Goal: Task Accomplishment & Management: Manage account settings

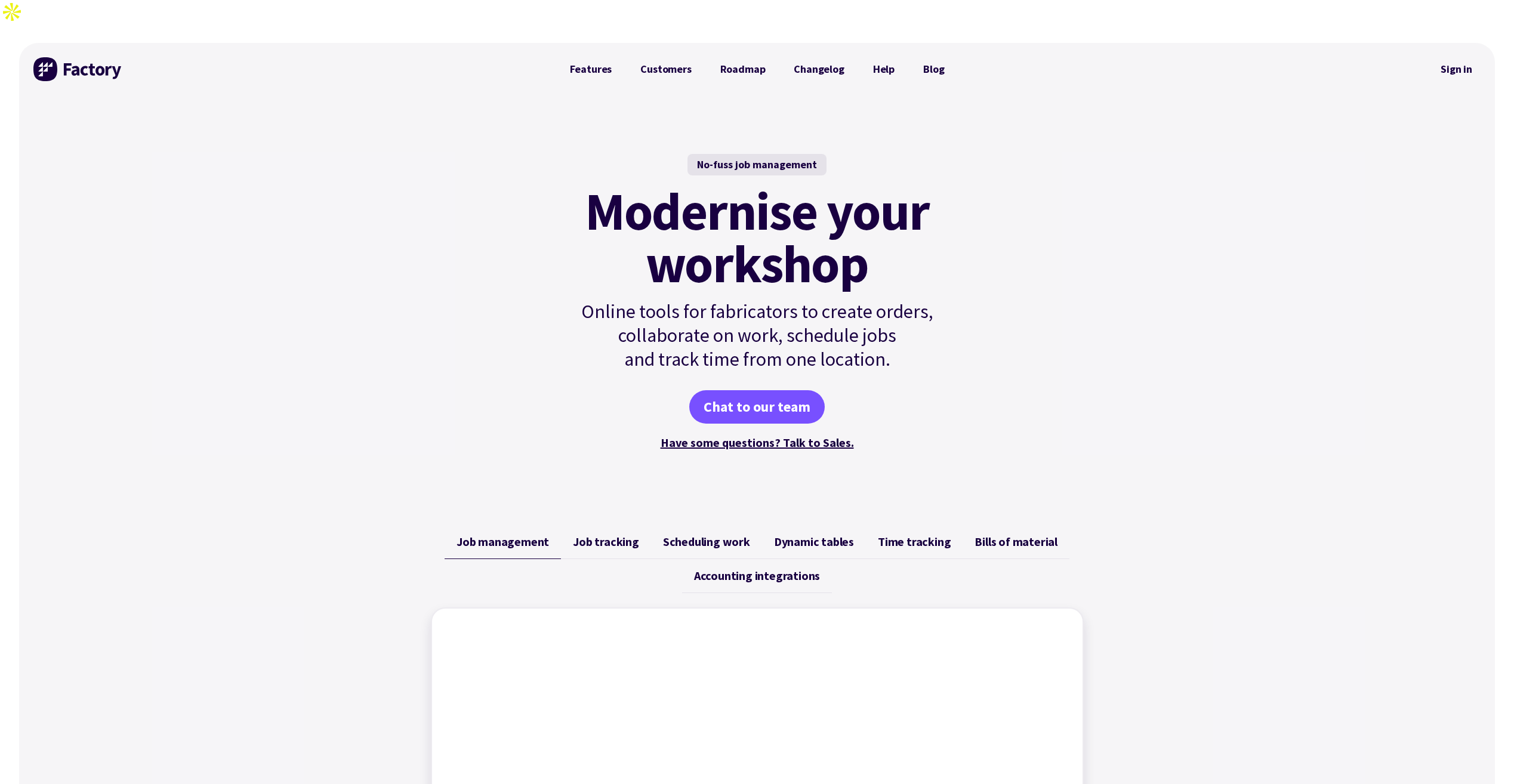
click at [1470, 43] on div "Sign in" at bounding box center [1456, 69] width 48 height 52
click at [1459, 56] on link "Sign in" at bounding box center [1456, 69] width 48 height 27
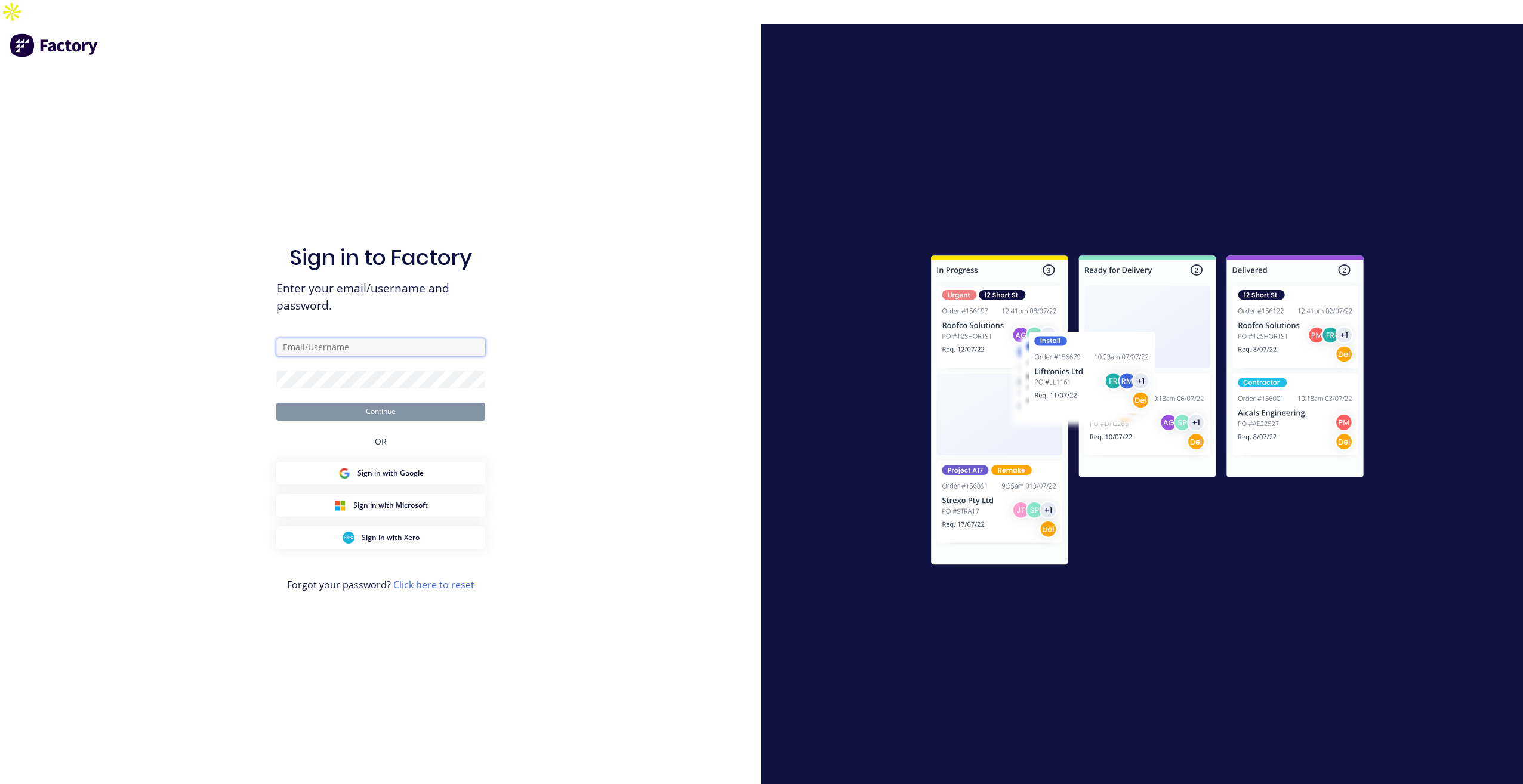
type input "[PERSON_NAME][EMAIL_ADDRESS][DOMAIN_NAME]"
click at [325, 403] on button "Continue" at bounding box center [380, 411] width 209 height 18
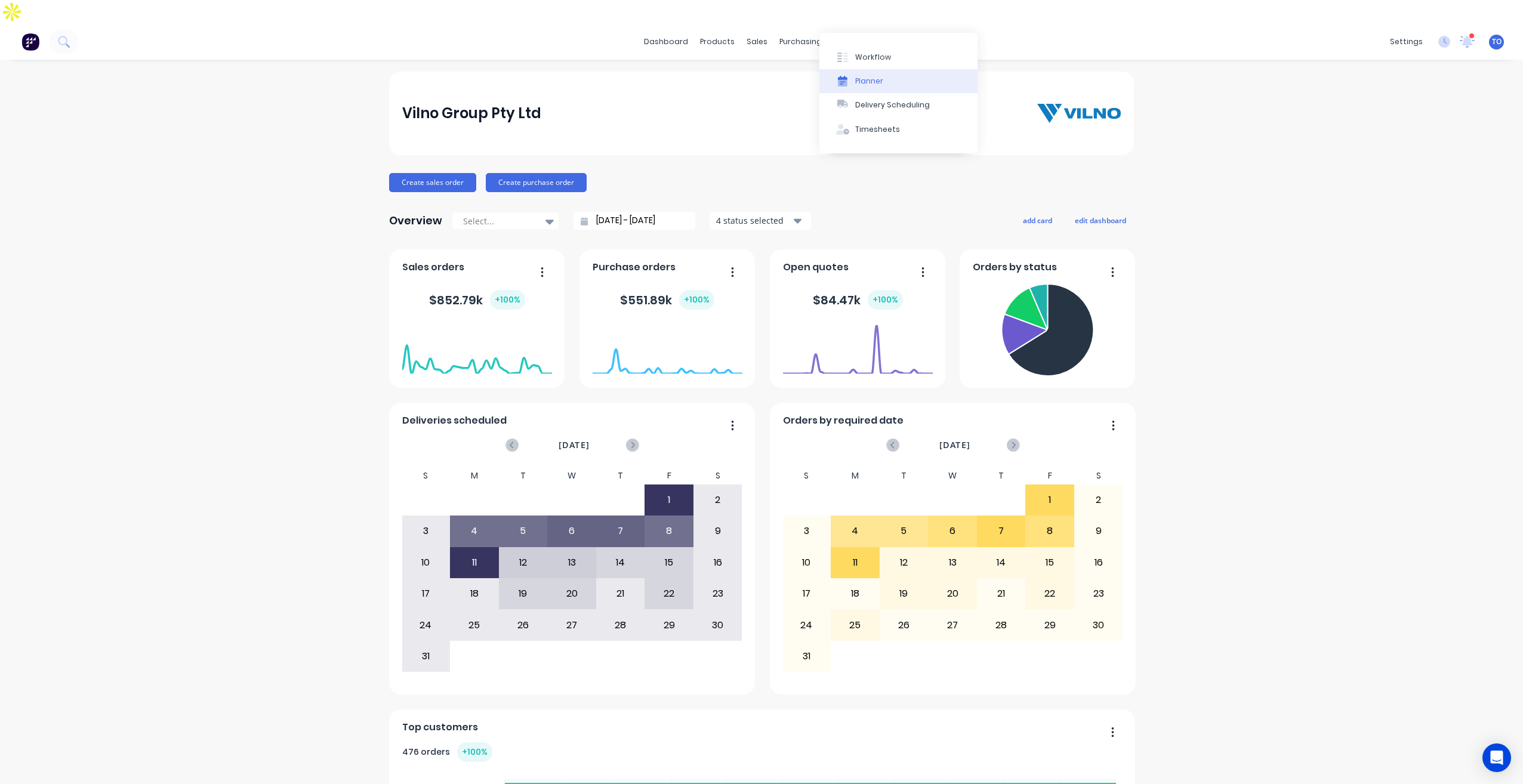
click at [862, 75] on div "Planner" at bounding box center [869, 81] width 28 height 11
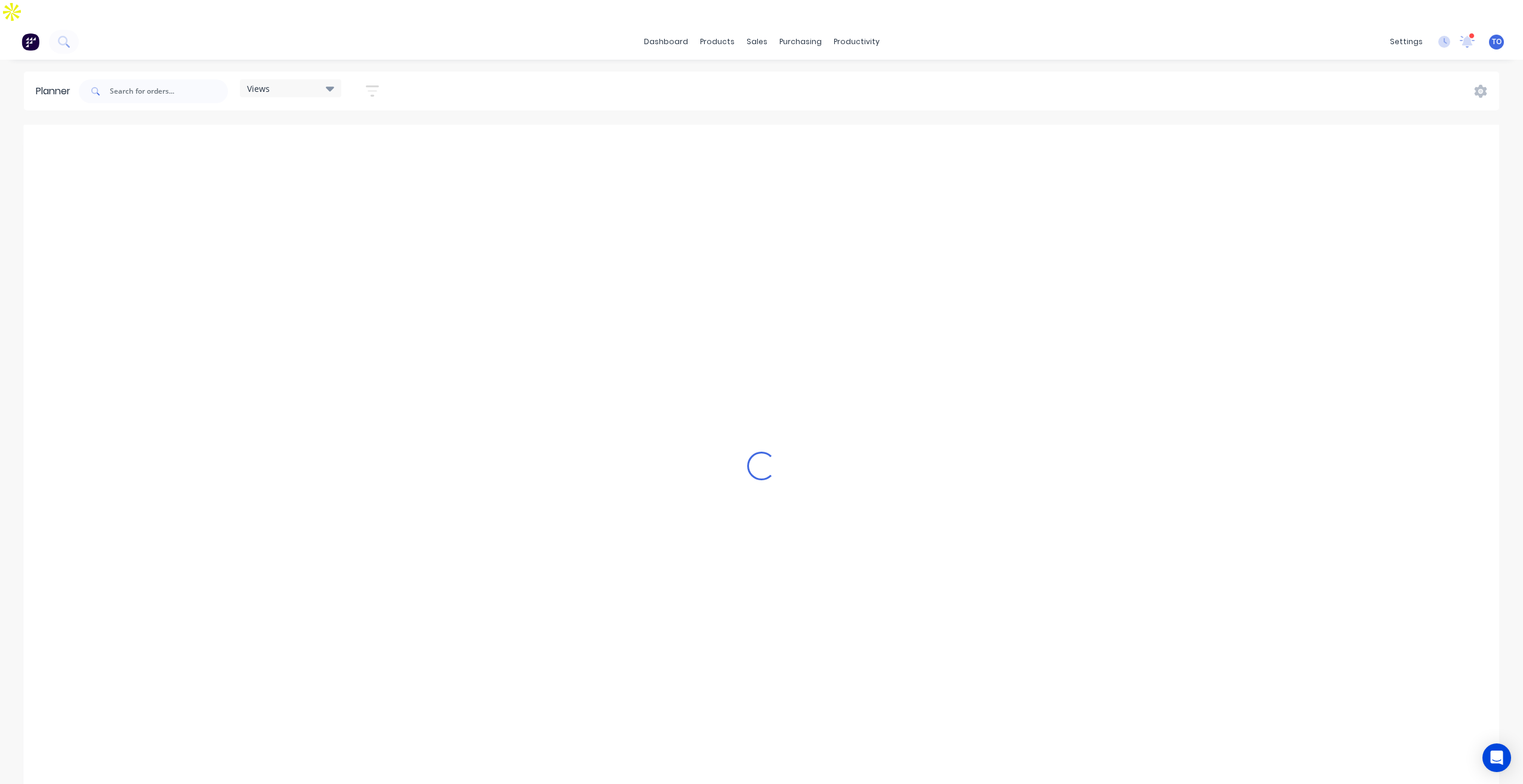
scroll to position [0, 1338]
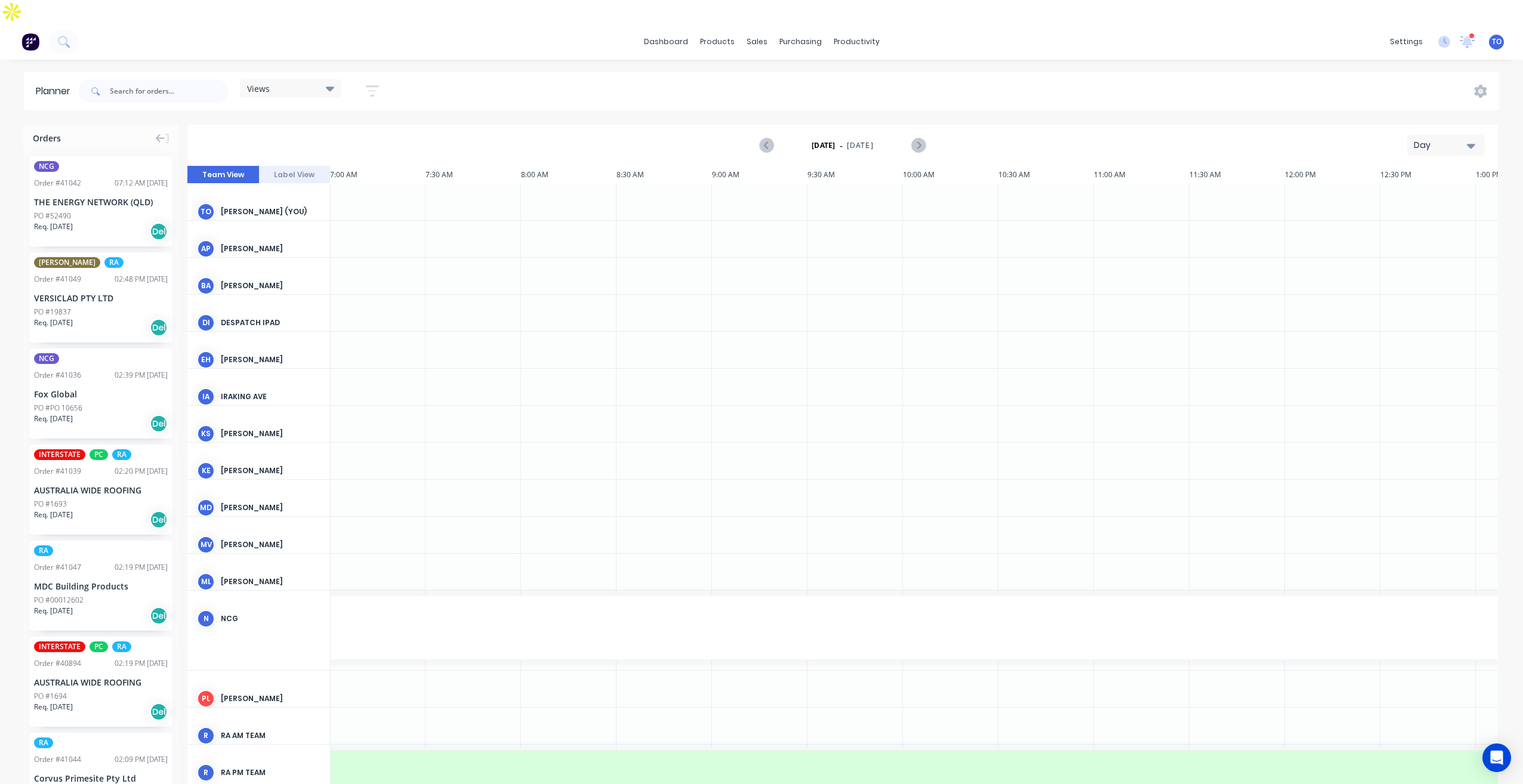
click at [1434, 139] on div "Day" at bounding box center [1441, 145] width 55 height 13
click at [1399, 189] on div "Week" at bounding box center [1424, 201] width 118 height 24
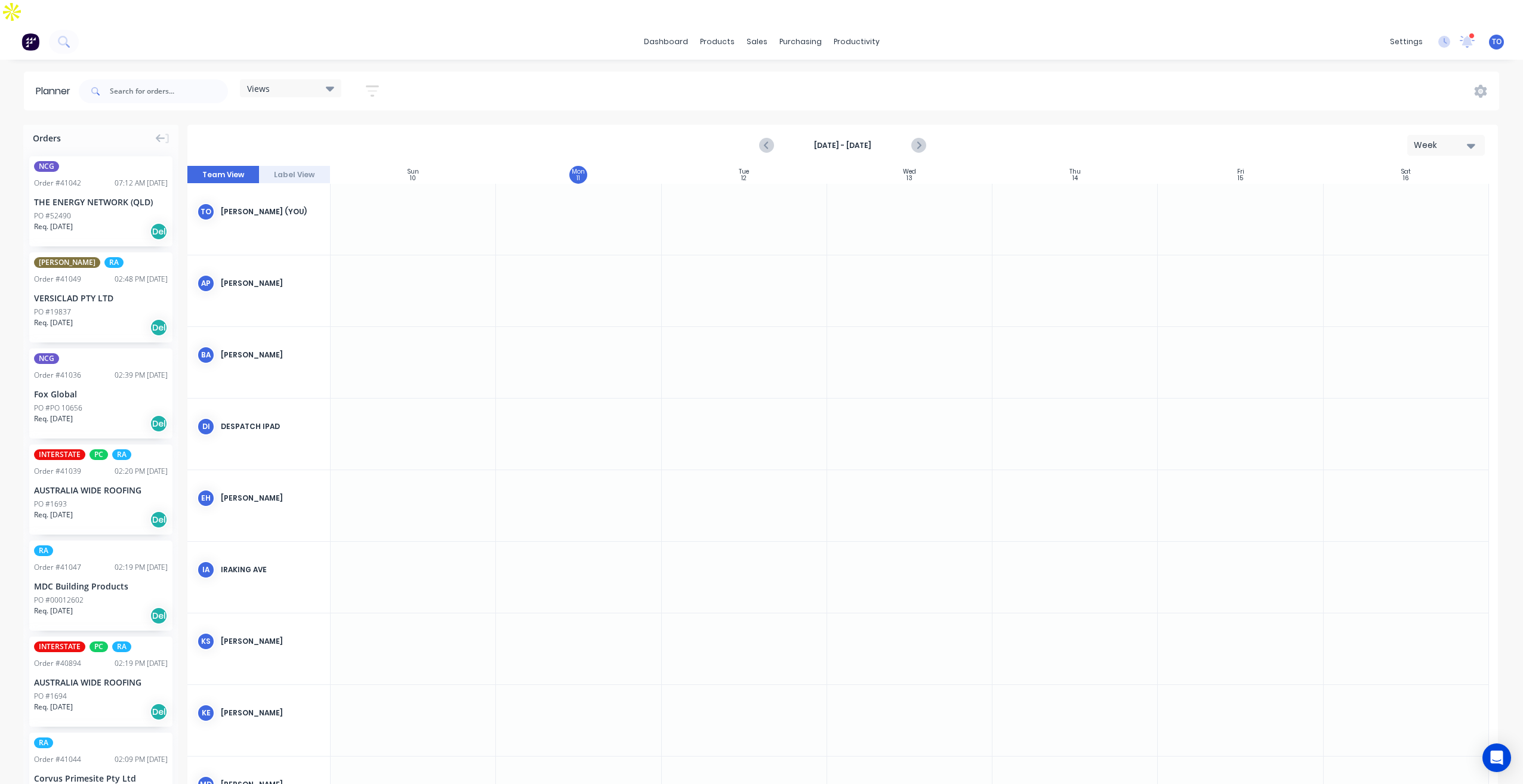
click at [372, 85] on icon "button" at bounding box center [372, 91] width 13 height 11
click at [353, 160] on div "Show/Hide users Show/Hide orders Filter by status Filter by assignee Filter by …" at bounding box center [317, 224] width 112 height 196
click at [354, 162] on button "Show/Hide orders" at bounding box center [317, 171] width 111 height 18
click at [332, 195] on div "All" at bounding box center [358, 201] width 119 height 13
click at [326, 242] on div "Unscheduled" at bounding box center [358, 248] width 119 height 13
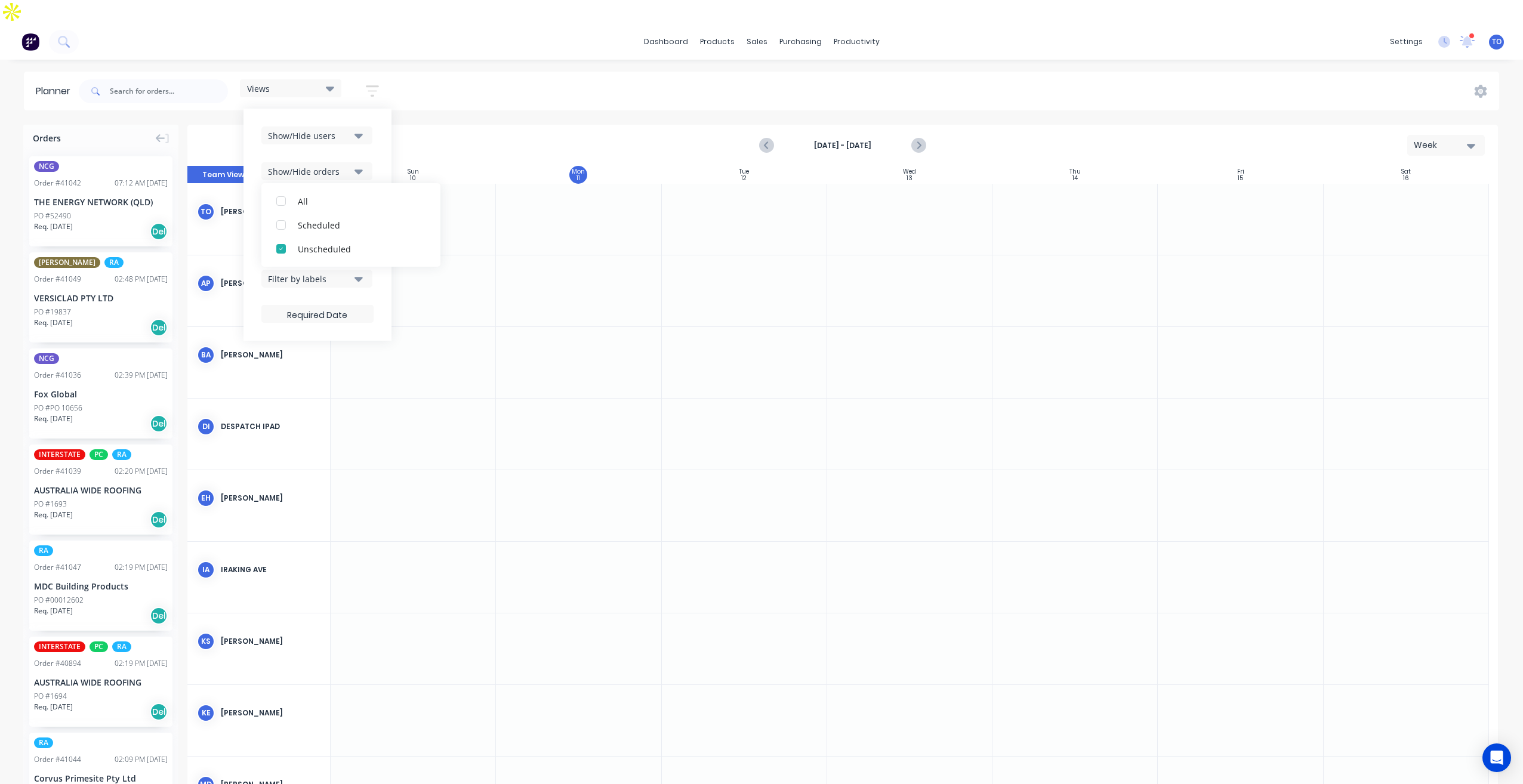
click at [360, 129] on icon "button" at bounding box center [358, 136] width 9 height 13
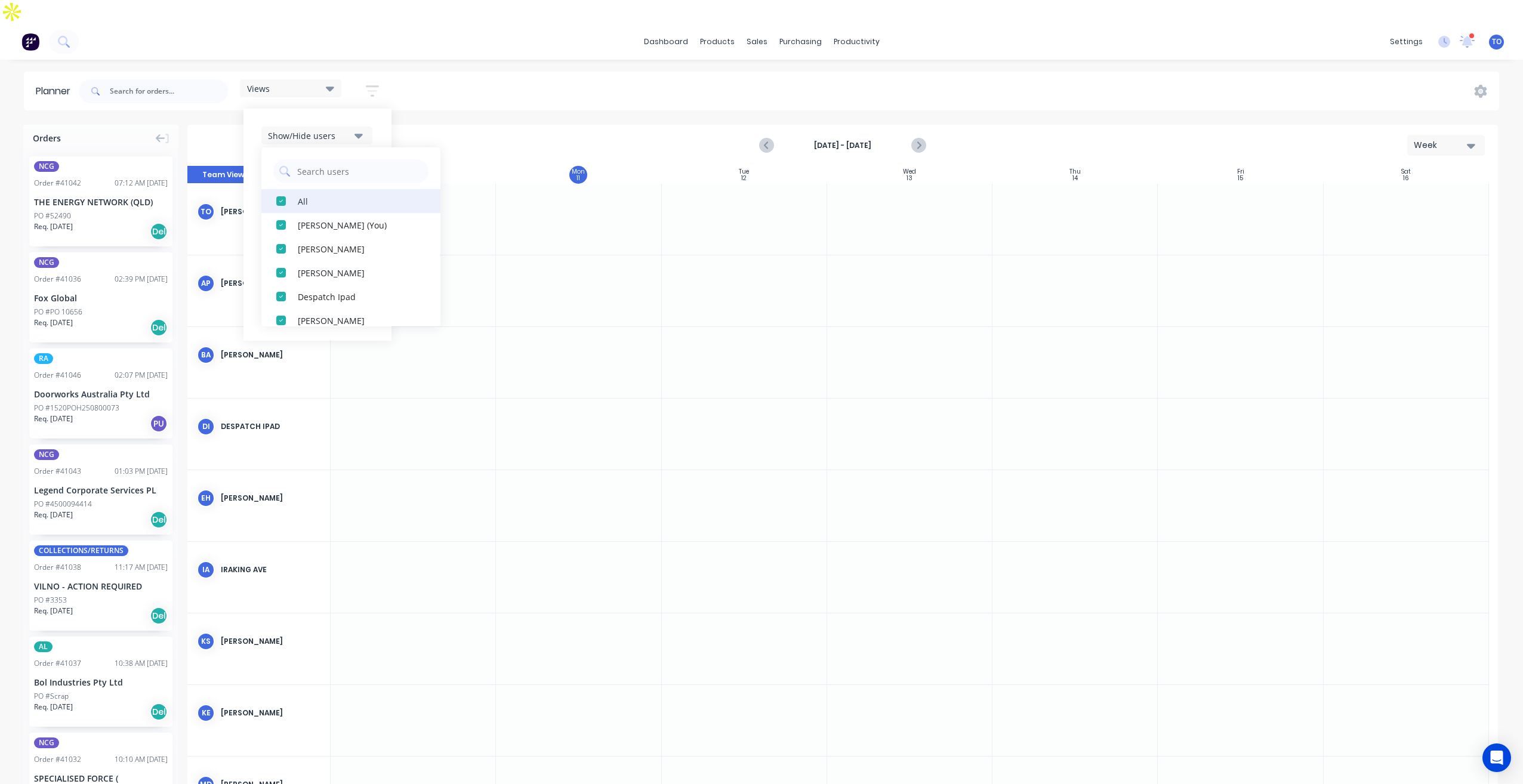
click at [335, 195] on div "All" at bounding box center [358, 201] width 119 height 13
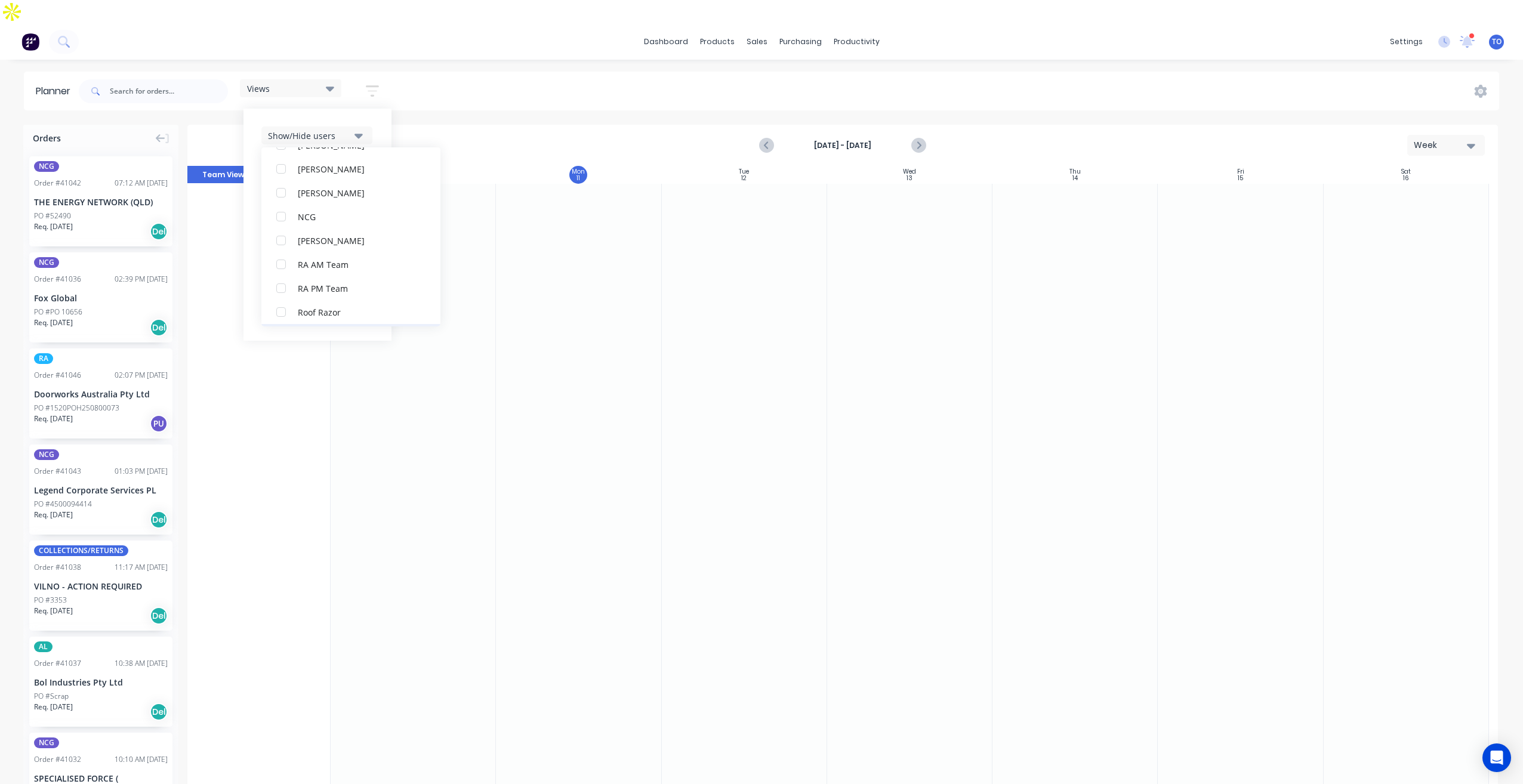
scroll to position [299, 0]
click at [287, 297] on div "button" at bounding box center [281, 309] width 24 height 24
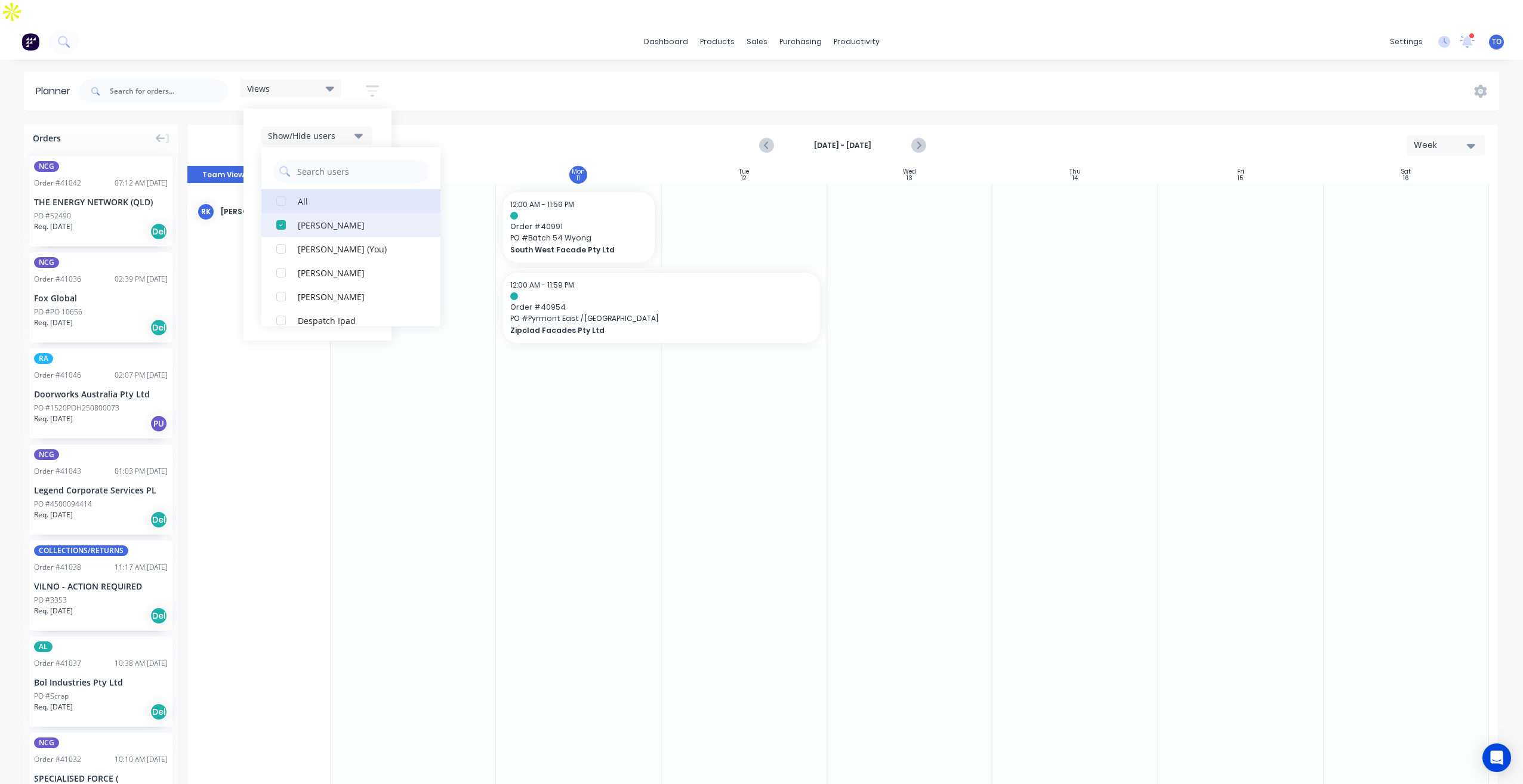
click at [279, 213] on div "button" at bounding box center [281, 225] width 24 height 24
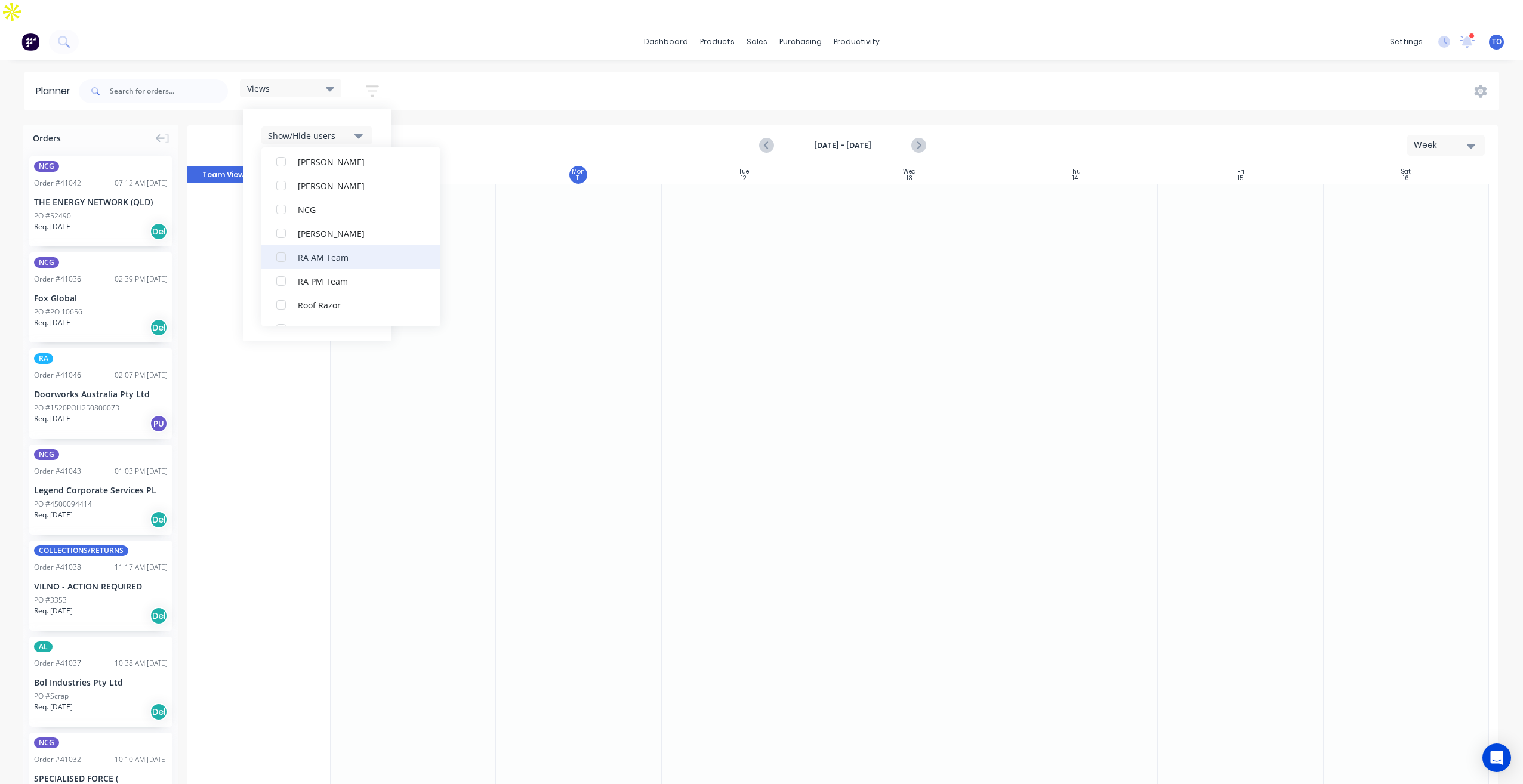
scroll to position [299, 0]
click at [295, 249] on button "RA PM Team" at bounding box center [351, 261] width 179 height 24
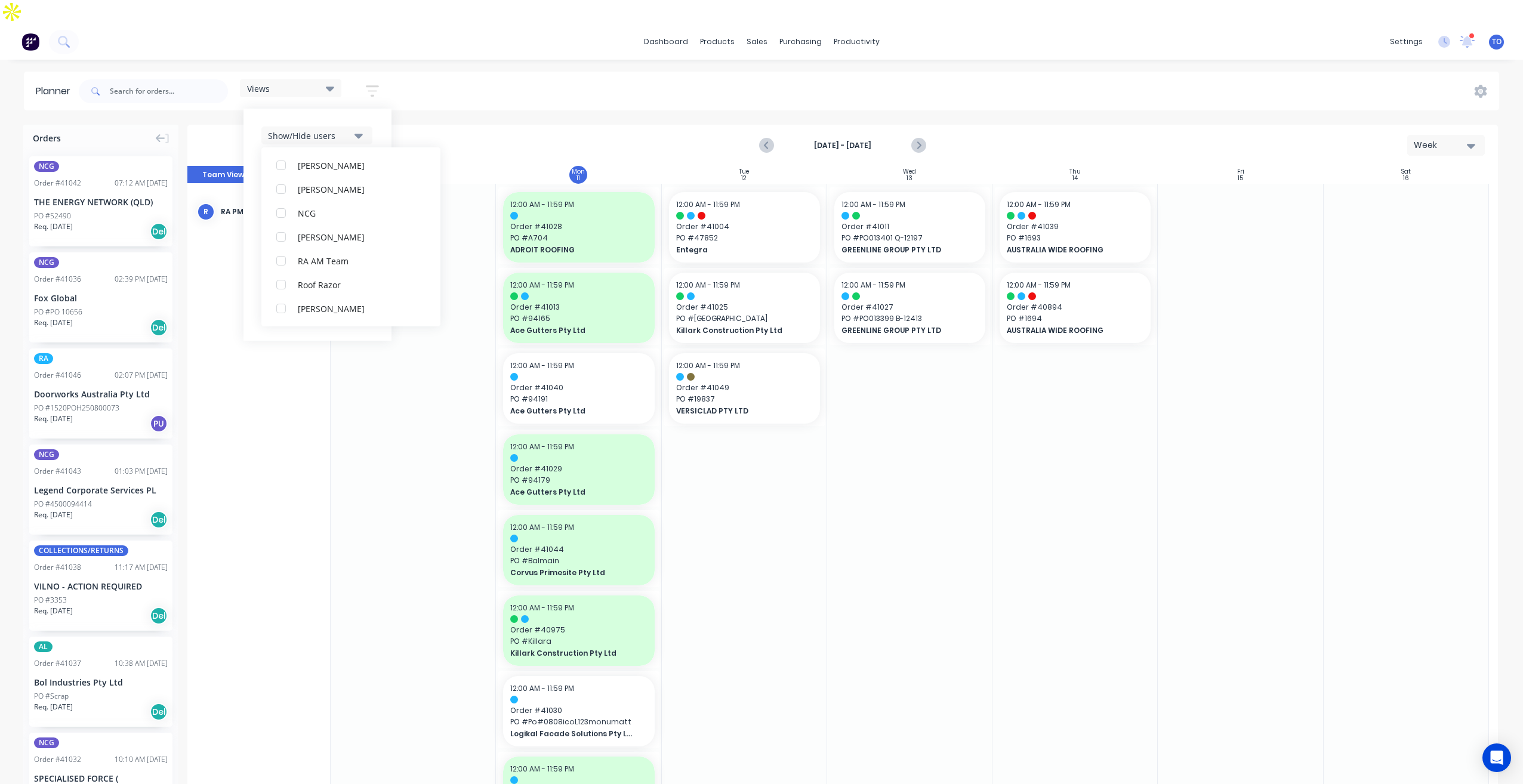
scroll to position [0, 0]
drag, startPoint x: 376, startPoint y: 106, endPoint x: 371, endPoint y: 173, distance: 67.2
click at [377, 109] on div "Show/Hide users All RA PM Team Tobias Oyeyinka (You) Angela Perez Byron Aird De…" at bounding box center [317, 224] width 148 height 232
click at [355, 234] on button "Filter by assignee" at bounding box center [317, 242] width 111 height 18
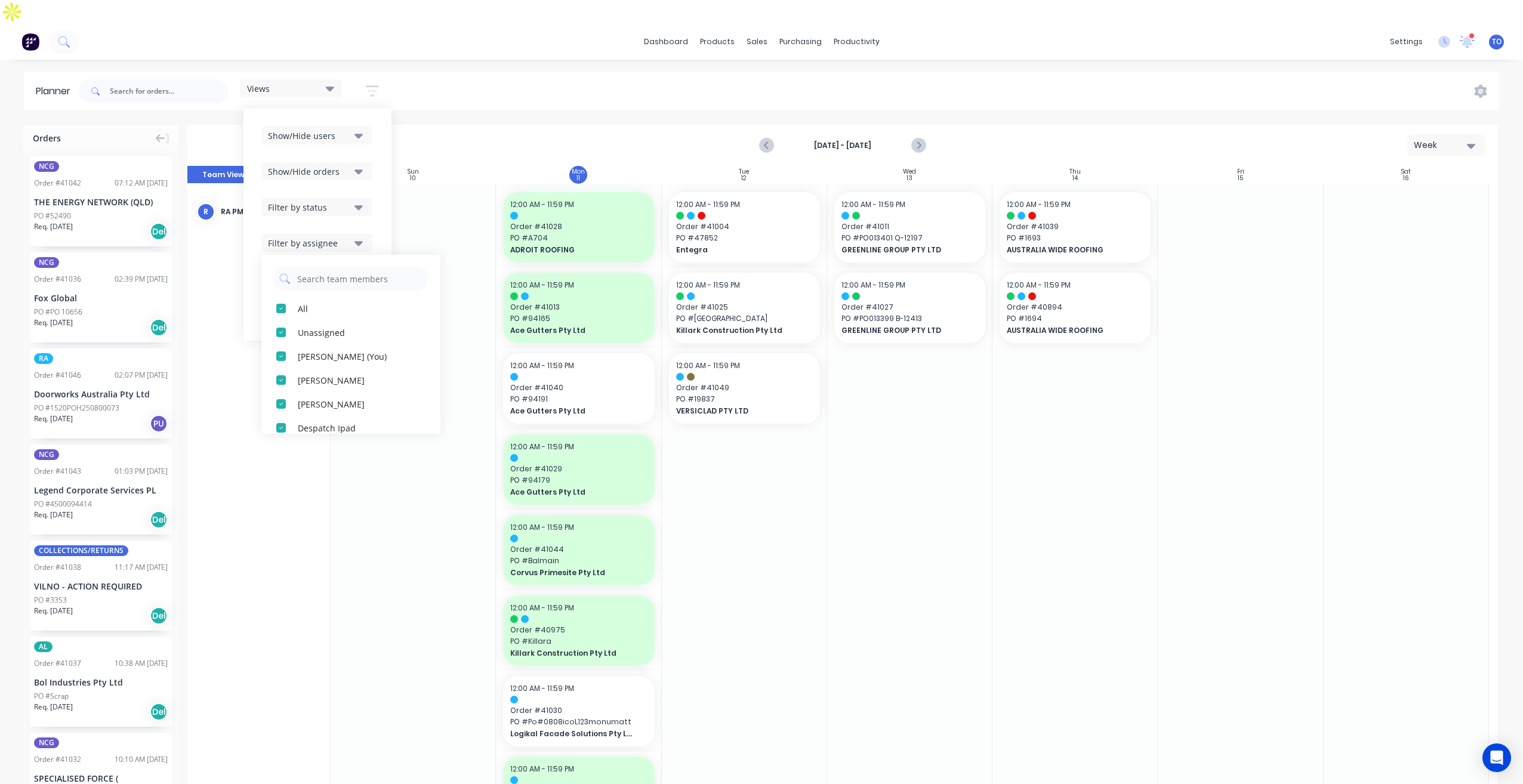
click at [346, 198] on button "Filter by status" at bounding box center [317, 207] width 111 height 18
click at [310, 266] on div "All" at bounding box center [358, 272] width 119 height 13
click at [379, 148] on div "Show/Hide users Show/Hide orders Filter by status All Draft Quote Archived Deli…" at bounding box center [317, 224] width 148 height 232
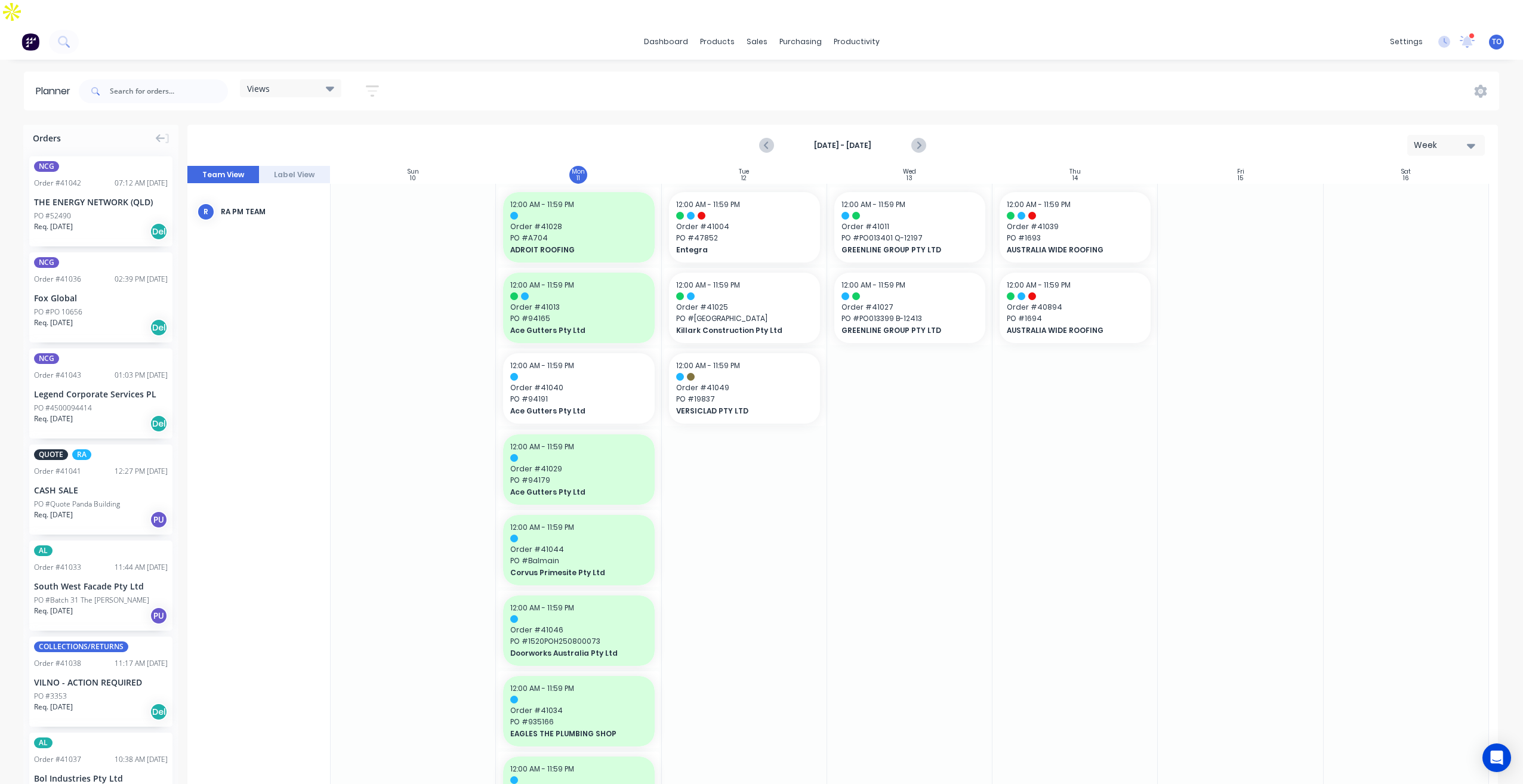
click at [1096, 302] on span "Order # 40894" at bounding box center [1075, 307] width 136 height 11
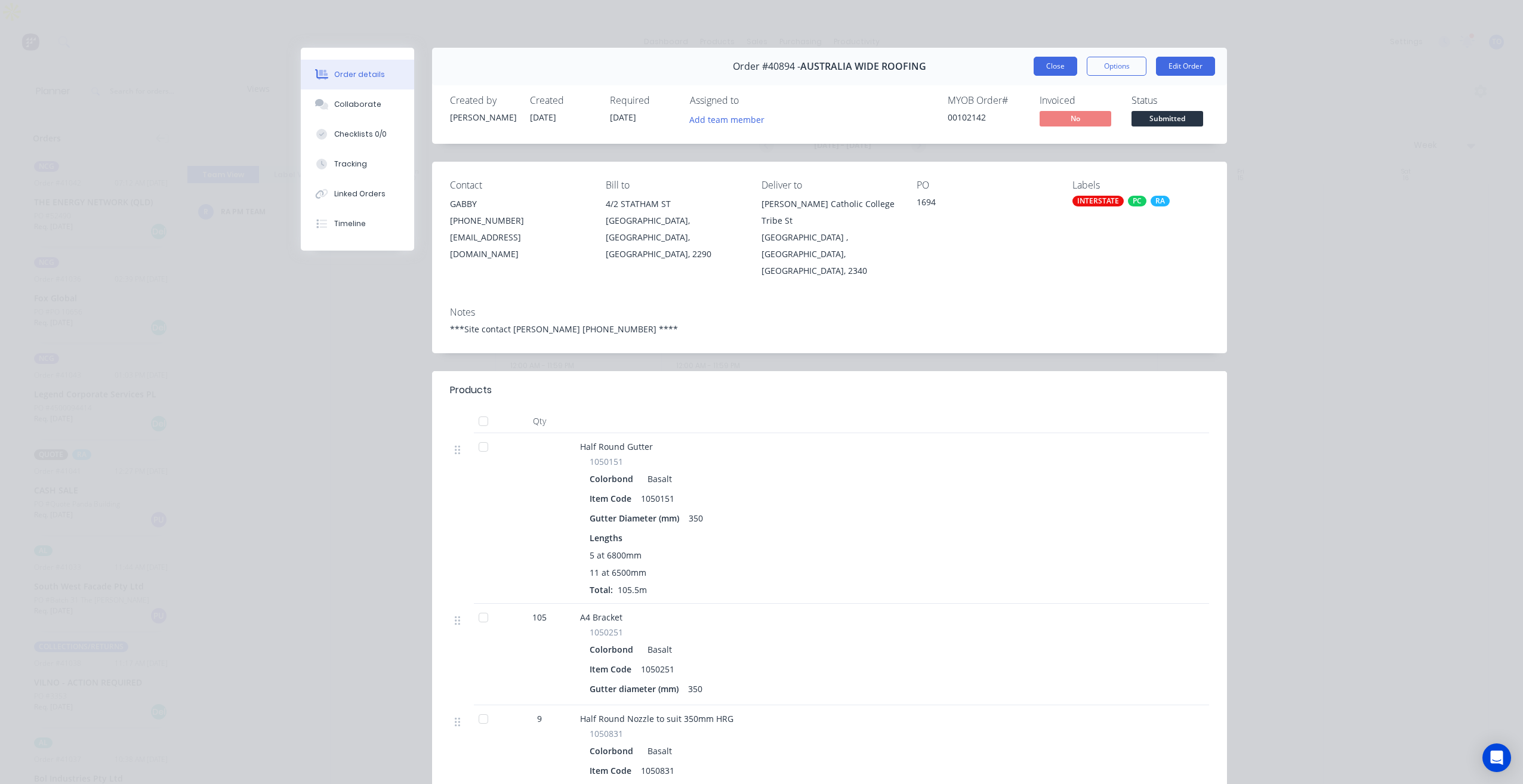
click at [1039, 64] on button "Close" at bounding box center [1056, 66] width 44 height 19
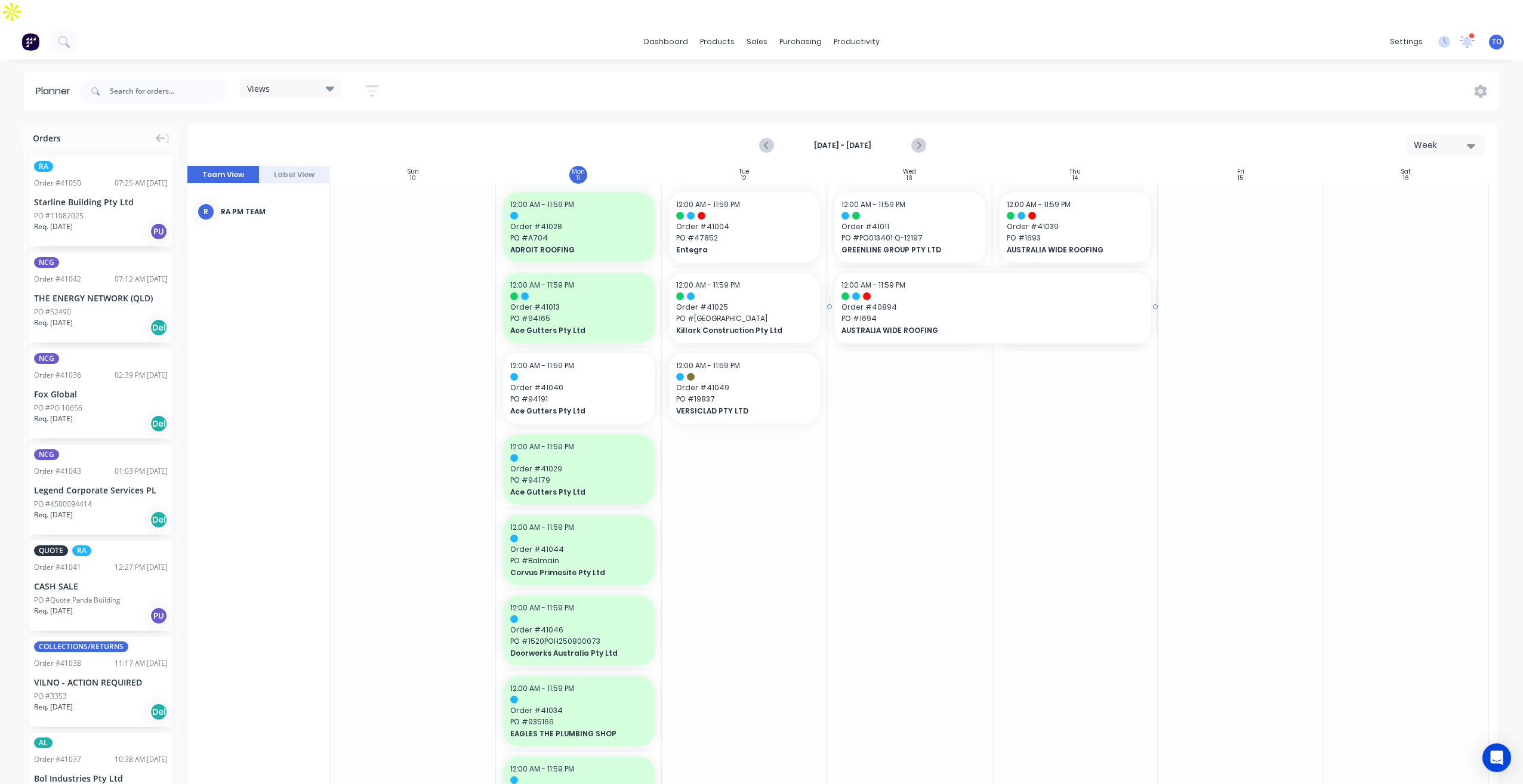
drag, startPoint x: 993, startPoint y: 283, endPoint x: 593, endPoint y: 311, distance: 401.0
click at [924, 466] on div at bounding box center [842, 481] width 1310 height 630
drag, startPoint x: 976, startPoint y: 288, endPoint x: 563, endPoint y: 293, distance: 413.0
click at [563, 293] on div at bounding box center [842, 481] width 1310 height 630
drag, startPoint x: 966, startPoint y: 418, endPoint x: 989, endPoint y: 415, distance: 23.2
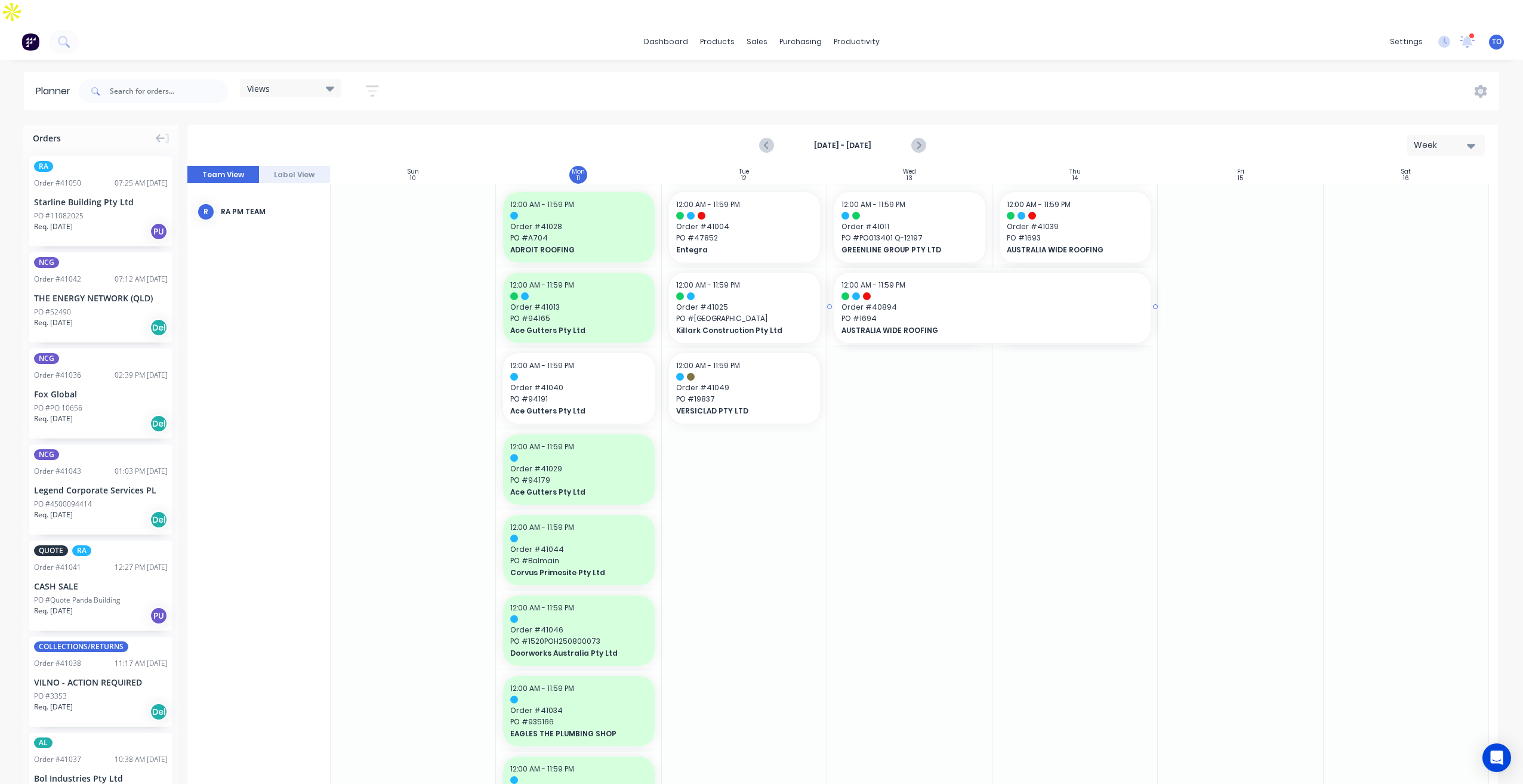
click at [981, 428] on div at bounding box center [842, 481] width 1310 height 630
drag, startPoint x: 989, startPoint y: 415, endPoint x: 818, endPoint y: 321, distance: 195.1
click at [987, 414] on div at bounding box center [842, 481] width 1310 height 630
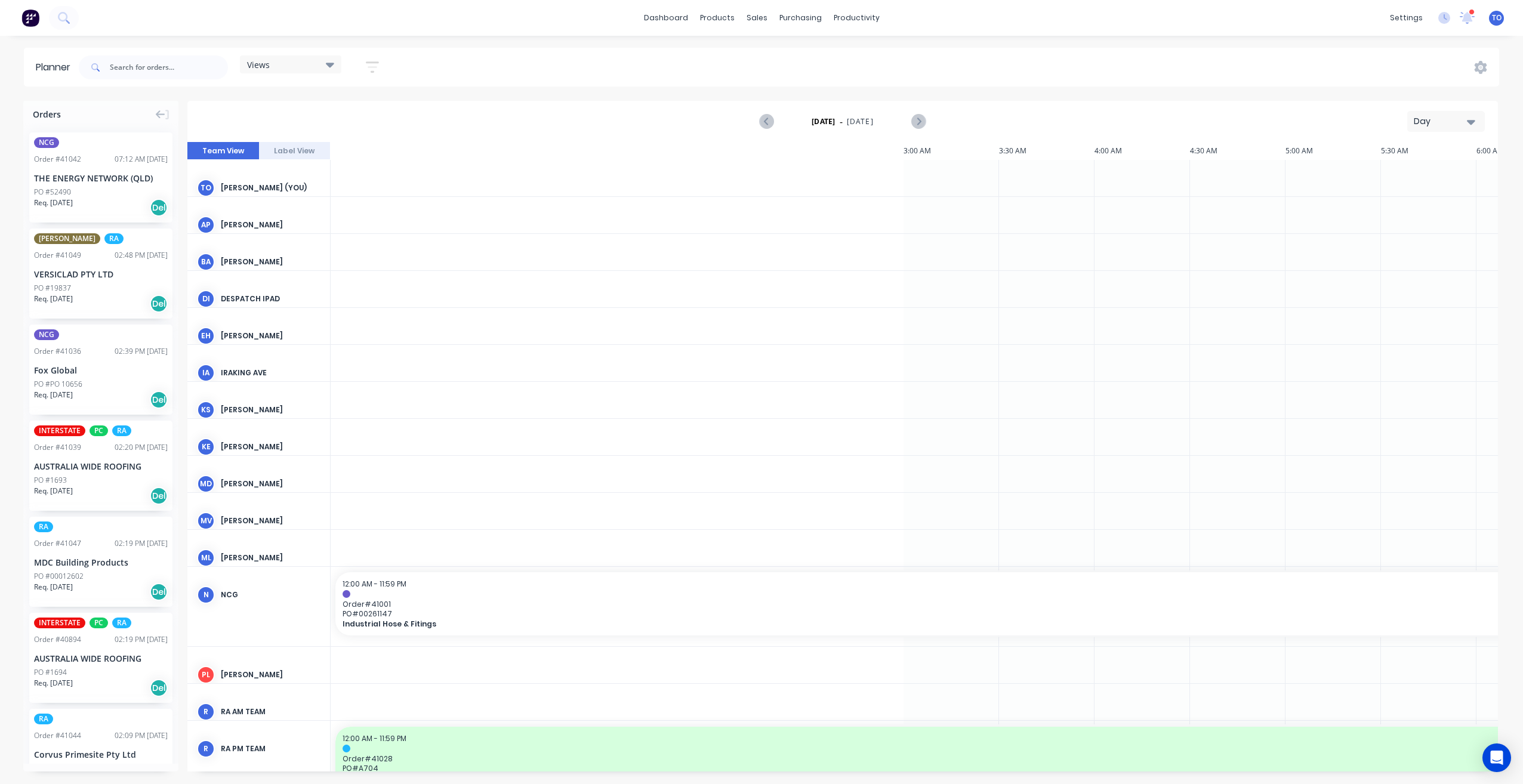
scroll to position [0, 1338]
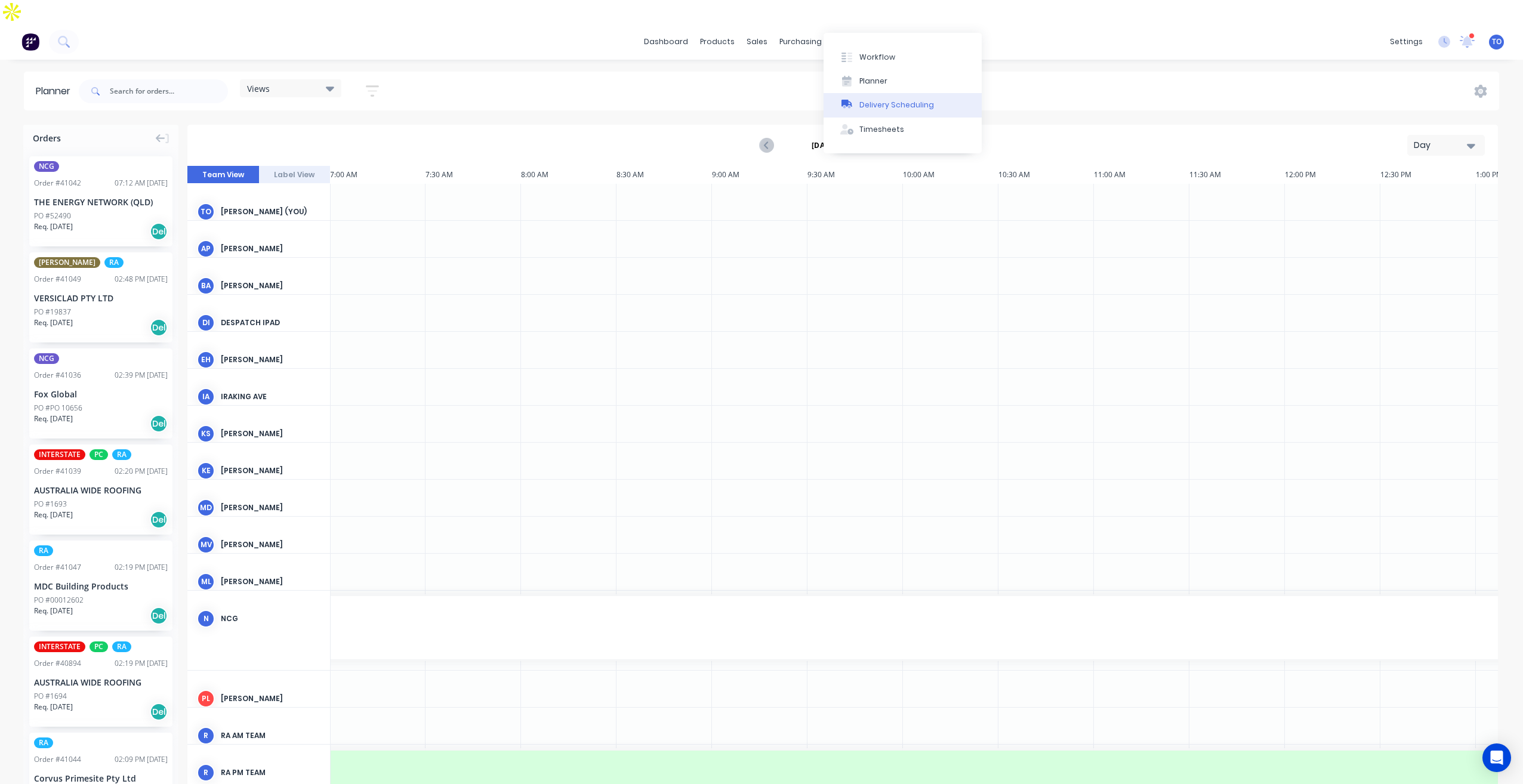
click at [893, 109] on div "Delivery Scheduling" at bounding box center [897, 105] width 75 height 11
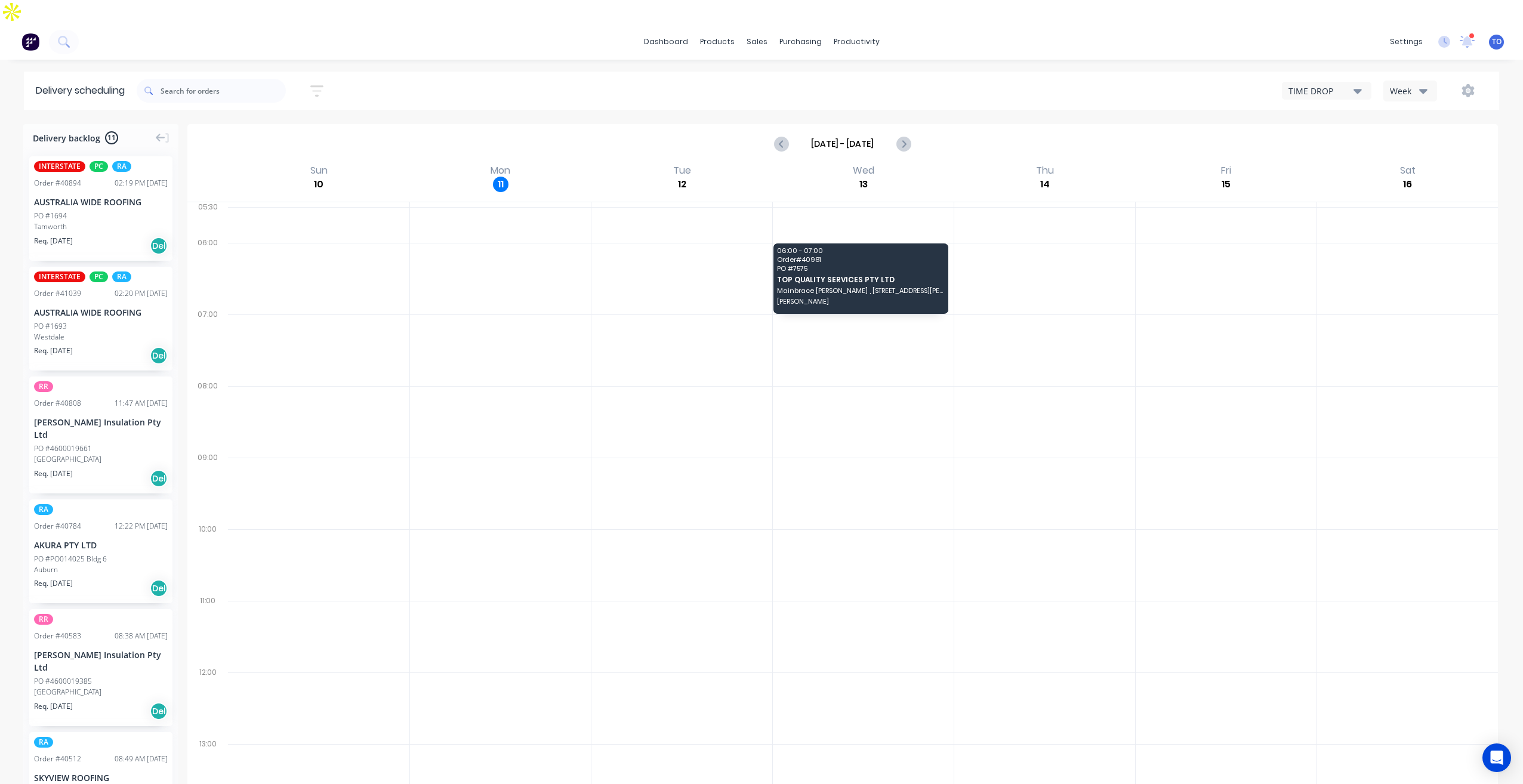
click at [1410, 85] on div "Week" at bounding box center [1407, 91] width 34 height 13
click at [1402, 134] on div "Vehicle" at bounding box center [1443, 146] width 118 height 24
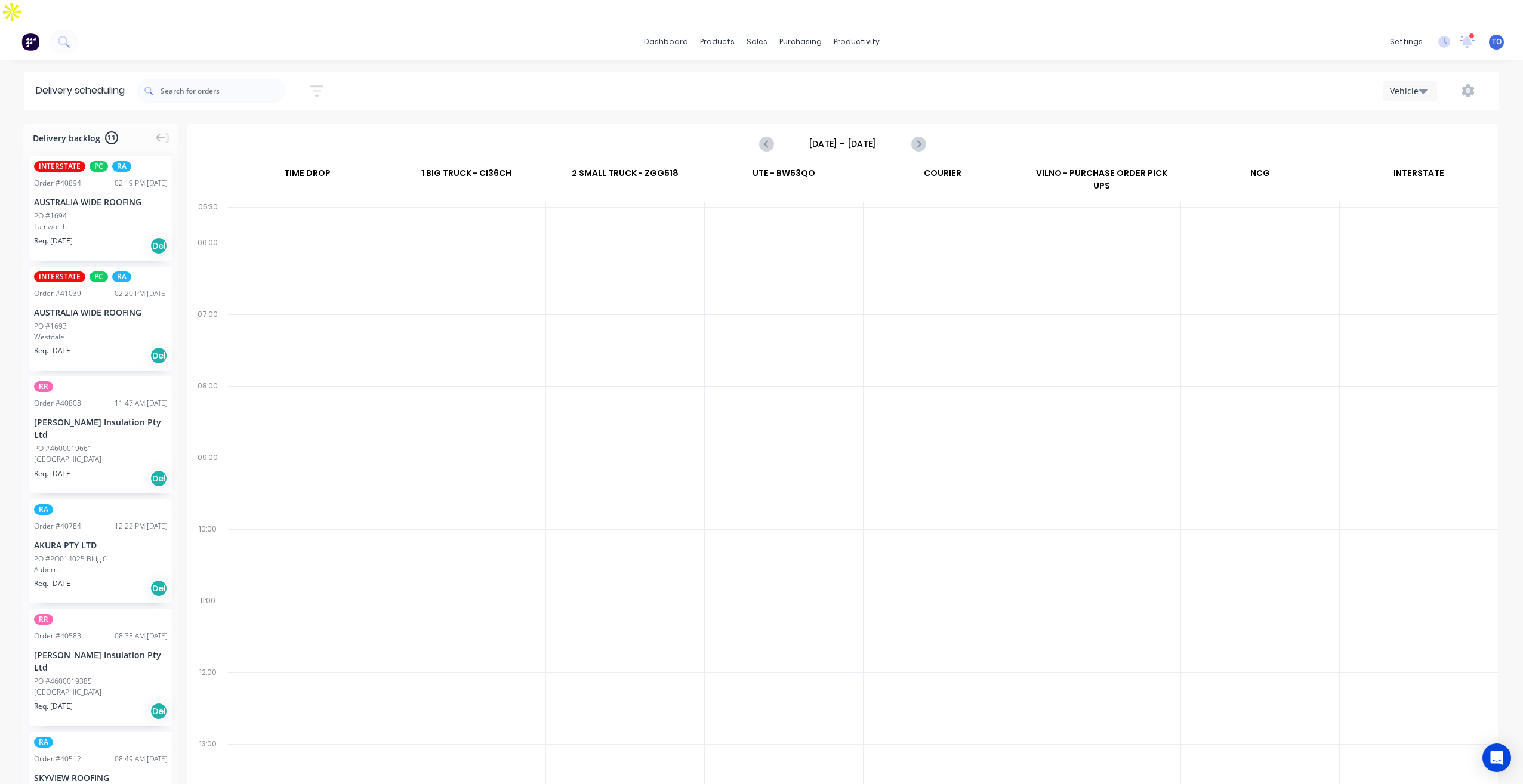
click at [842, 135] on input "[DATE] - [DATE]" at bounding box center [842, 144] width 118 height 18
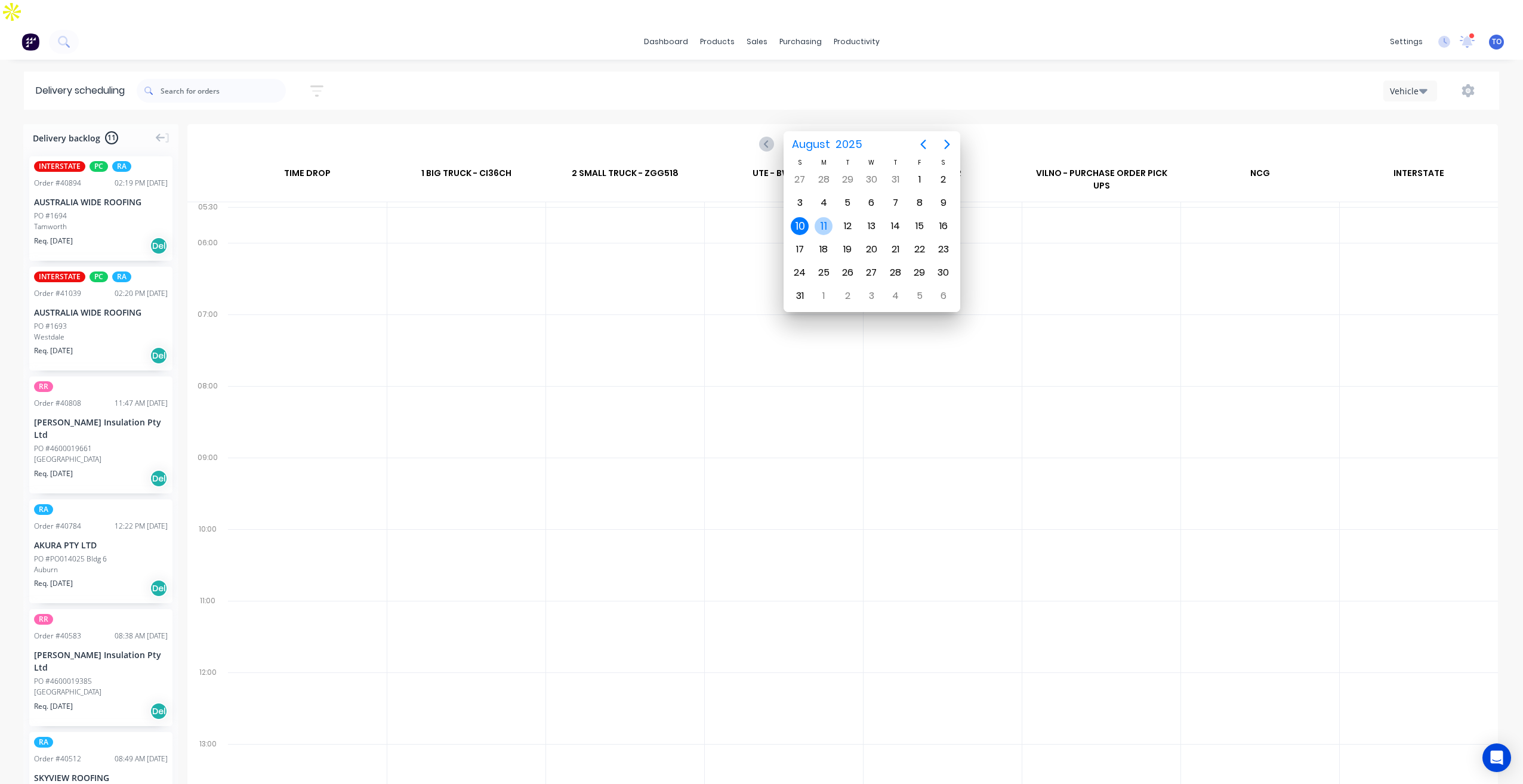
click at [818, 224] on div "11" at bounding box center [823, 226] width 18 height 18
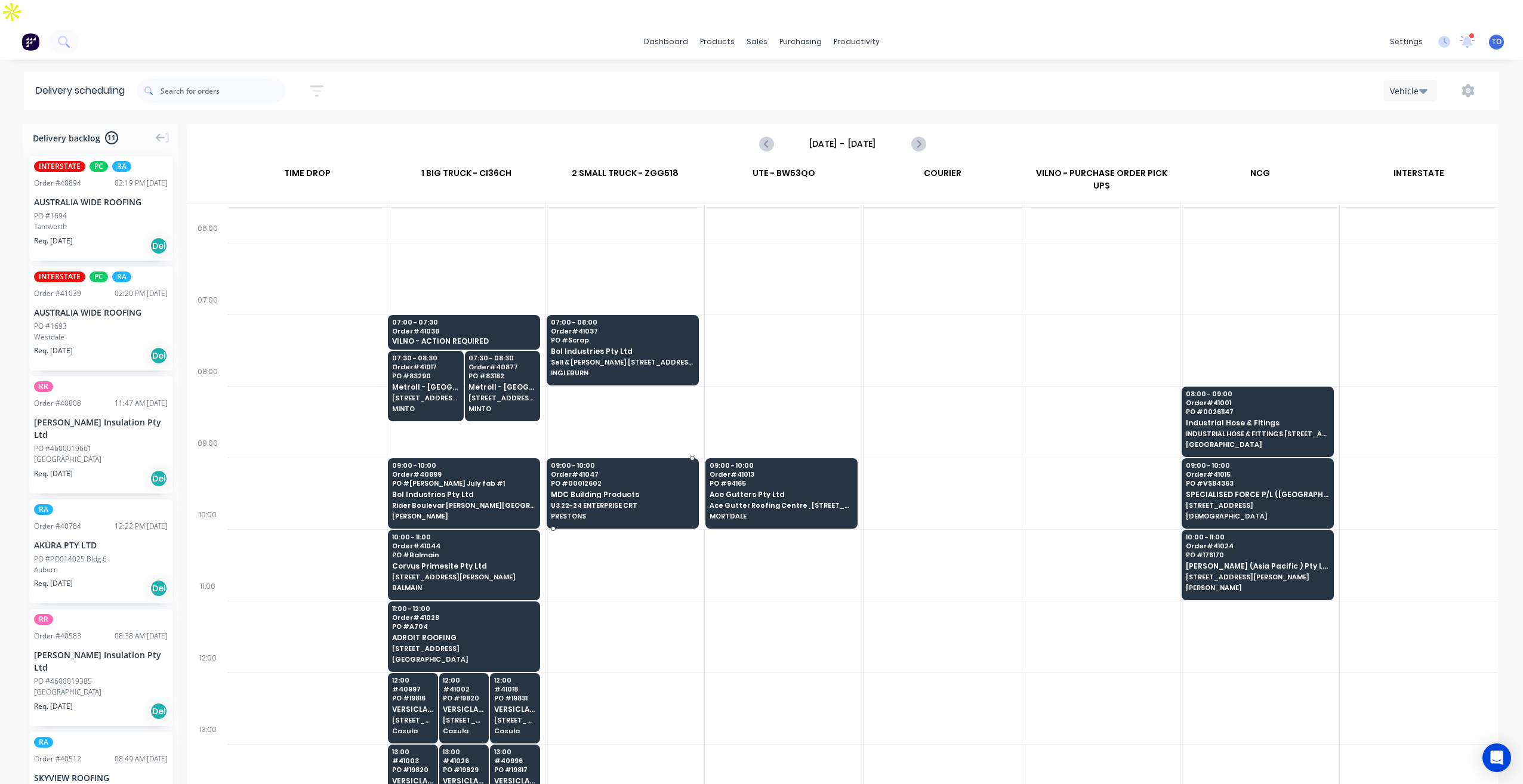
scroll to position [60, 0]
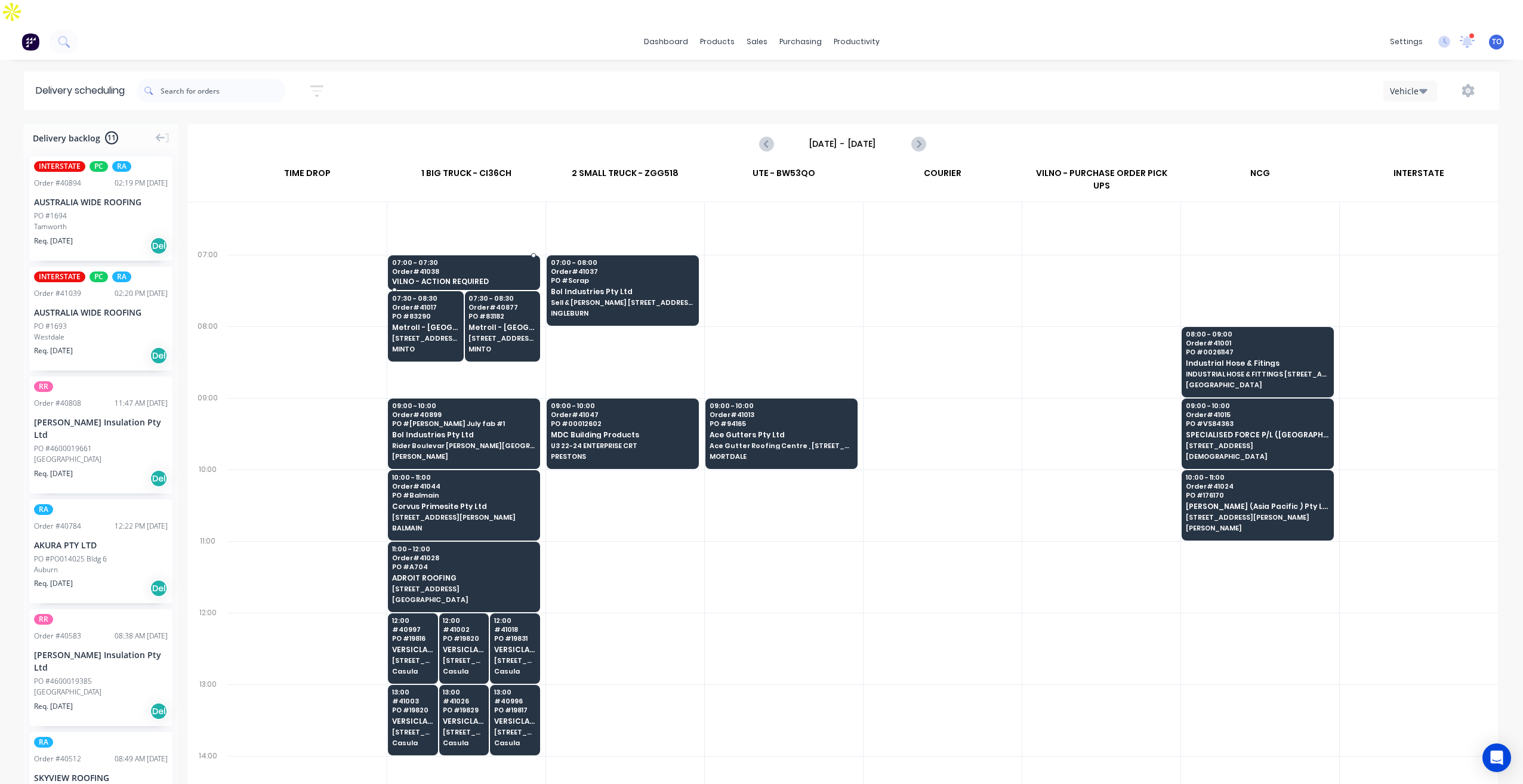
click at [477, 256] on div "07:00 - 07:30 Order # 41038 VILNO - ACTION REQUIRED" at bounding box center [464, 273] width 151 height 35
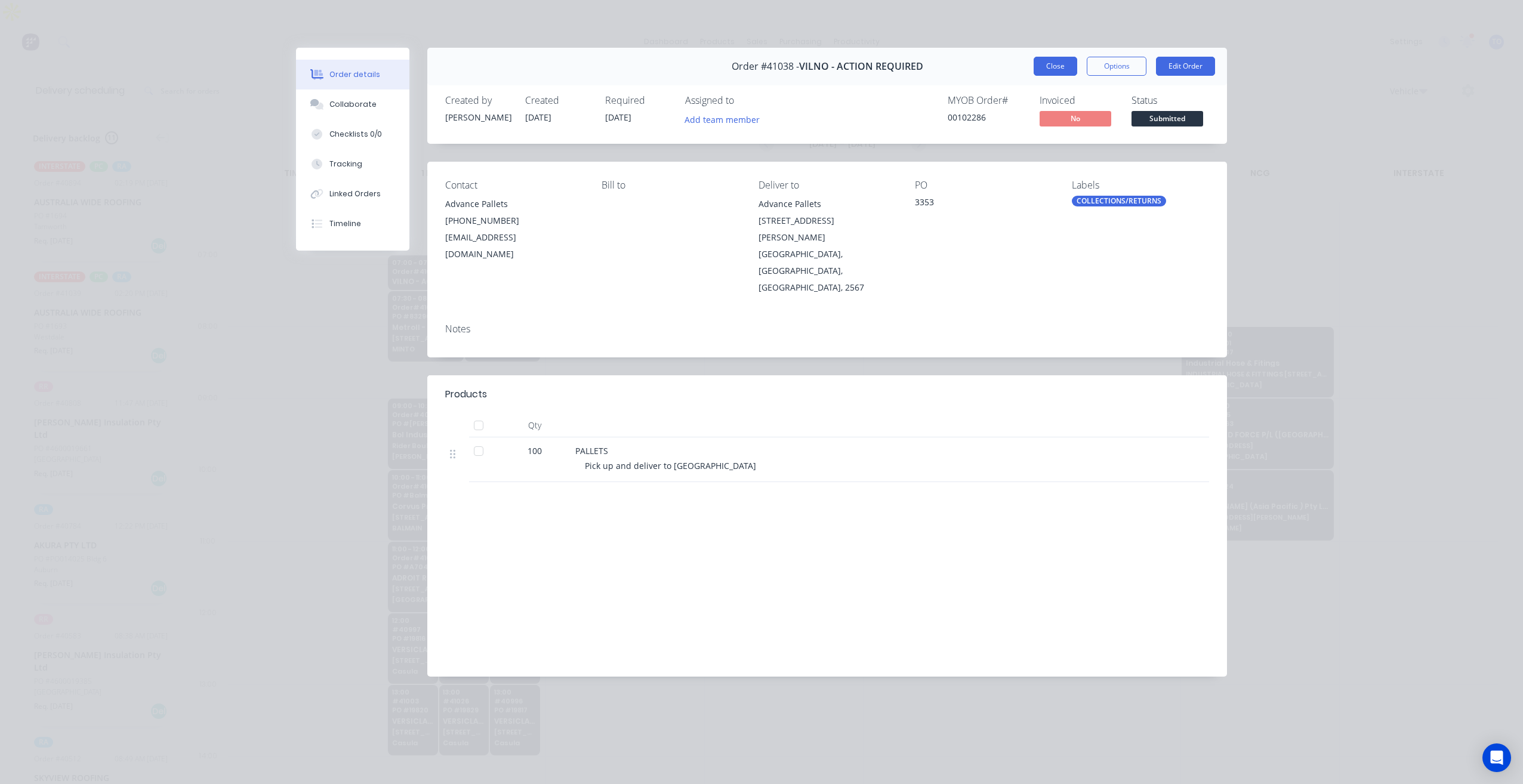
click at [1057, 70] on button "Close" at bounding box center [1056, 66] width 44 height 19
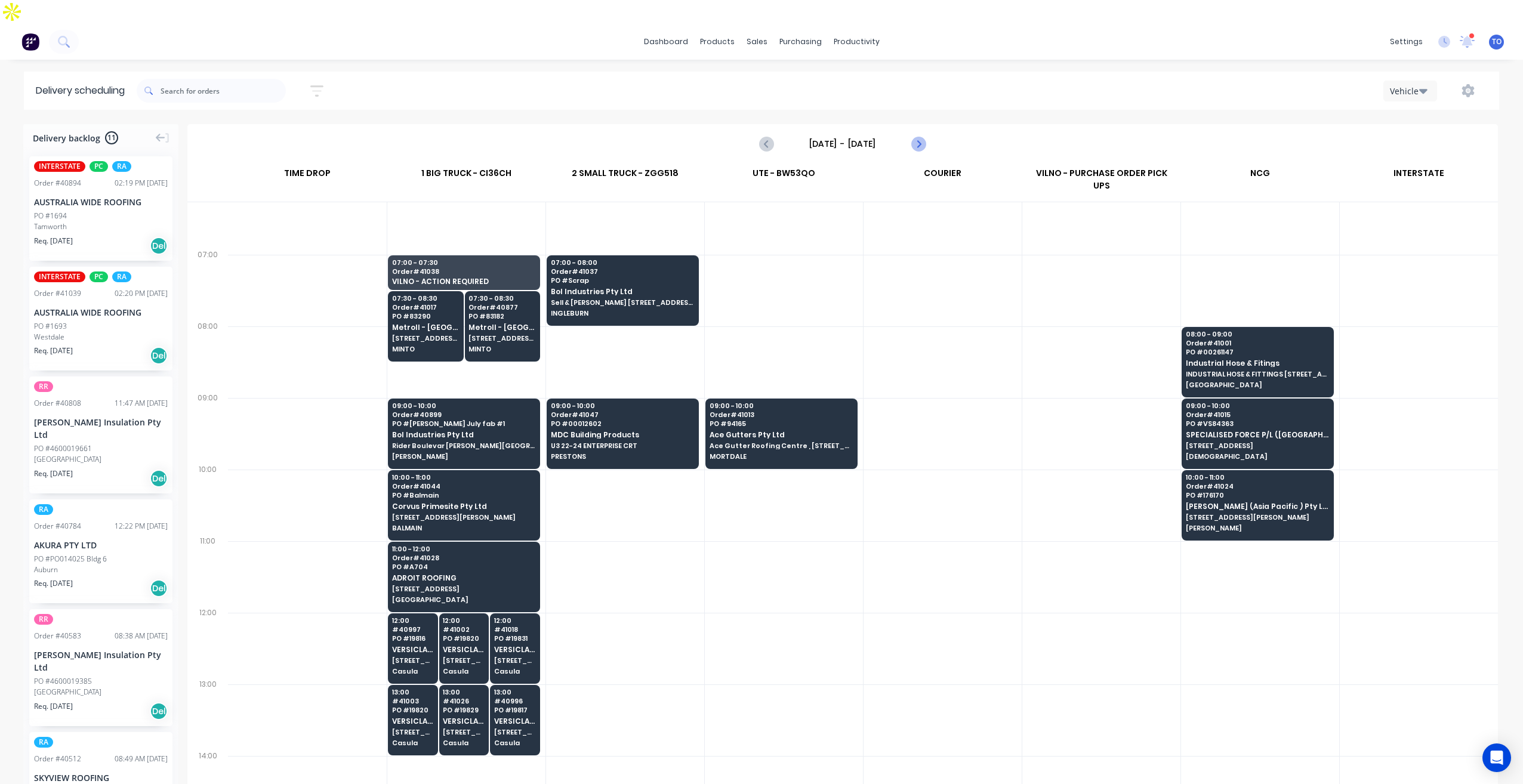
click at [918, 136] on icon "Next page" at bounding box center [918, 144] width 15 height 15
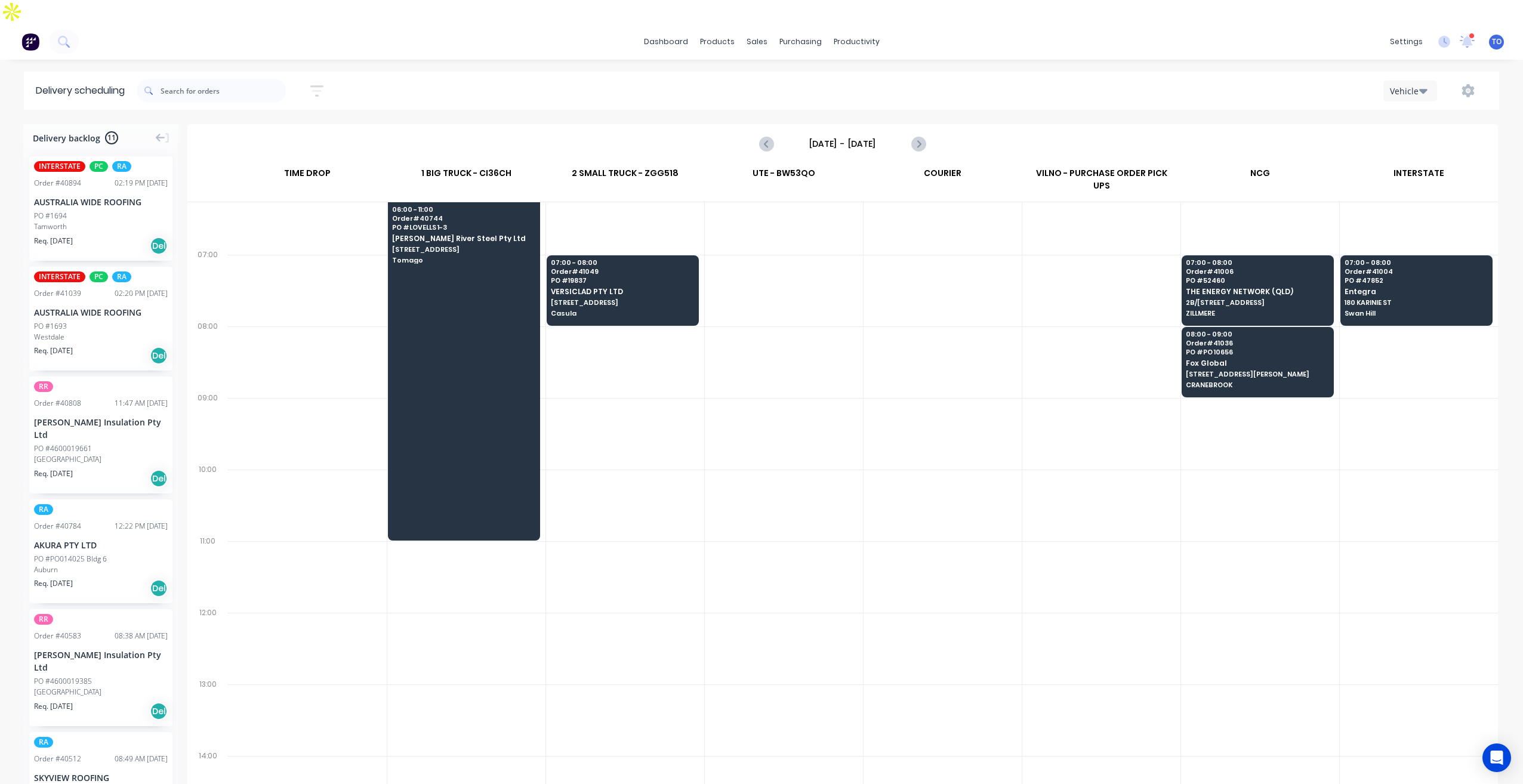
scroll to position [0, 0]
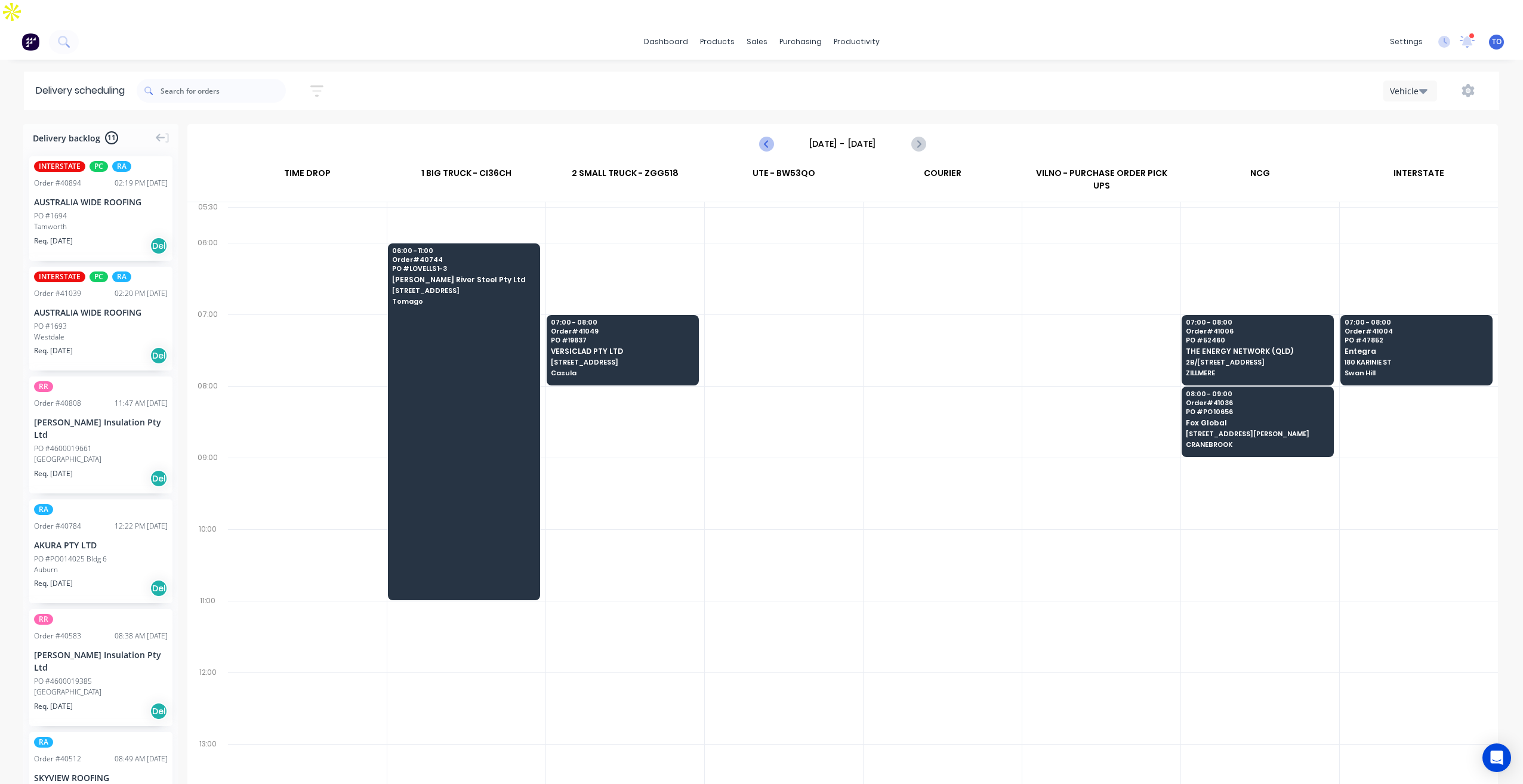
click at [765, 139] on icon "Previous page" at bounding box center [767, 144] width 5 height 9
type input "[DATE] - [DATE]"
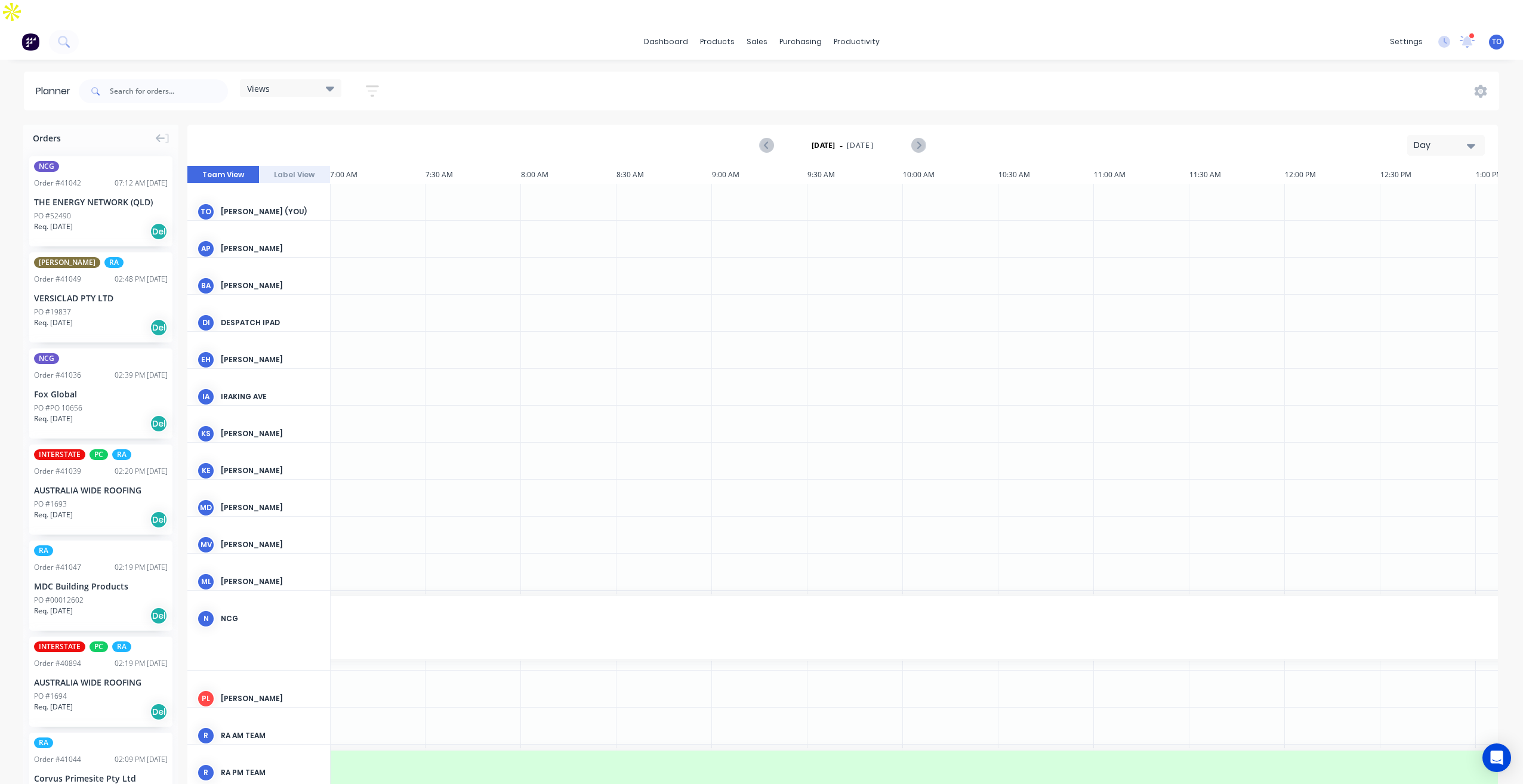
scroll to position [299, 1338]
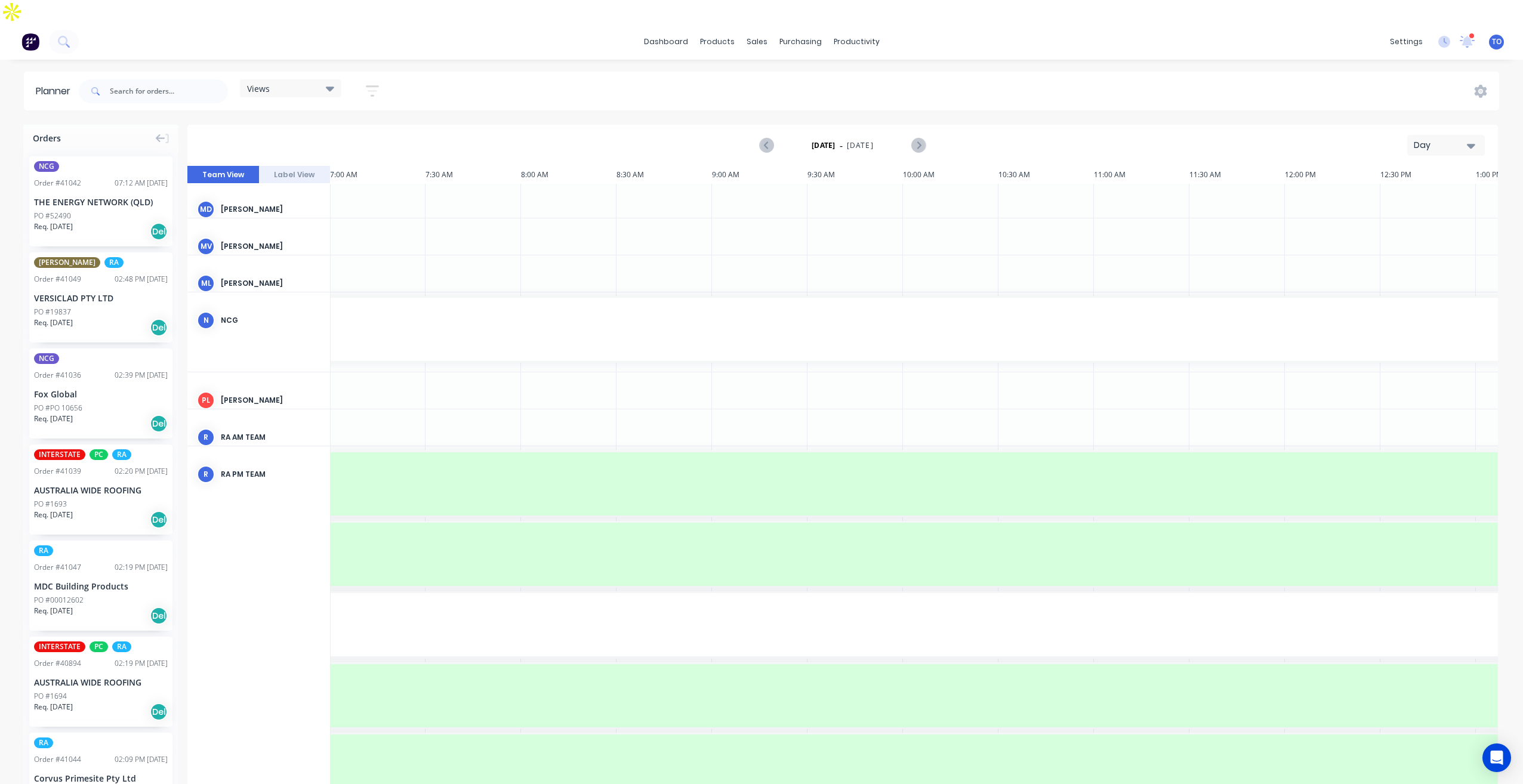
click at [1434, 139] on div "Day" at bounding box center [1441, 145] width 55 height 13
click at [1389, 189] on div "Week" at bounding box center [1424, 201] width 118 height 24
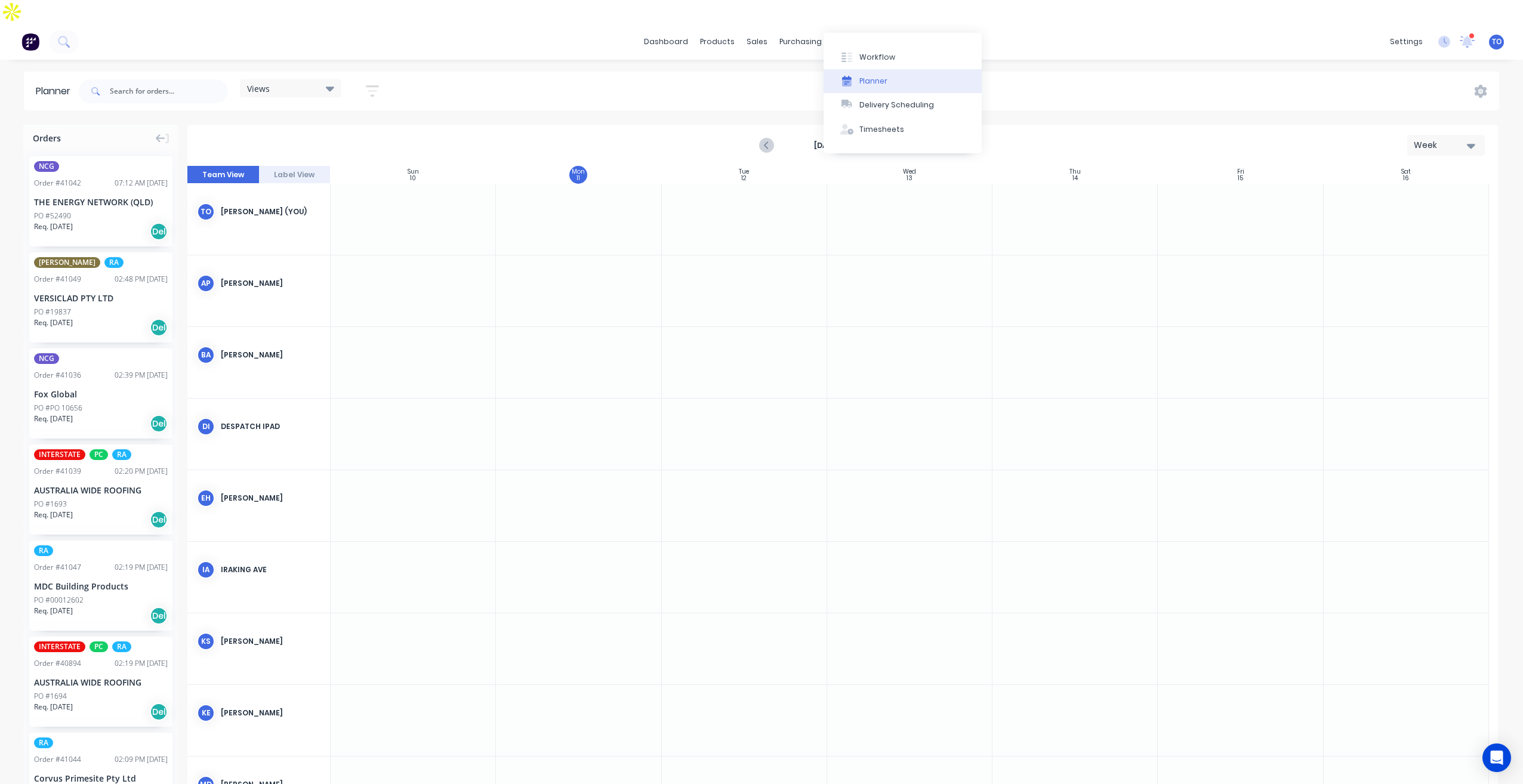
click at [879, 84] on div "Planner" at bounding box center [873, 81] width 28 height 11
click at [1429, 126] on div "Aug 10th - Aug 16th Week" at bounding box center [842, 145] width 1308 height 39
click at [1426, 135] on button "Week" at bounding box center [1446, 146] width 77 height 21
click at [1275, 126] on div "Aug 10th - Aug 16th Week Day Week Month" at bounding box center [842, 145] width 1308 height 39
click at [381, 79] on button "button" at bounding box center [372, 91] width 38 height 23
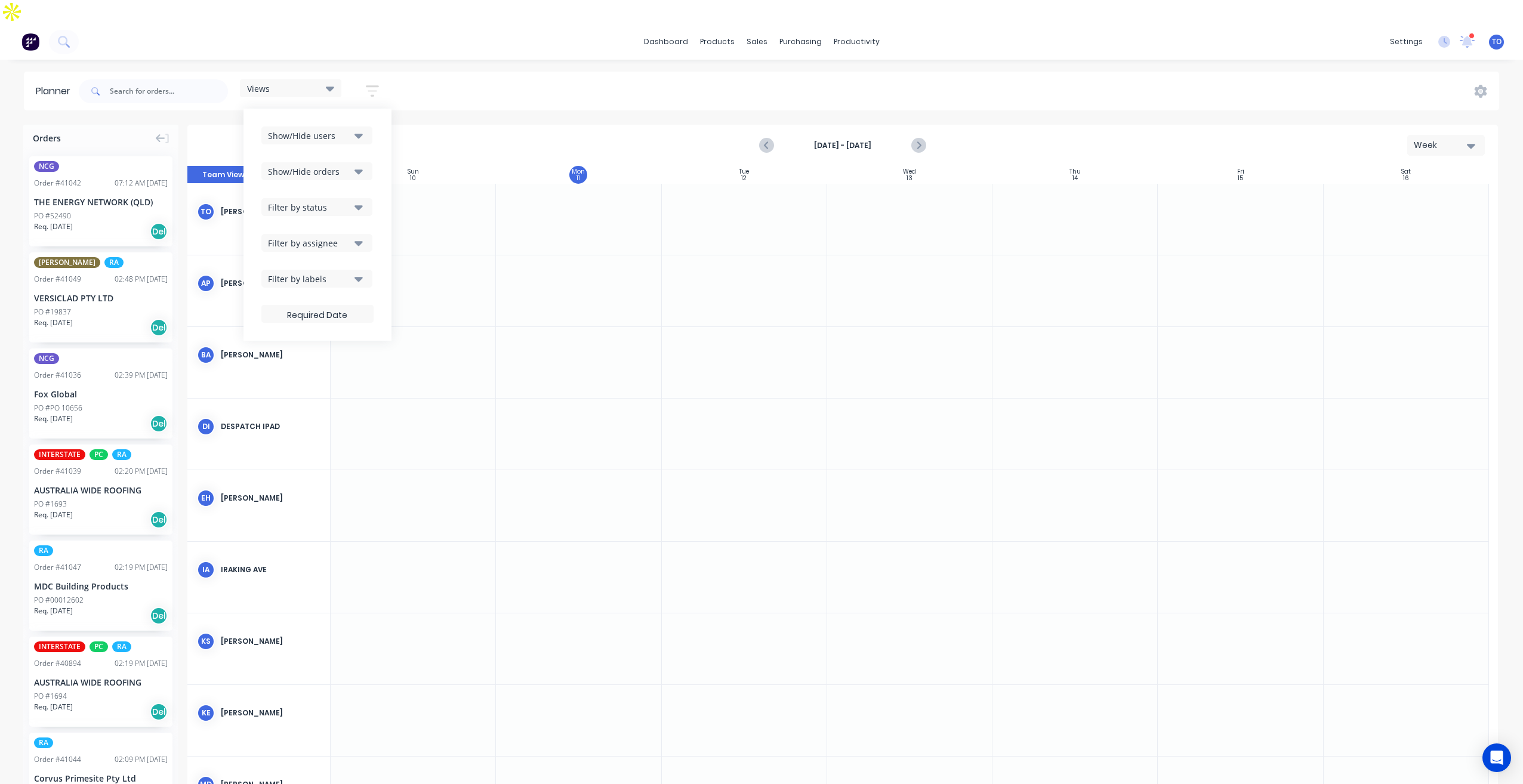
click at [347, 130] on div "Show/Hide users" at bounding box center [309, 136] width 83 height 13
click at [309, 195] on div "All" at bounding box center [358, 201] width 119 height 13
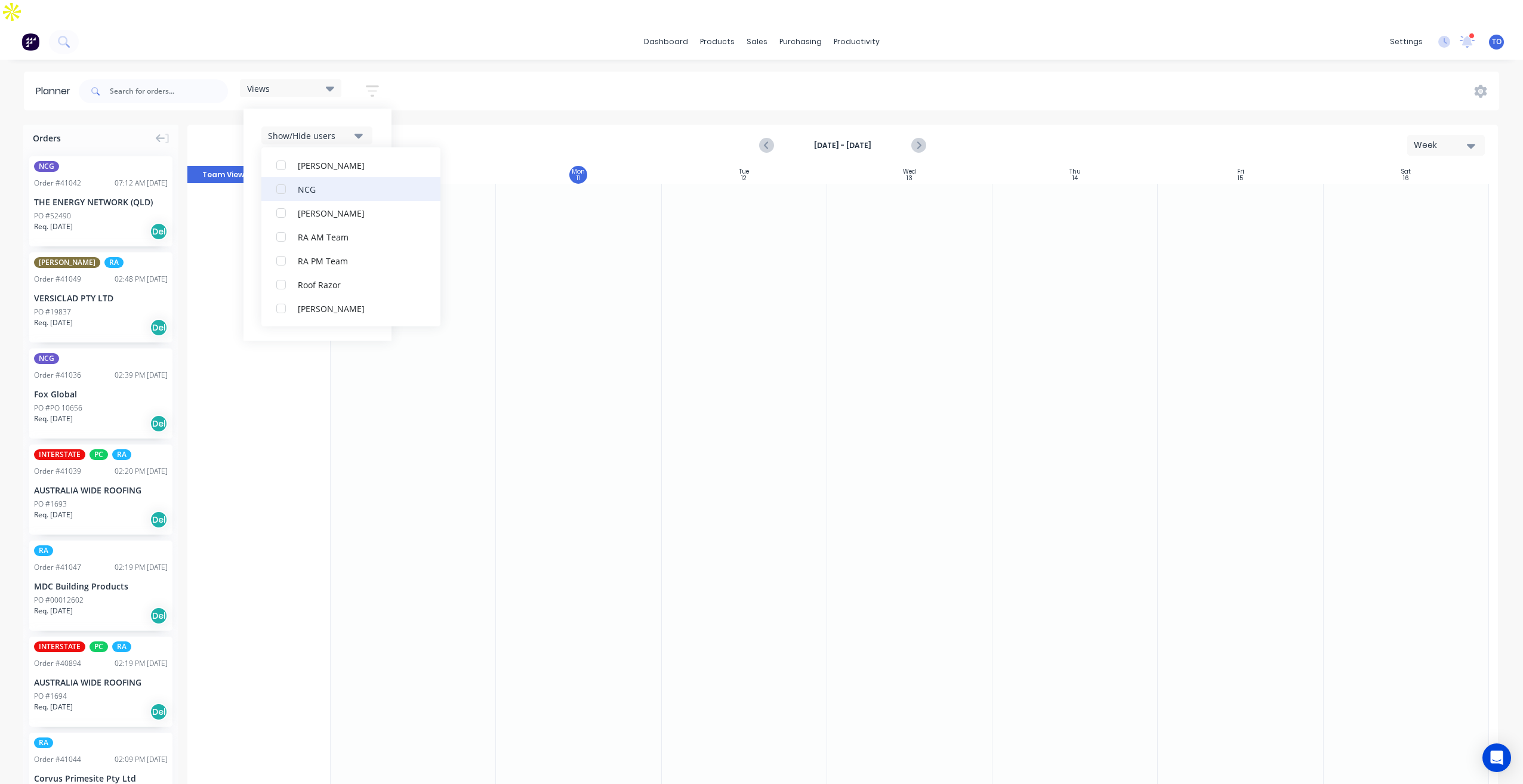
click at [305, 183] on div "NCG" at bounding box center [358, 189] width 119 height 13
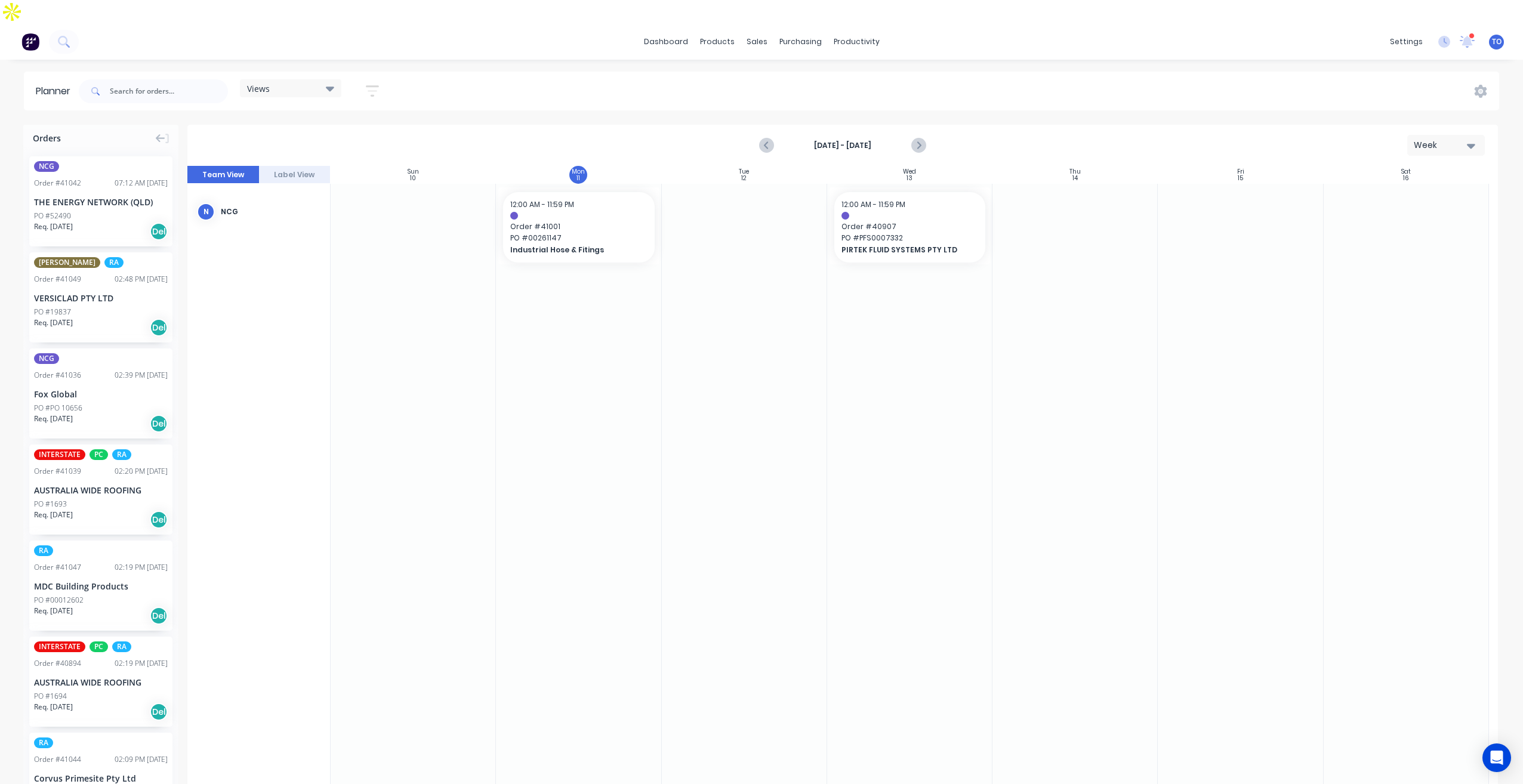
click at [466, 88] on div "Planner Views Save new view None (Default) edit Iraking edit kyle edit Michael'…" at bounding box center [762, 439] width 1523 height 736
click at [377, 79] on button "button" at bounding box center [372, 91] width 38 height 23
drag, startPoint x: 360, startPoint y: 138, endPoint x: 360, endPoint y: 150, distance: 12.0
click at [360, 162] on button "Show/Hide orders" at bounding box center [317, 171] width 111 height 18
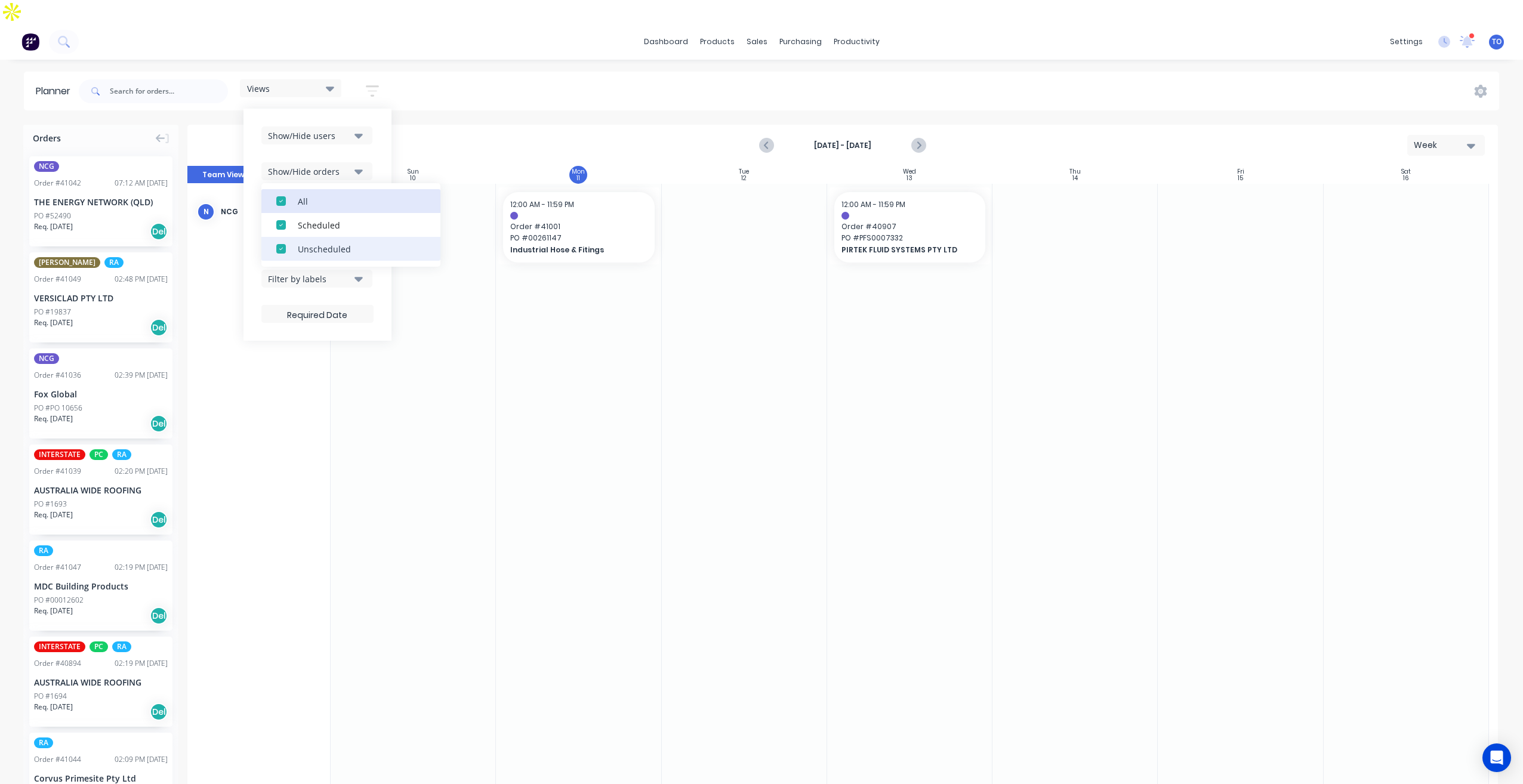
drag, startPoint x: 324, startPoint y: 173, endPoint x: 321, endPoint y: 222, distance: 49.1
click at [324, 195] on div "All" at bounding box center [358, 201] width 119 height 13
click at [324, 242] on div "Unscheduled" at bounding box center [358, 248] width 119 height 13
click at [383, 137] on div "Show/Hide users Show/Hide orders All Scheduled Unscheduled Filter by status Fil…" at bounding box center [317, 224] width 148 height 232
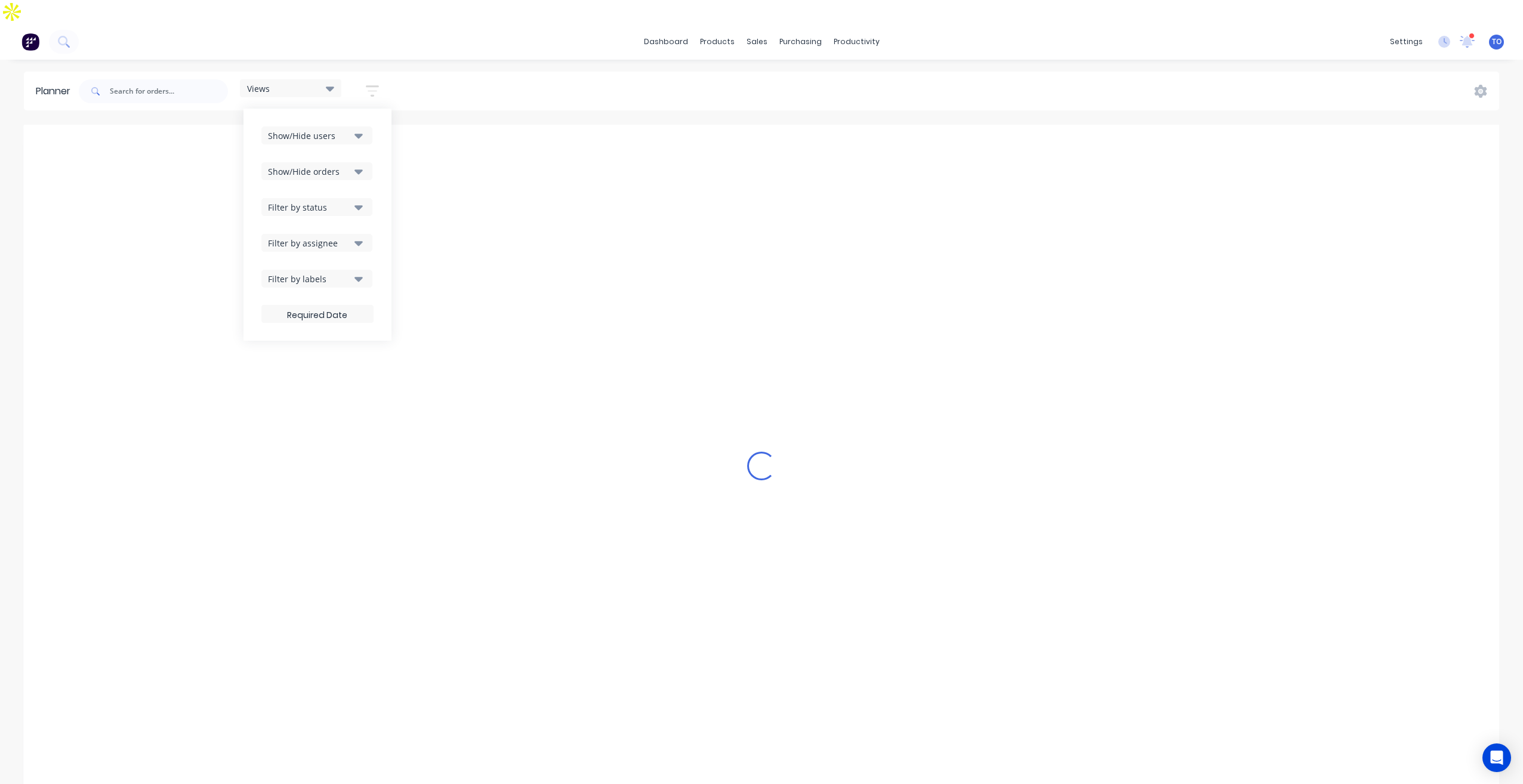
click at [362, 201] on icon "button" at bounding box center [358, 207] width 9 height 13
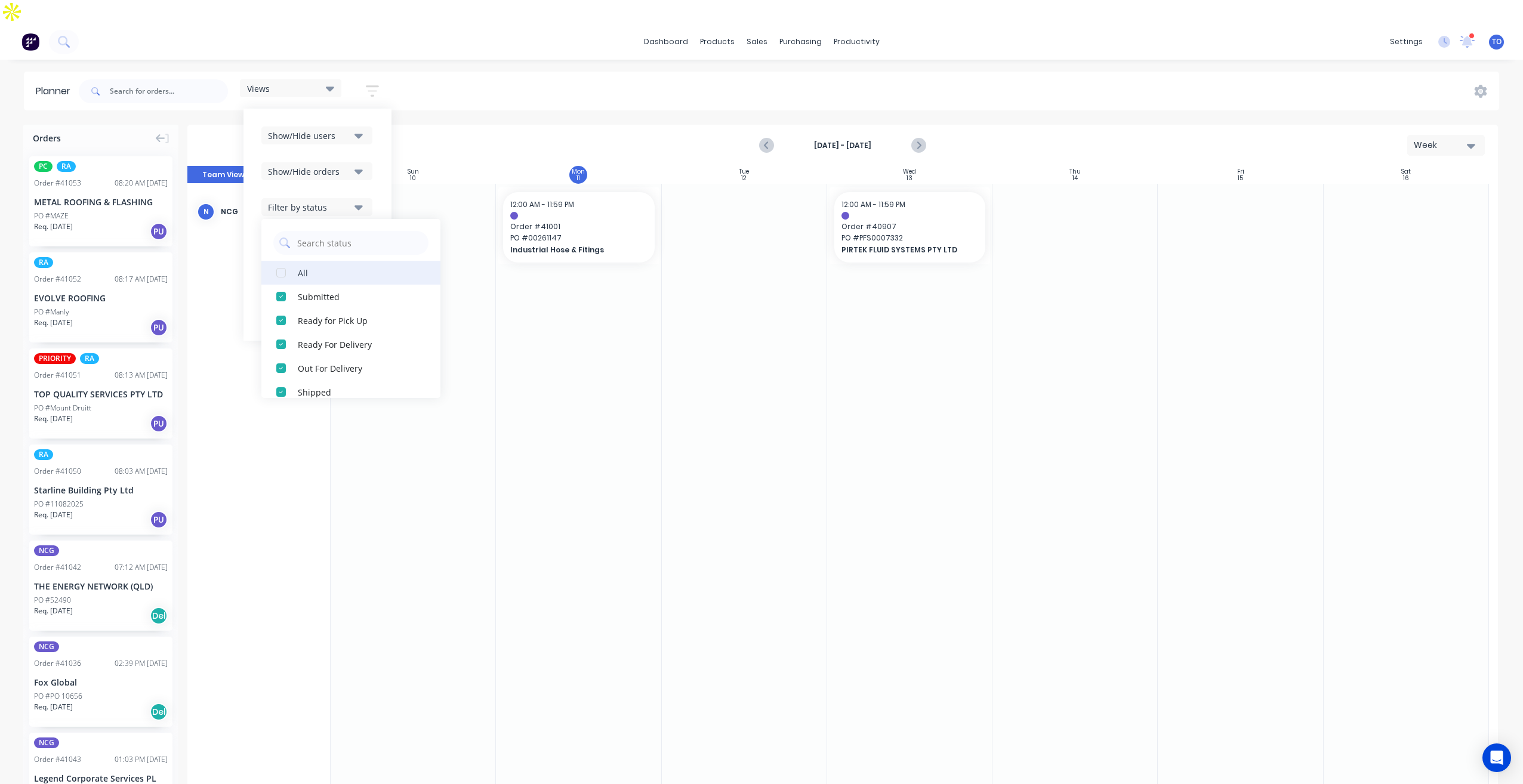
click at [304, 266] on div "All" at bounding box center [358, 272] width 119 height 13
click at [379, 152] on div "Show/Hide users Show/Hide orders Filter by status All Draft Quote Archived Deli…" at bounding box center [317, 224] width 148 height 232
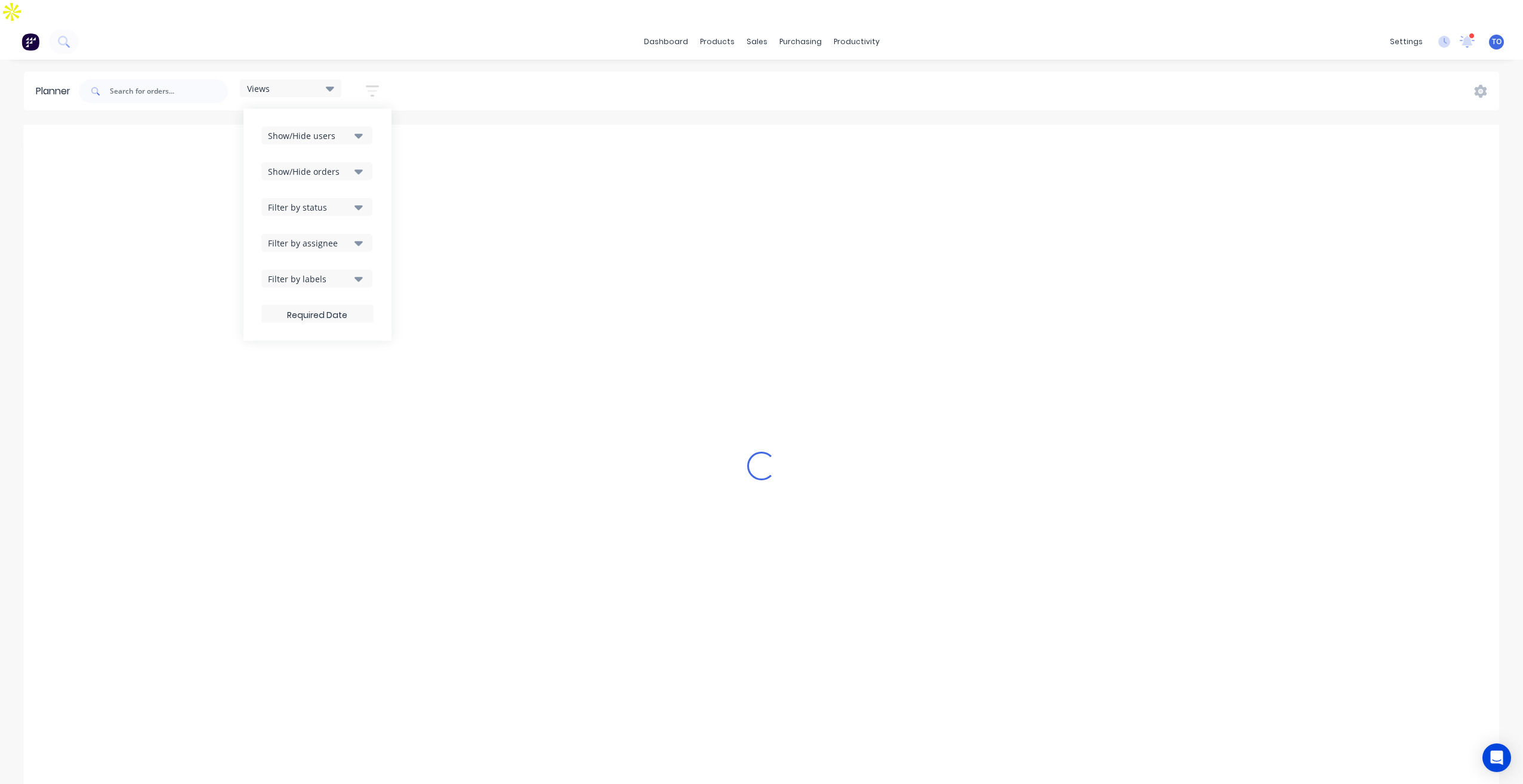
click at [347, 237] on div "Filter by assignee" at bounding box center [309, 243] width 83 height 13
click at [379, 174] on div "Show/Hide users Show/Hide orders Filter by status Filter by assignee All Unassi…" at bounding box center [317, 224] width 148 height 232
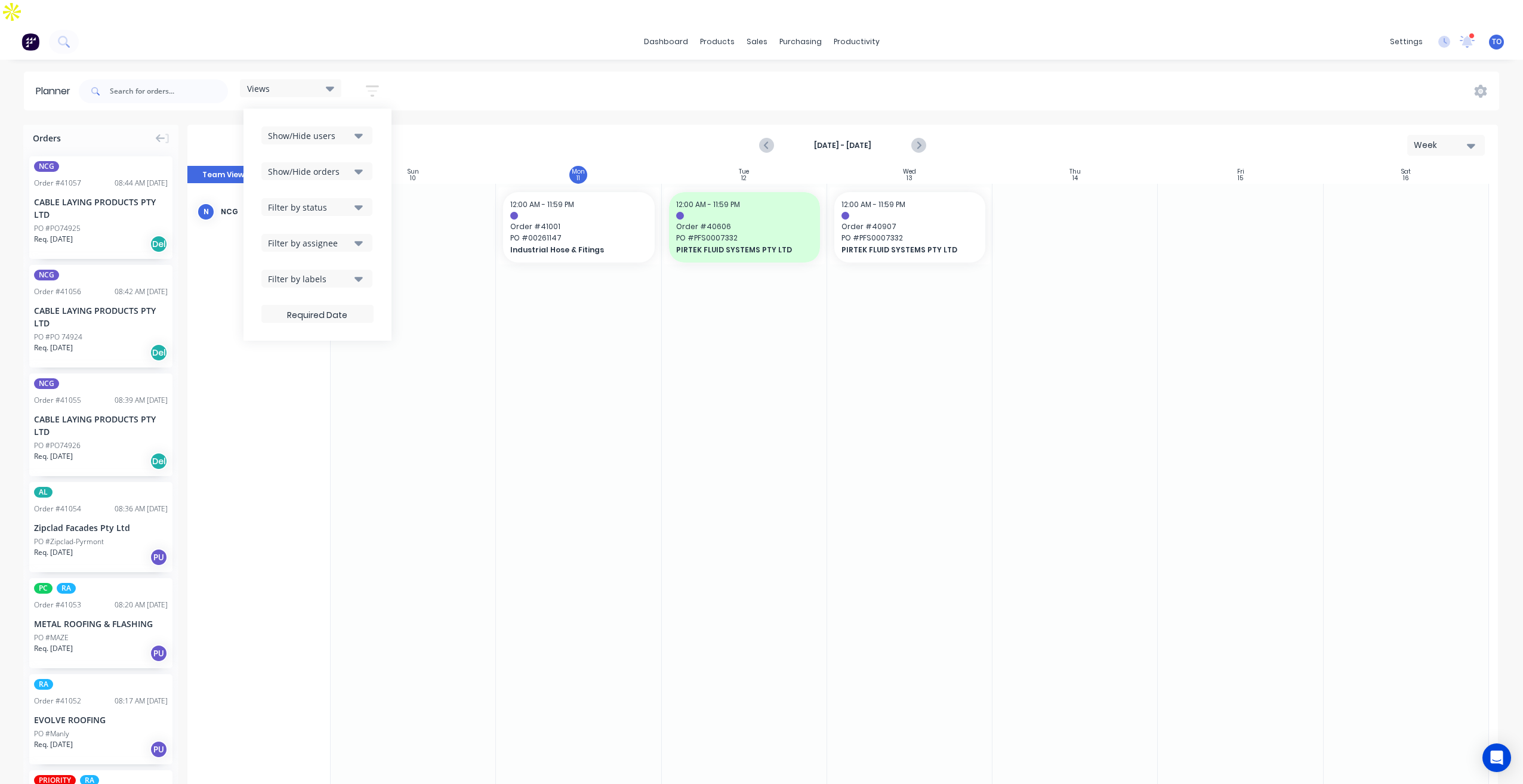
click at [1009, 40] on div "dashboard products sales purchasing productivity dashboard products Product Cat…" at bounding box center [762, 416] width 1523 height 784
drag, startPoint x: 74, startPoint y: 171, endPoint x: 522, endPoint y: 226, distance: 451.4
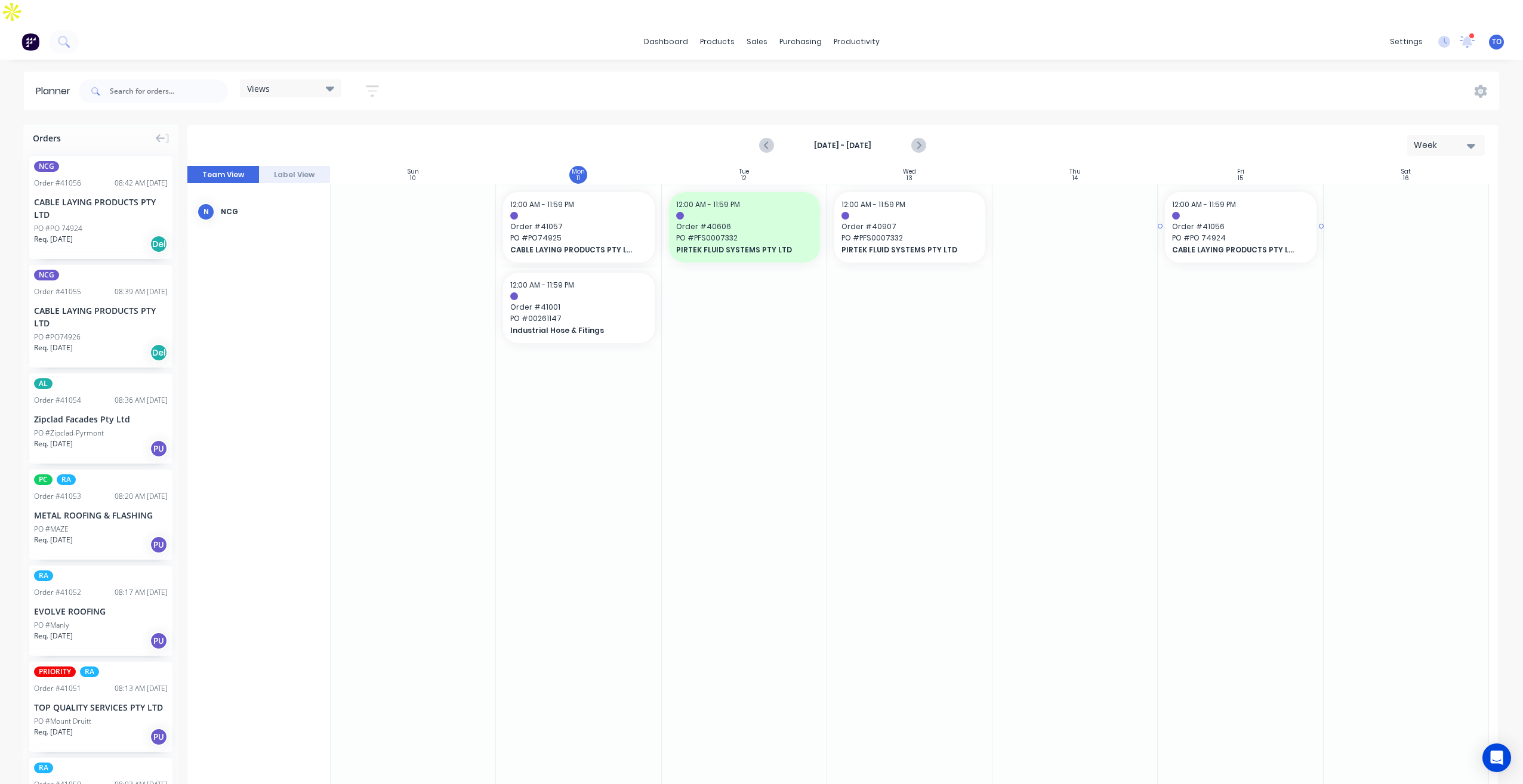
drag, startPoint x: 68, startPoint y: 181, endPoint x: 1188, endPoint y: 240, distance: 1121.6
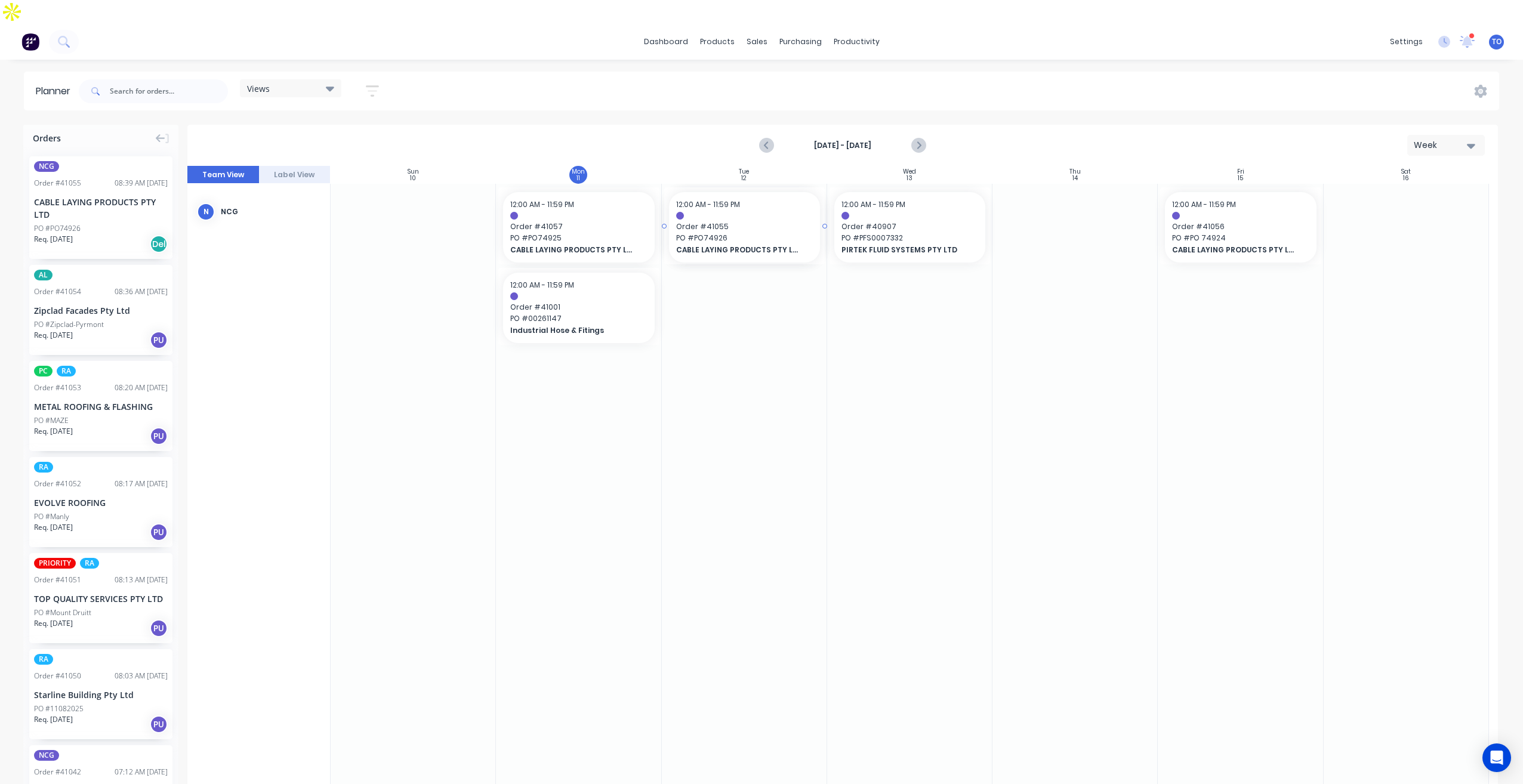
drag, startPoint x: 68, startPoint y: 173, endPoint x: 751, endPoint y: 244, distance: 686.7
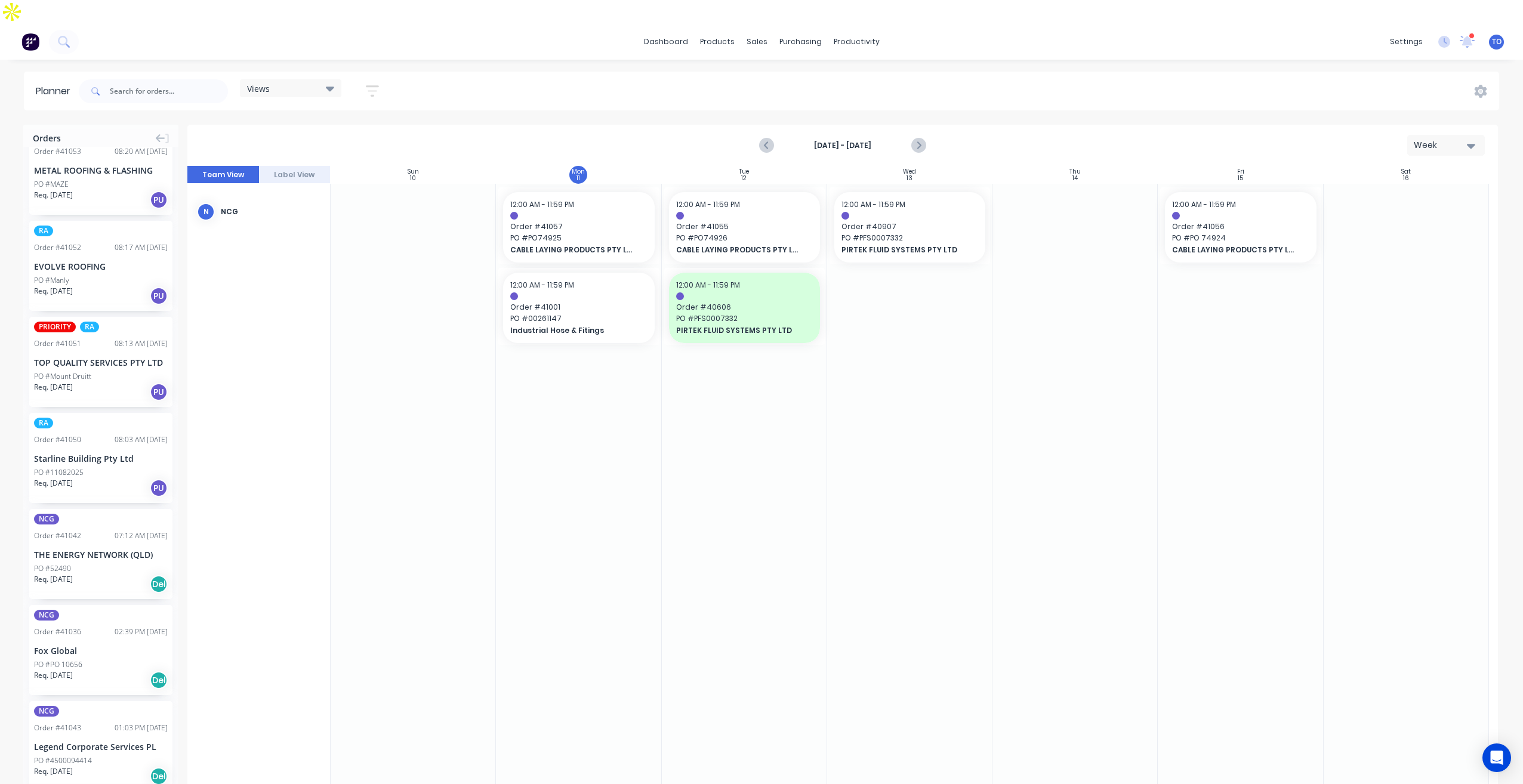
scroll to position [299, 0]
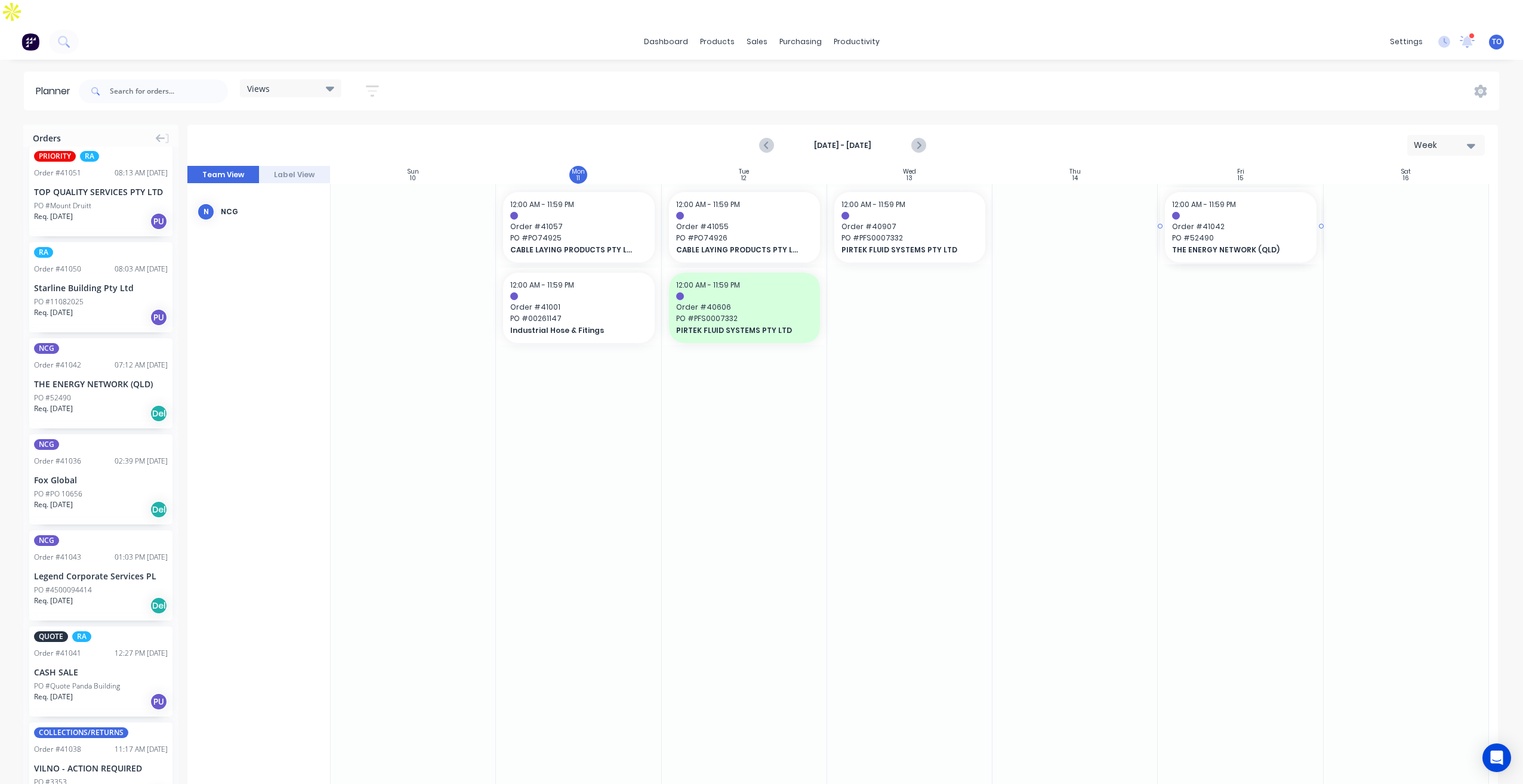
drag, startPoint x: 58, startPoint y: 338, endPoint x: 1190, endPoint y: 258, distance: 1134.8
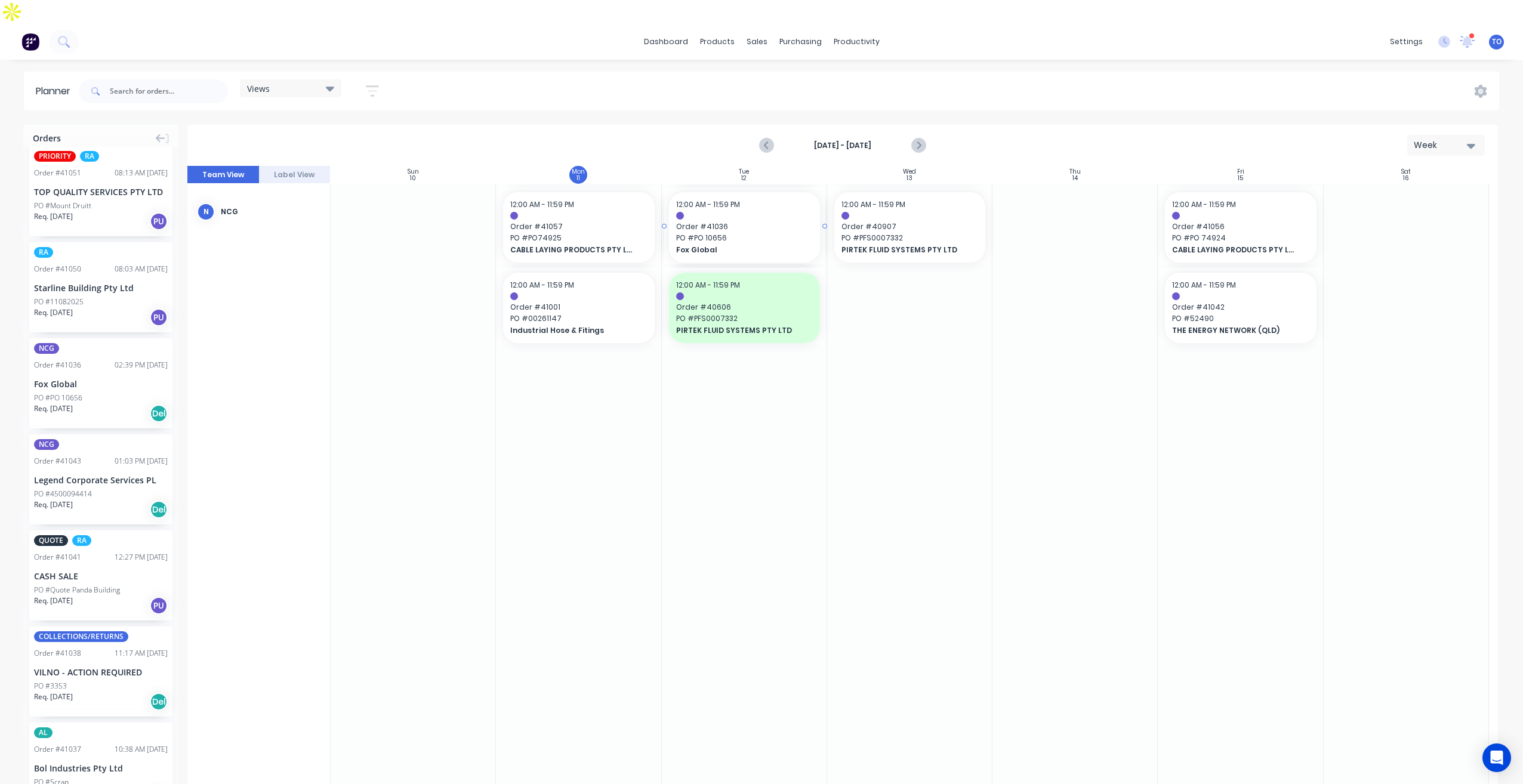
drag, startPoint x: 60, startPoint y: 343, endPoint x: 773, endPoint y: 277, distance: 716.0
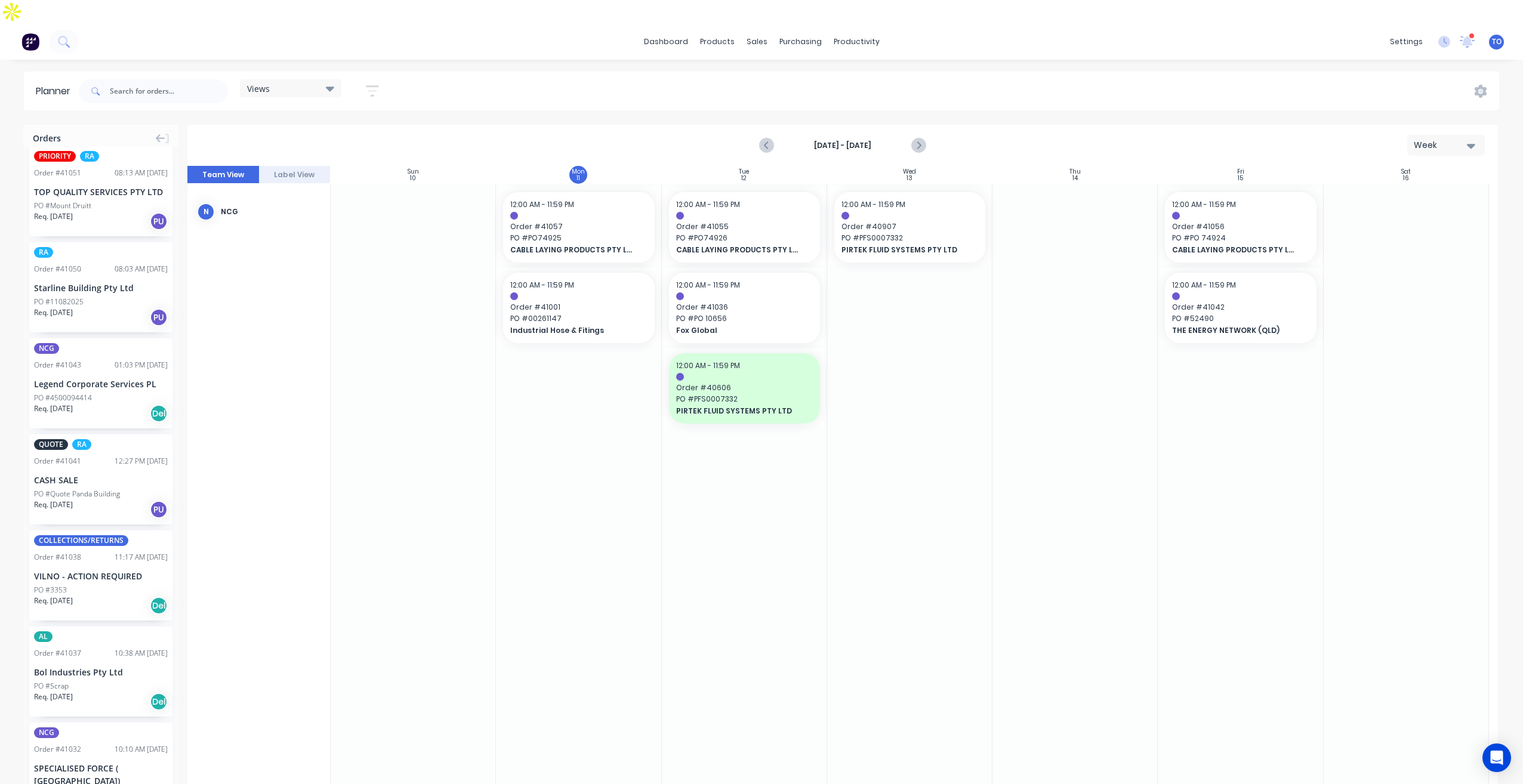
drag, startPoint x: 920, startPoint y: 123, endPoint x: 895, endPoint y: 134, distance: 27.3
click at [919, 138] on icon "Next page" at bounding box center [918, 146] width 15 height 15
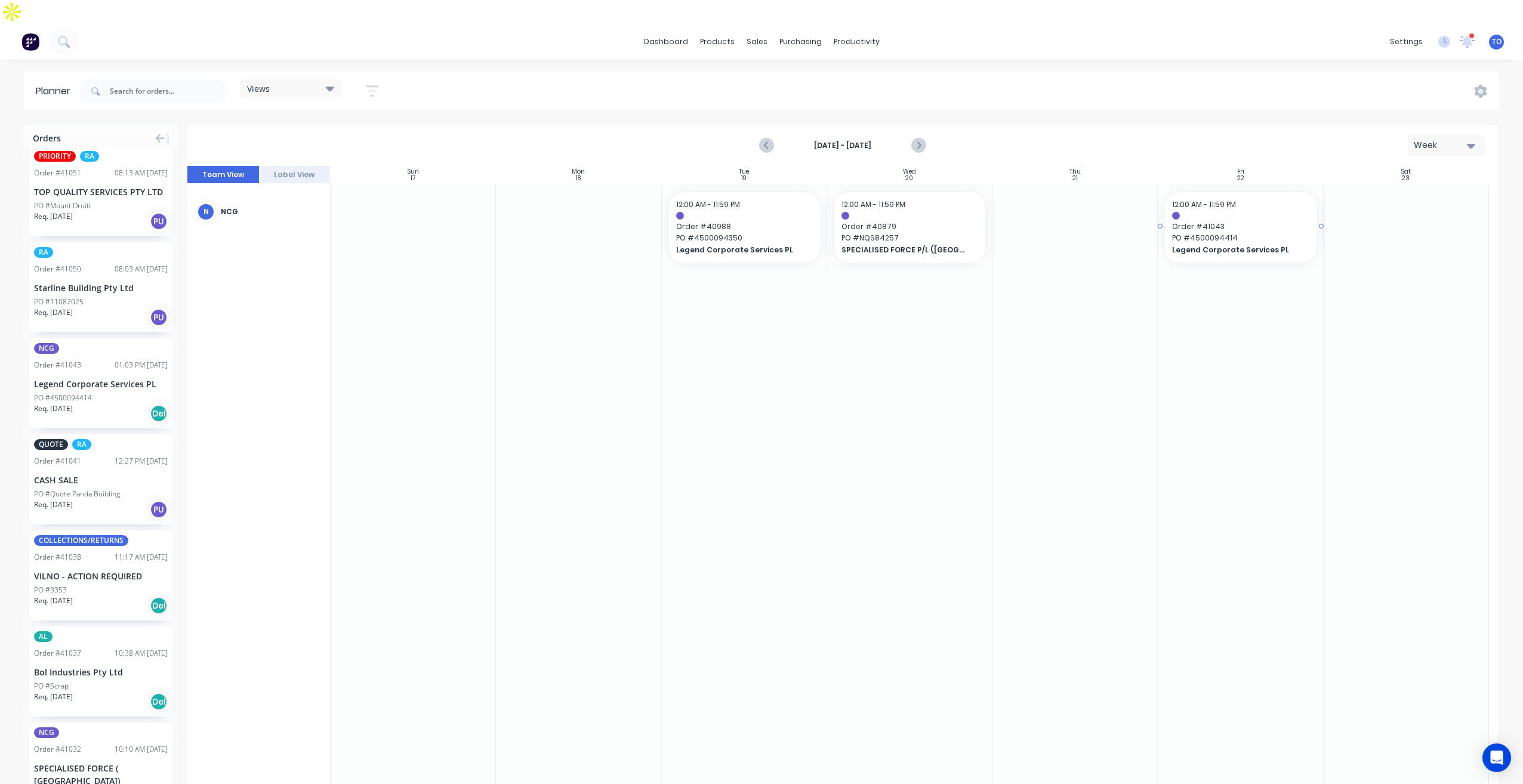
drag, startPoint x: 54, startPoint y: 340, endPoint x: 1196, endPoint y: 225, distance: 1147.8
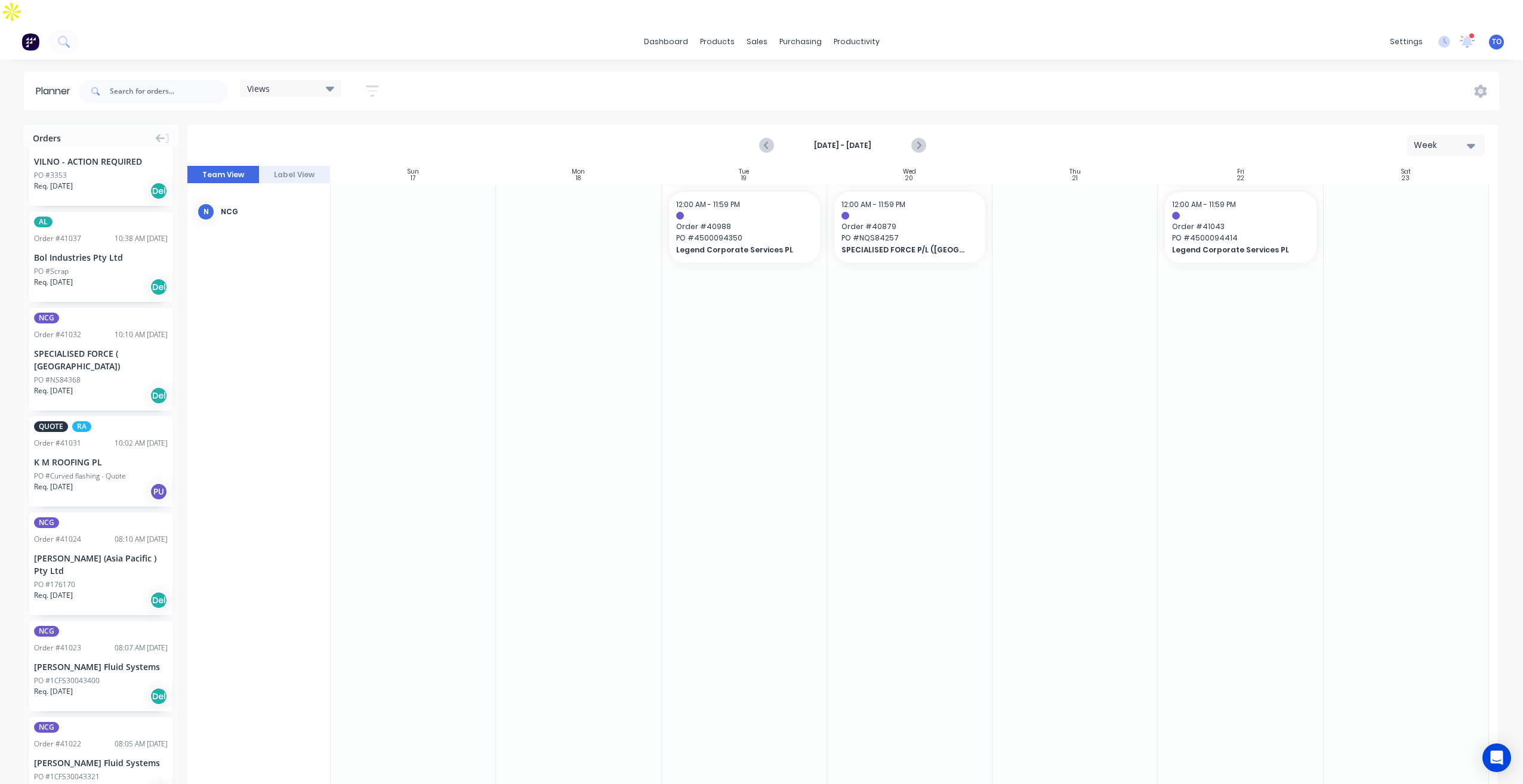
scroll to position [656, 0]
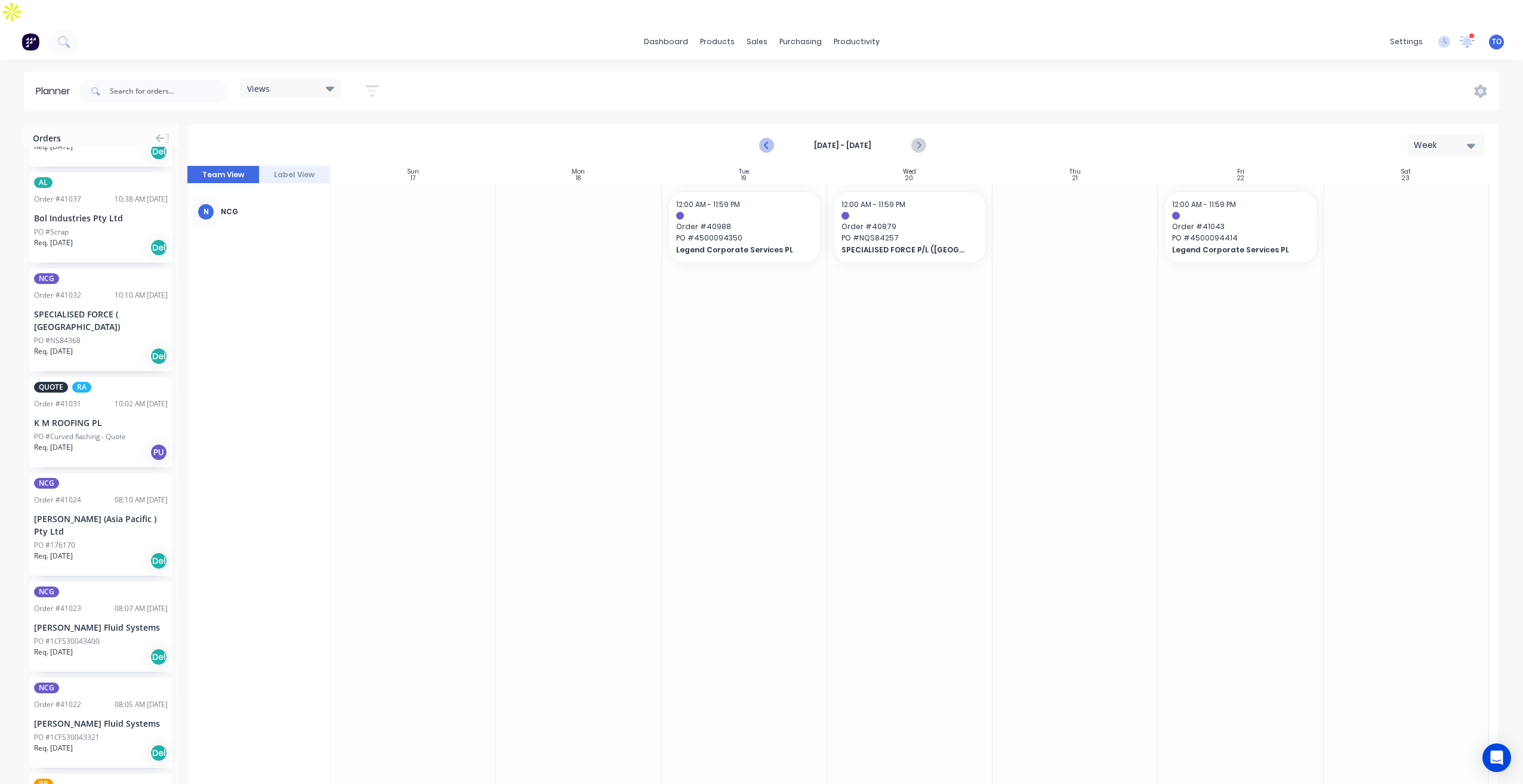
click at [766, 141] on icon "Previous page" at bounding box center [767, 146] width 5 height 9
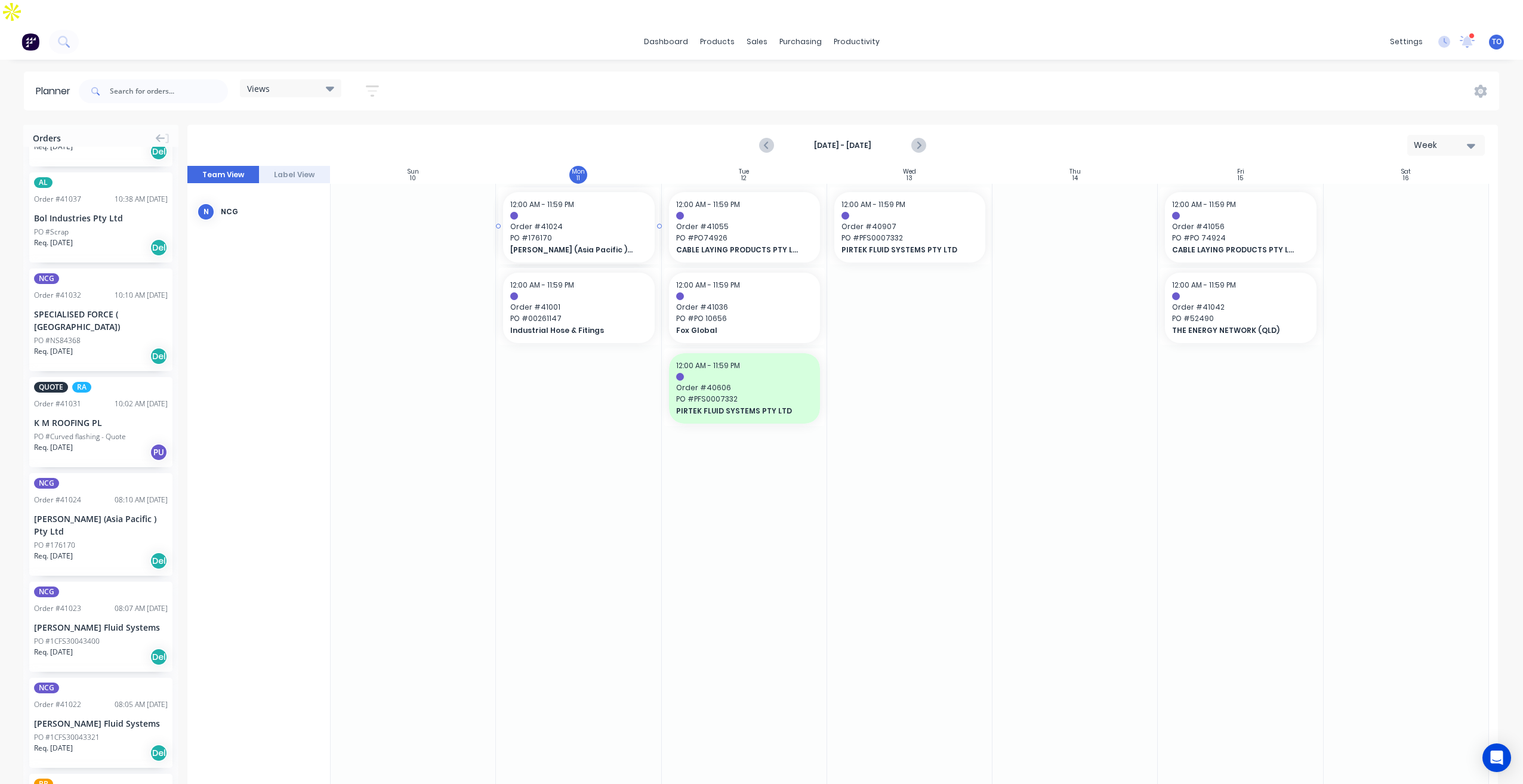
drag, startPoint x: 52, startPoint y: 466, endPoint x: 543, endPoint y: 334, distance: 508.4
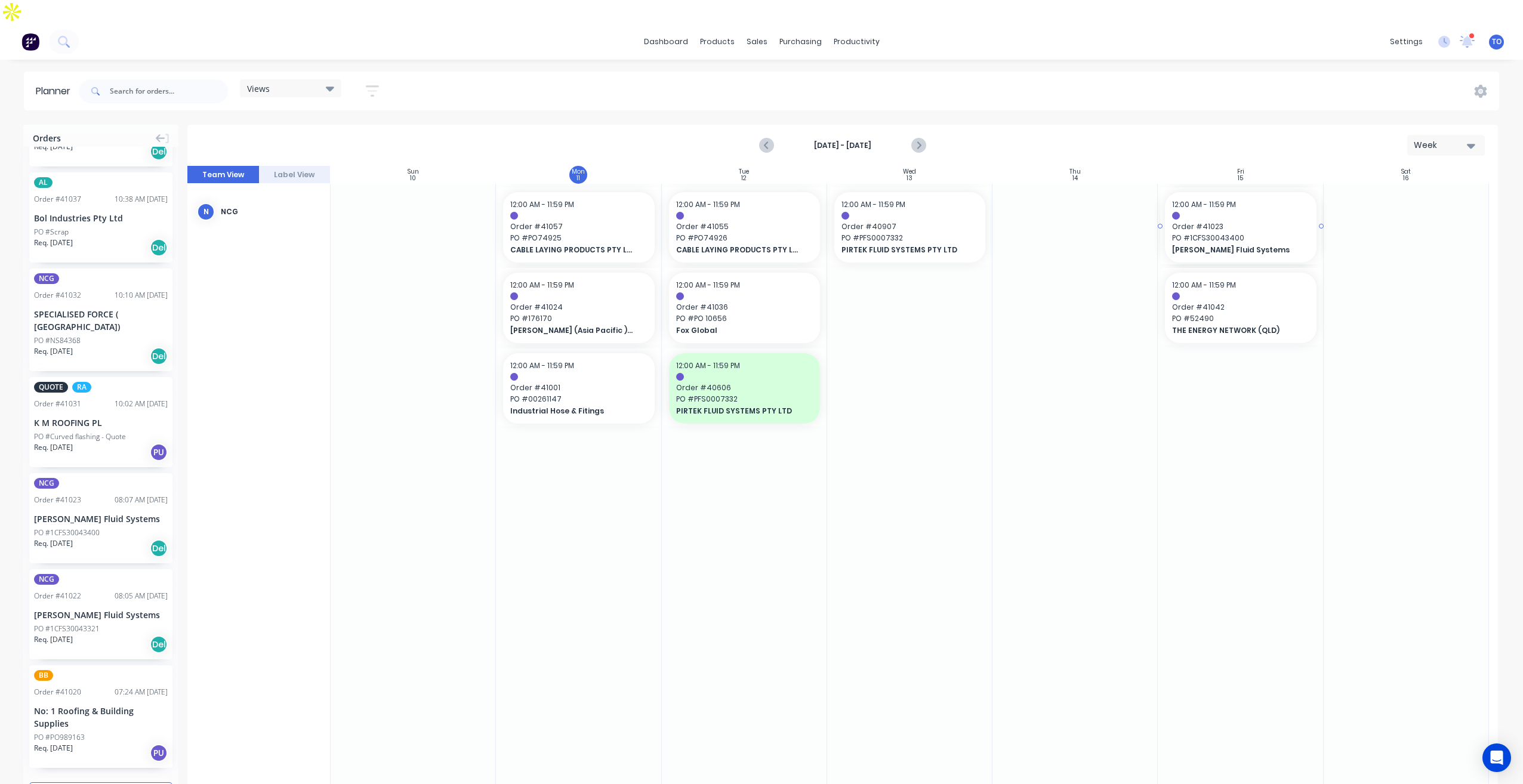
drag, startPoint x: 64, startPoint y: 467, endPoint x: 1206, endPoint y: 290, distance: 1155.6
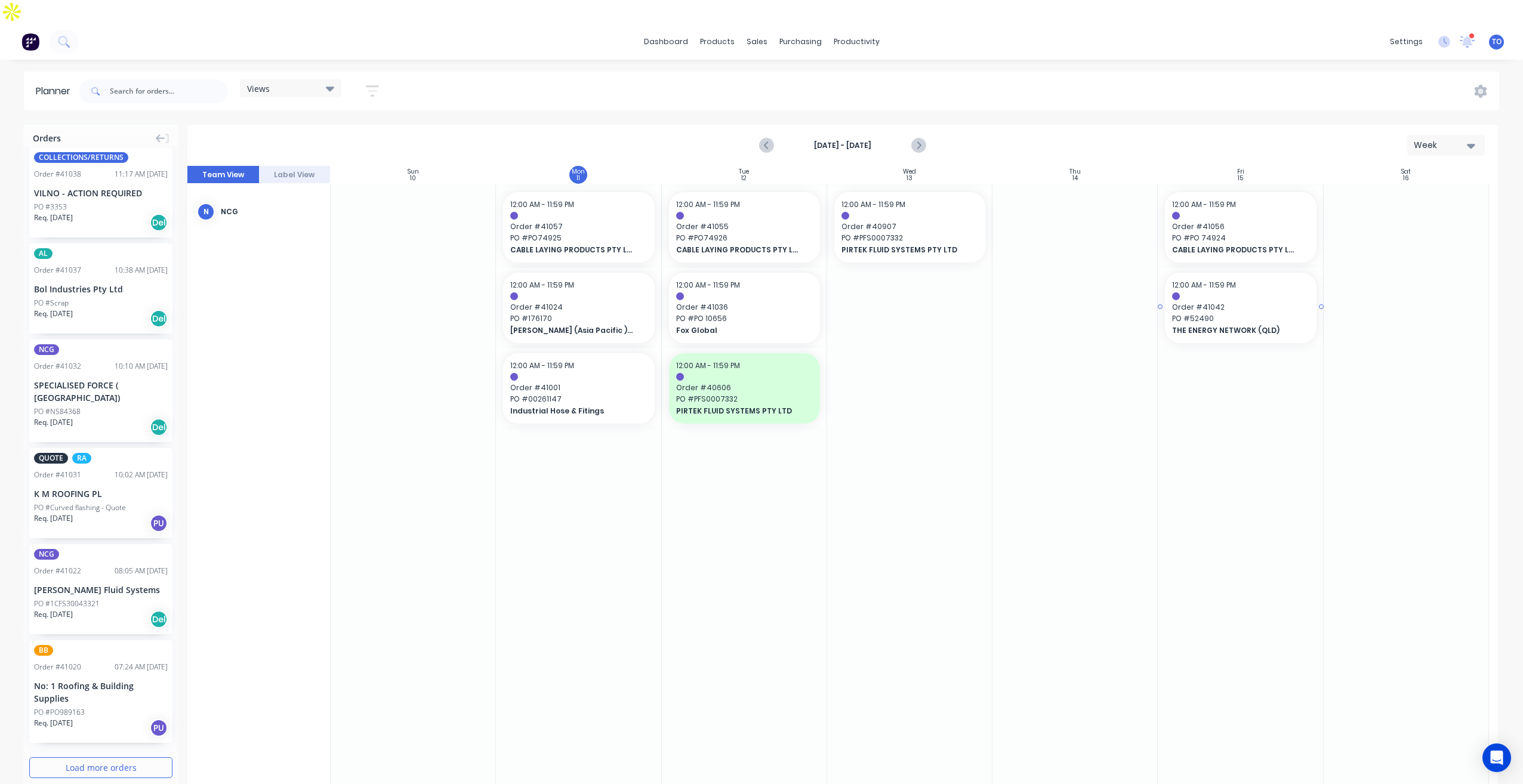
scroll to position [573, 0]
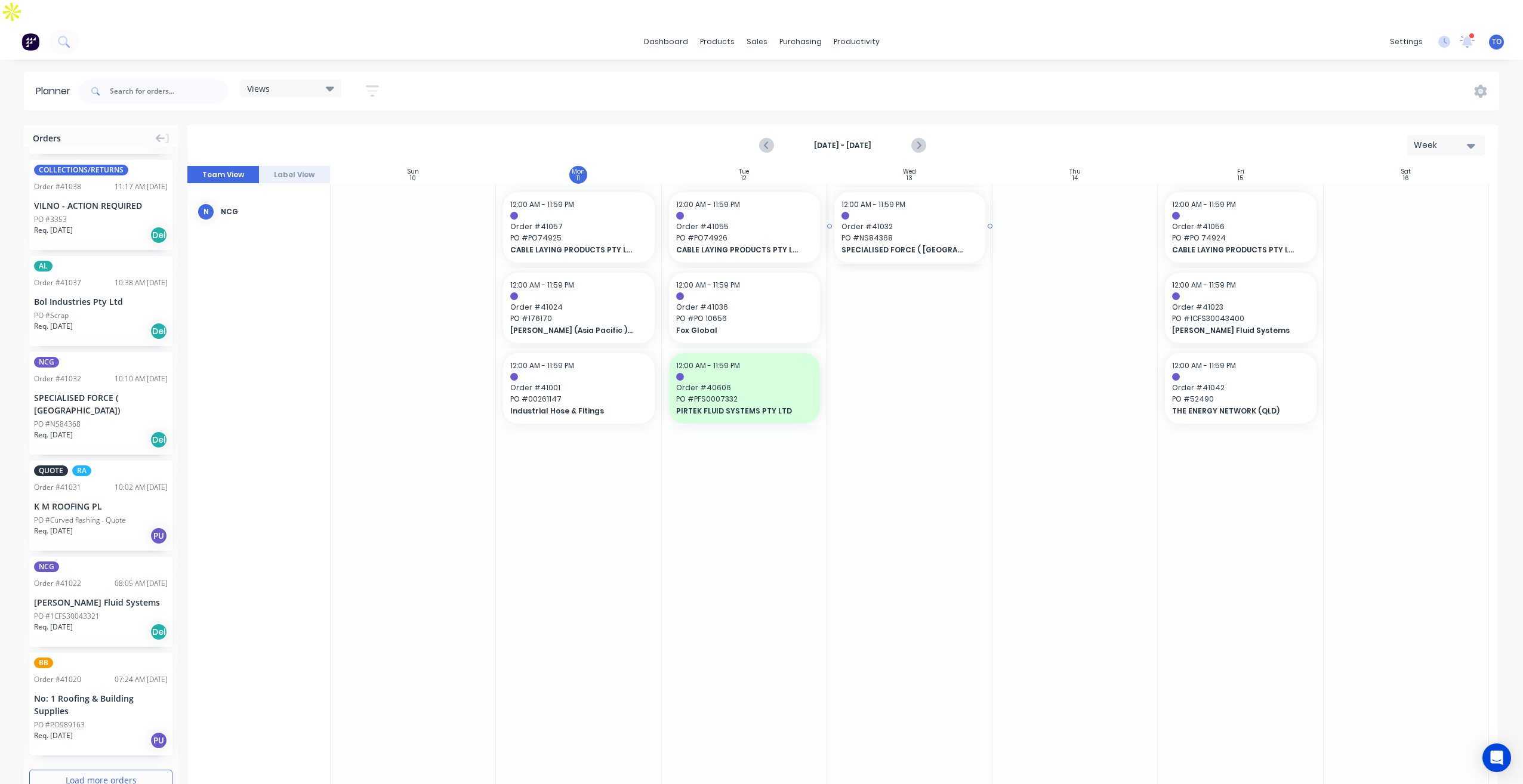
drag, startPoint x: 58, startPoint y: 351, endPoint x: 852, endPoint y: 304, distance: 795.4
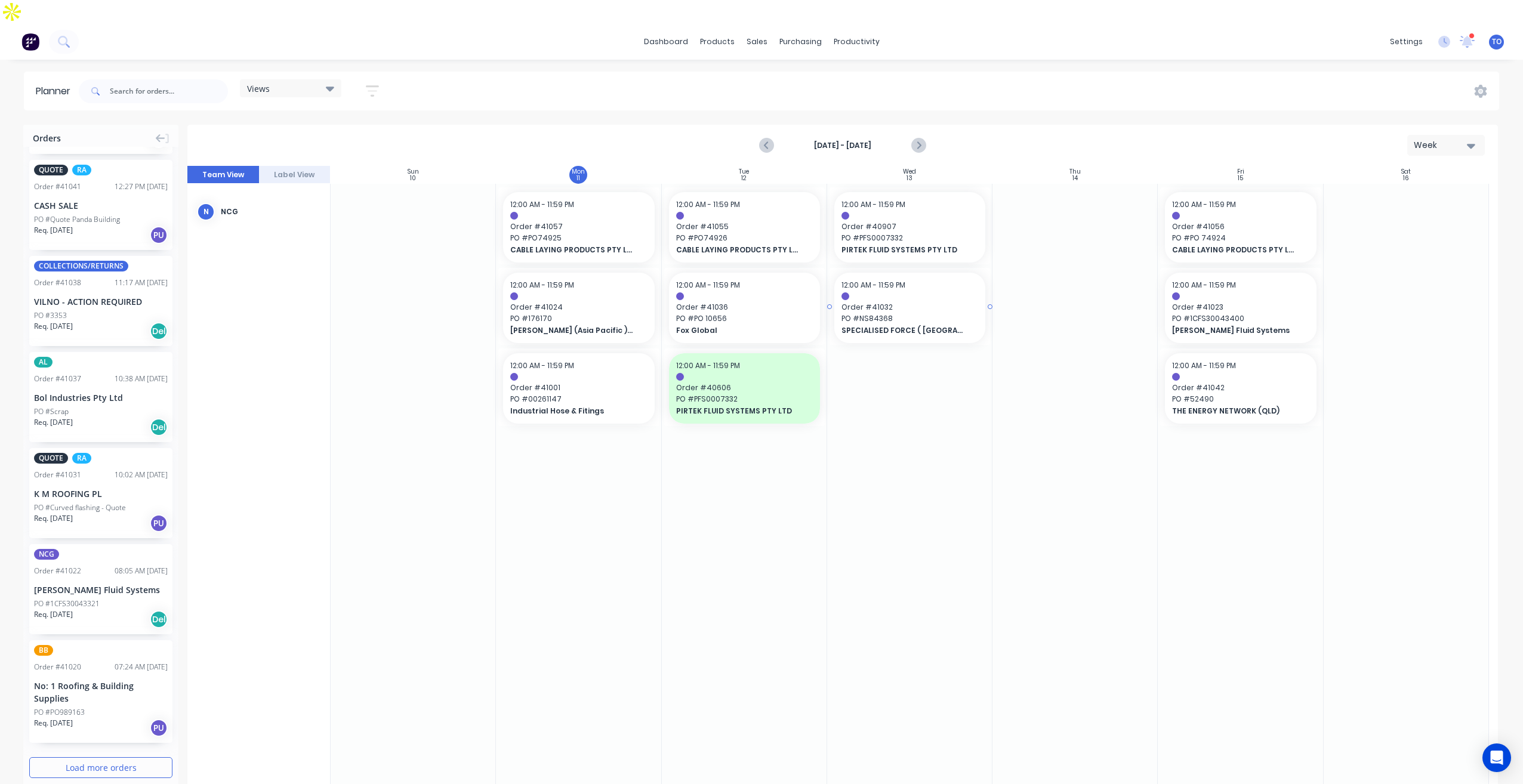
scroll to position [477, 0]
drag, startPoint x: 62, startPoint y: 536, endPoint x: 1009, endPoint y: 326, distance: 970.0
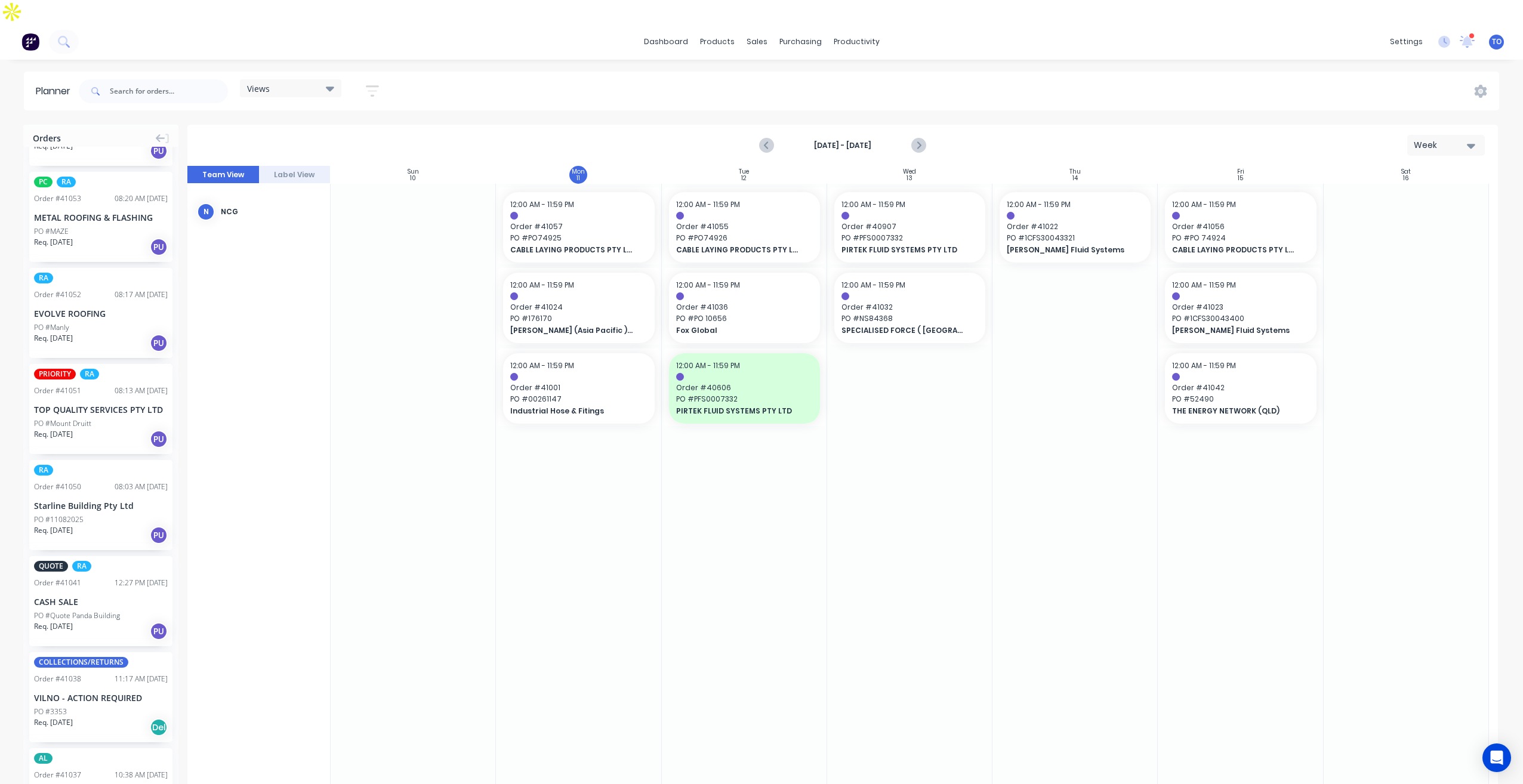
scroll to position [0, 0]
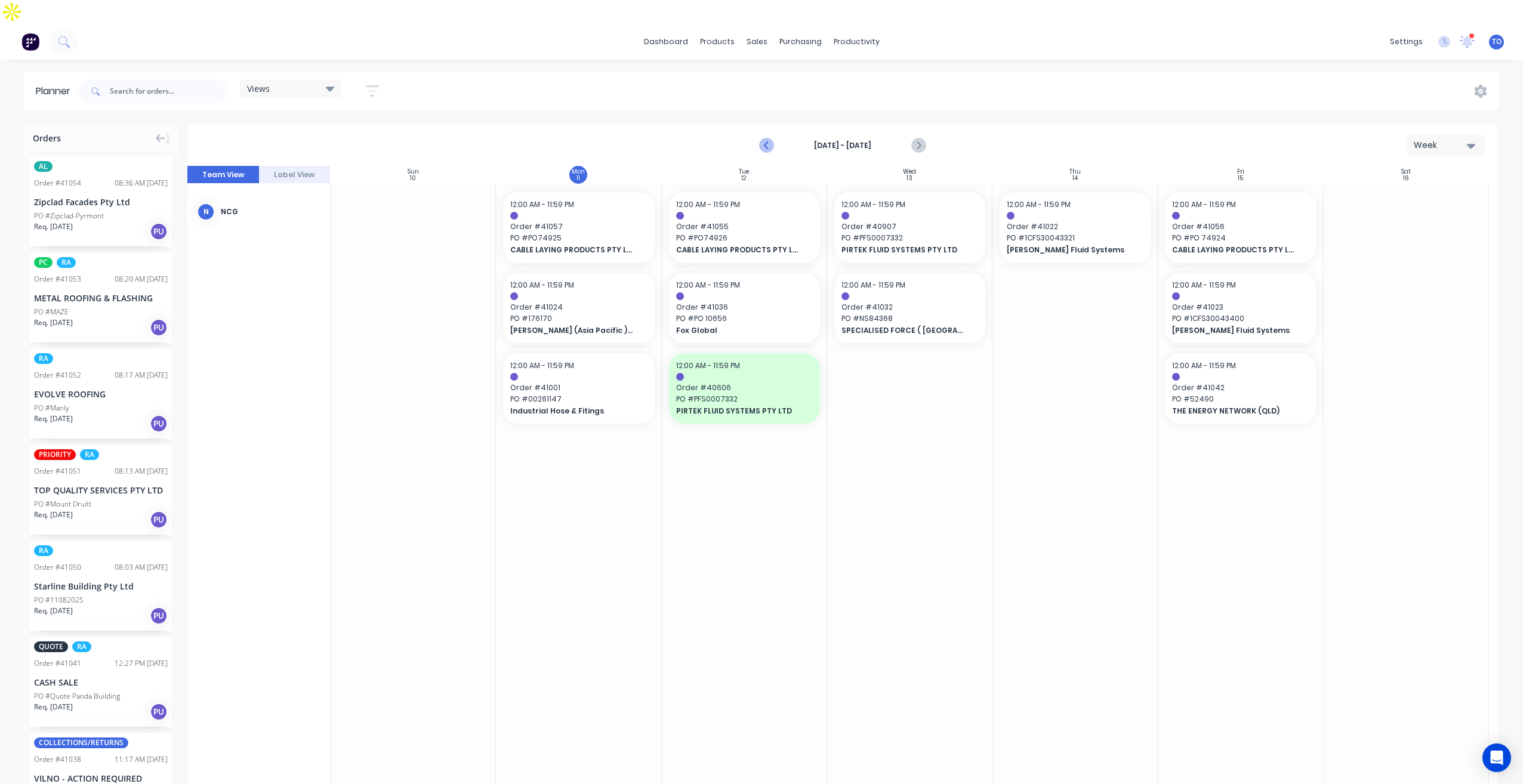
click at [762, 138] on icon "Previous page" at bounding box center [767, 146] width 15 height 15
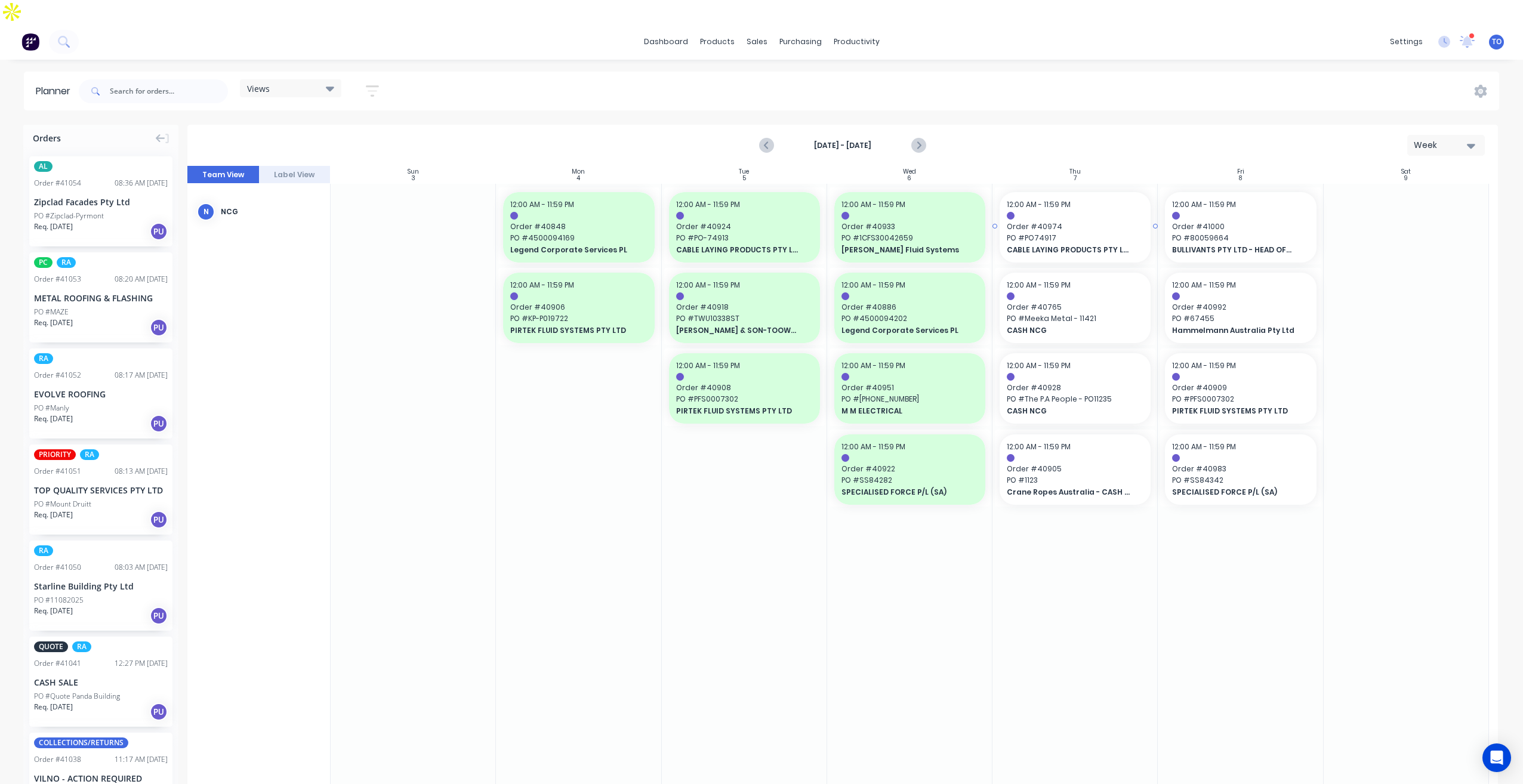
click at [1098, 221] on span "Order # 40974" at bounding box center [1075, 226] width 136 height 11
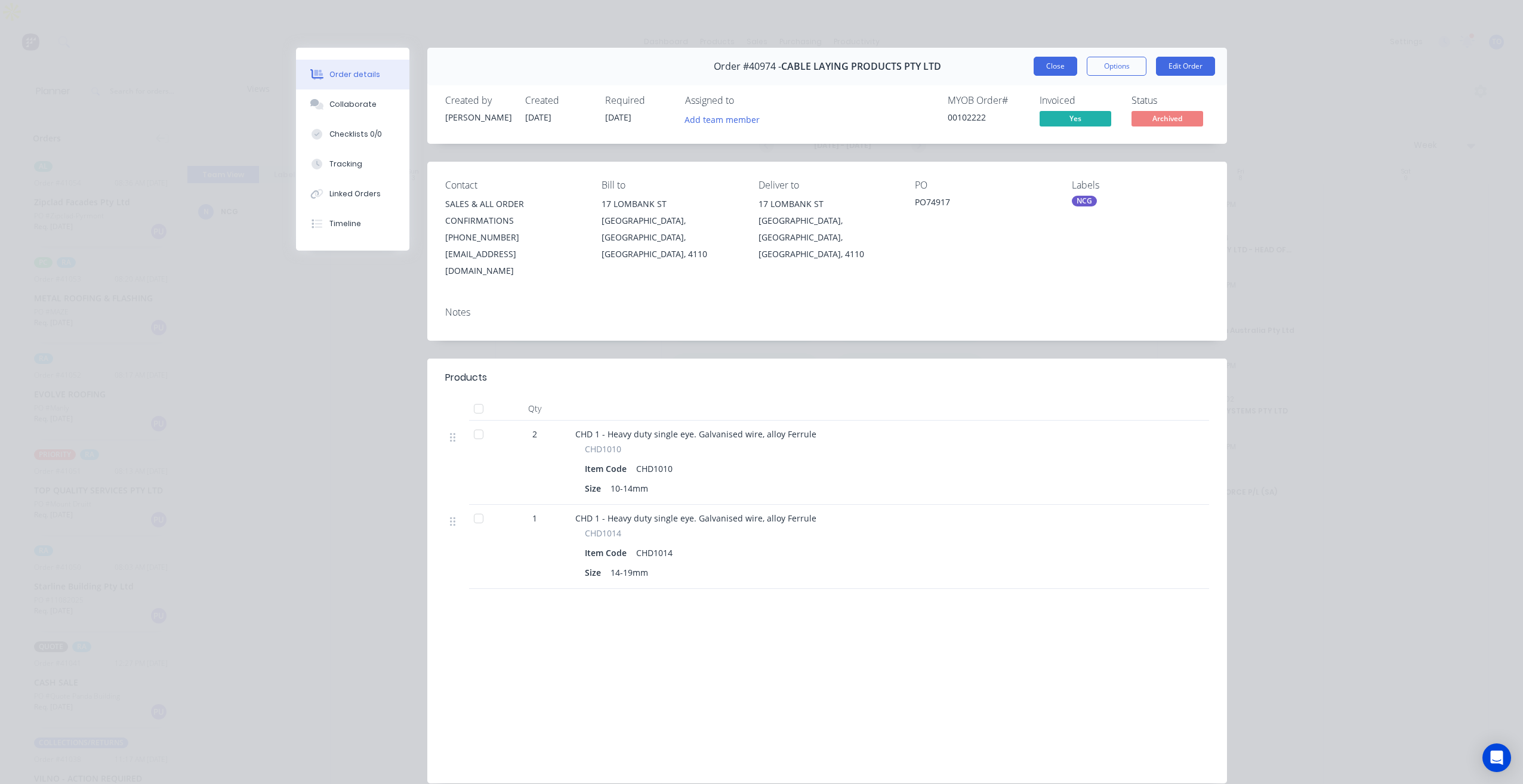
click at [1046, 70] on button "Close" at bounding box center [1056, 66] width 44 height 19
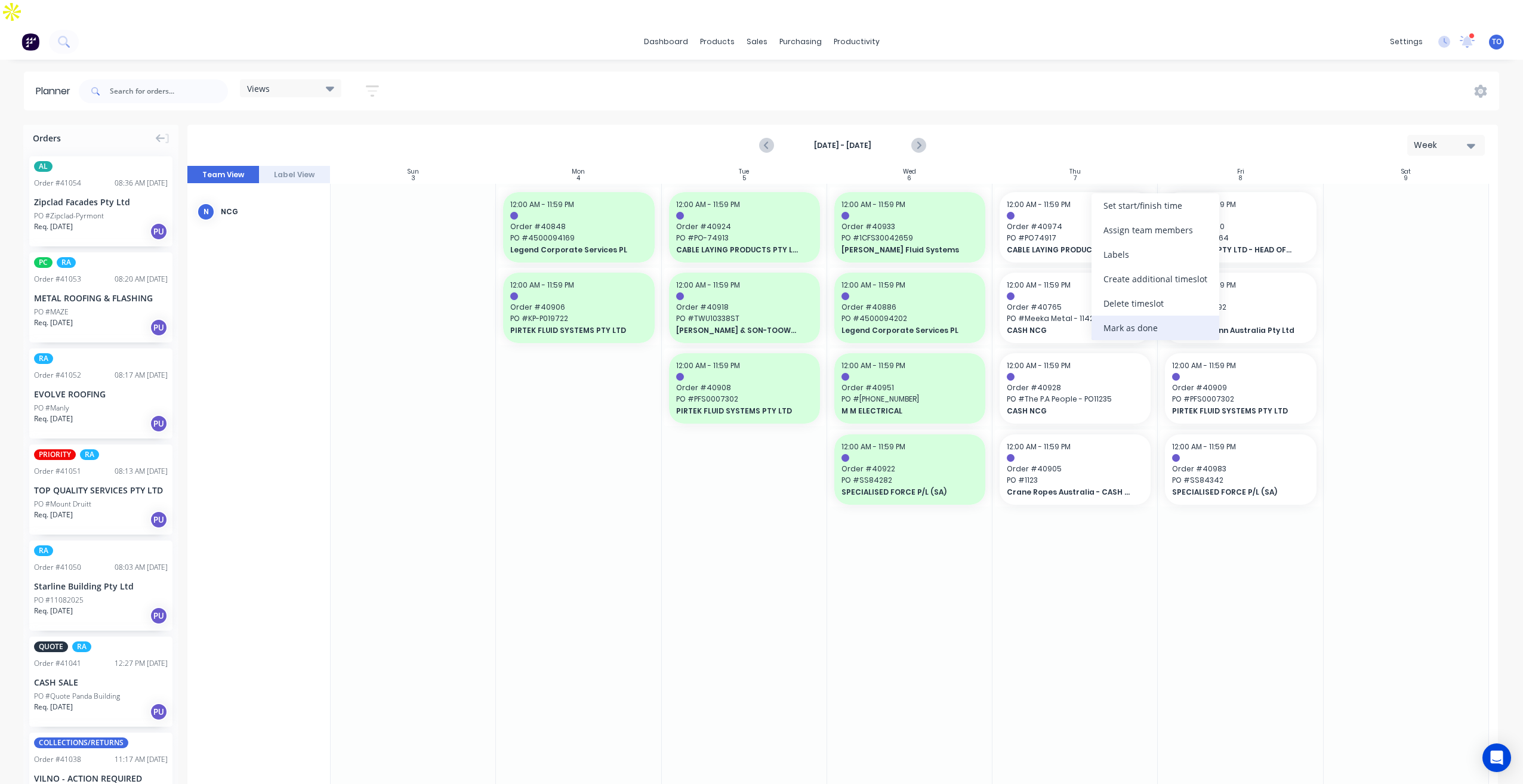
click at [1134, 323] on div "Mark as done" at bounding box center [1155, 328] width 128 height 24
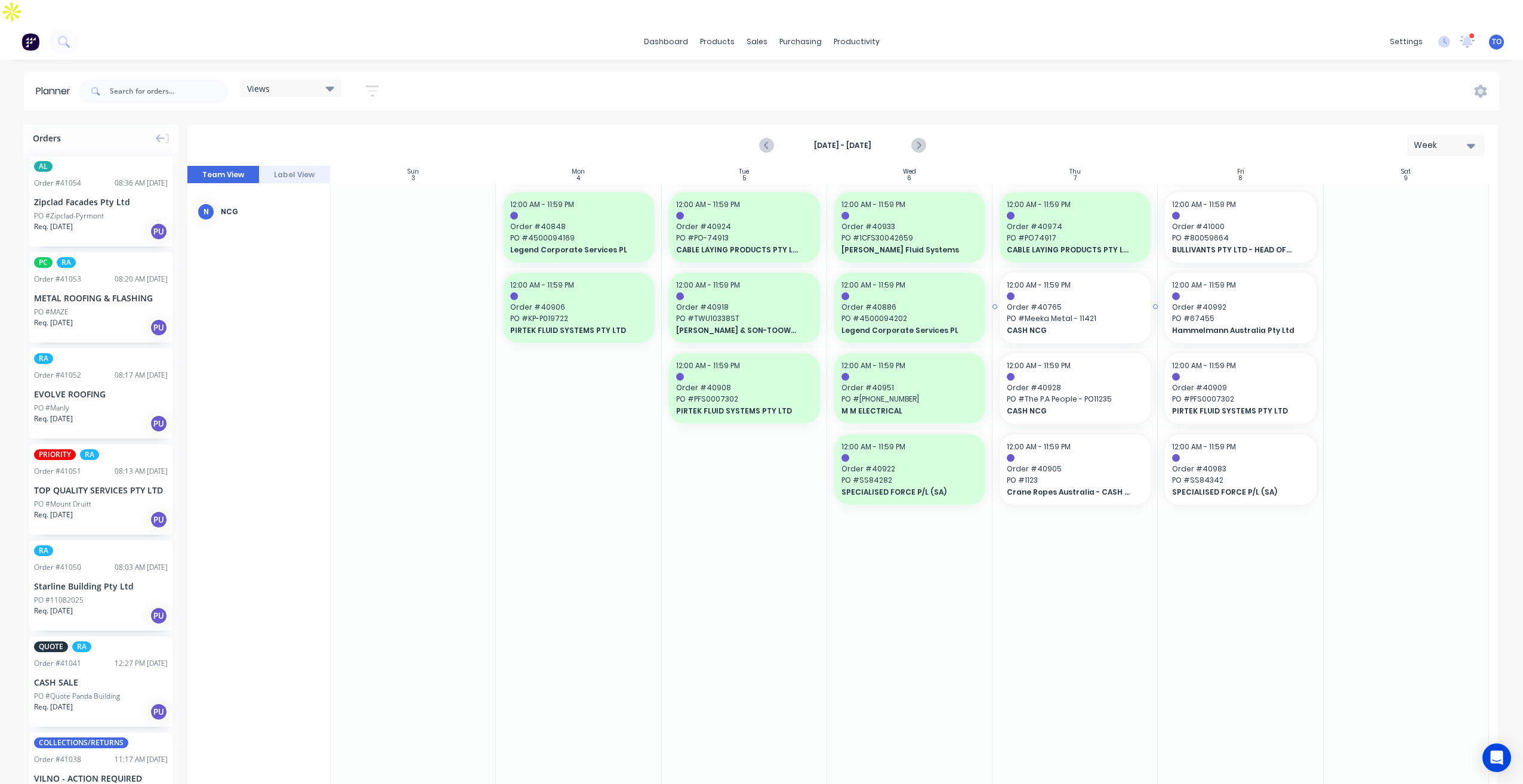
click at [1093, 313] on span "PO # Meeka Metal - 11421" at bounding box center [1075, 318] width 136 height 11
